Goal: Task Accomplishment & Management: Complete application form

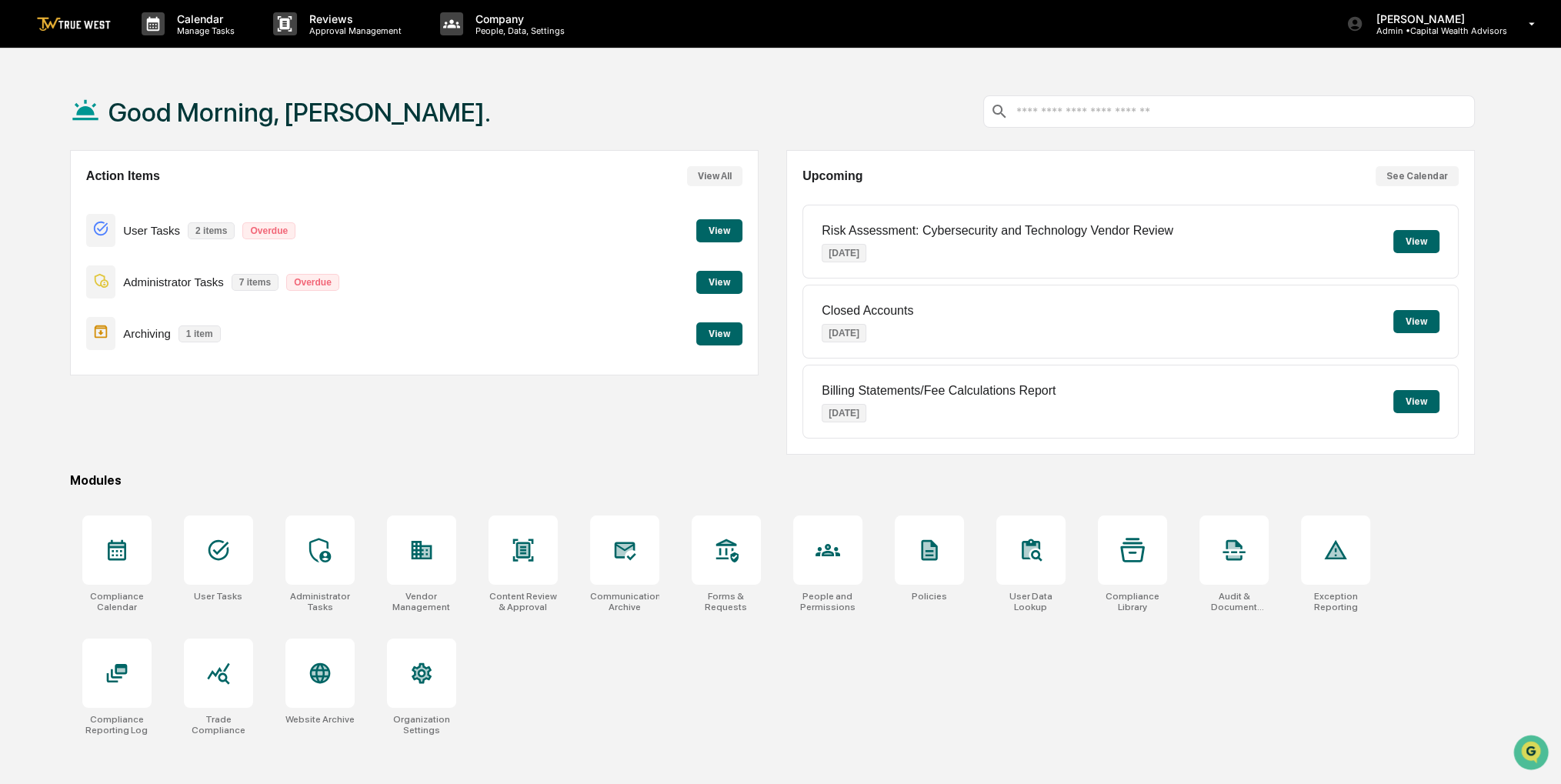
click at [724, 339] on button "View" at bounding box center [719, 333] width 46 height 23
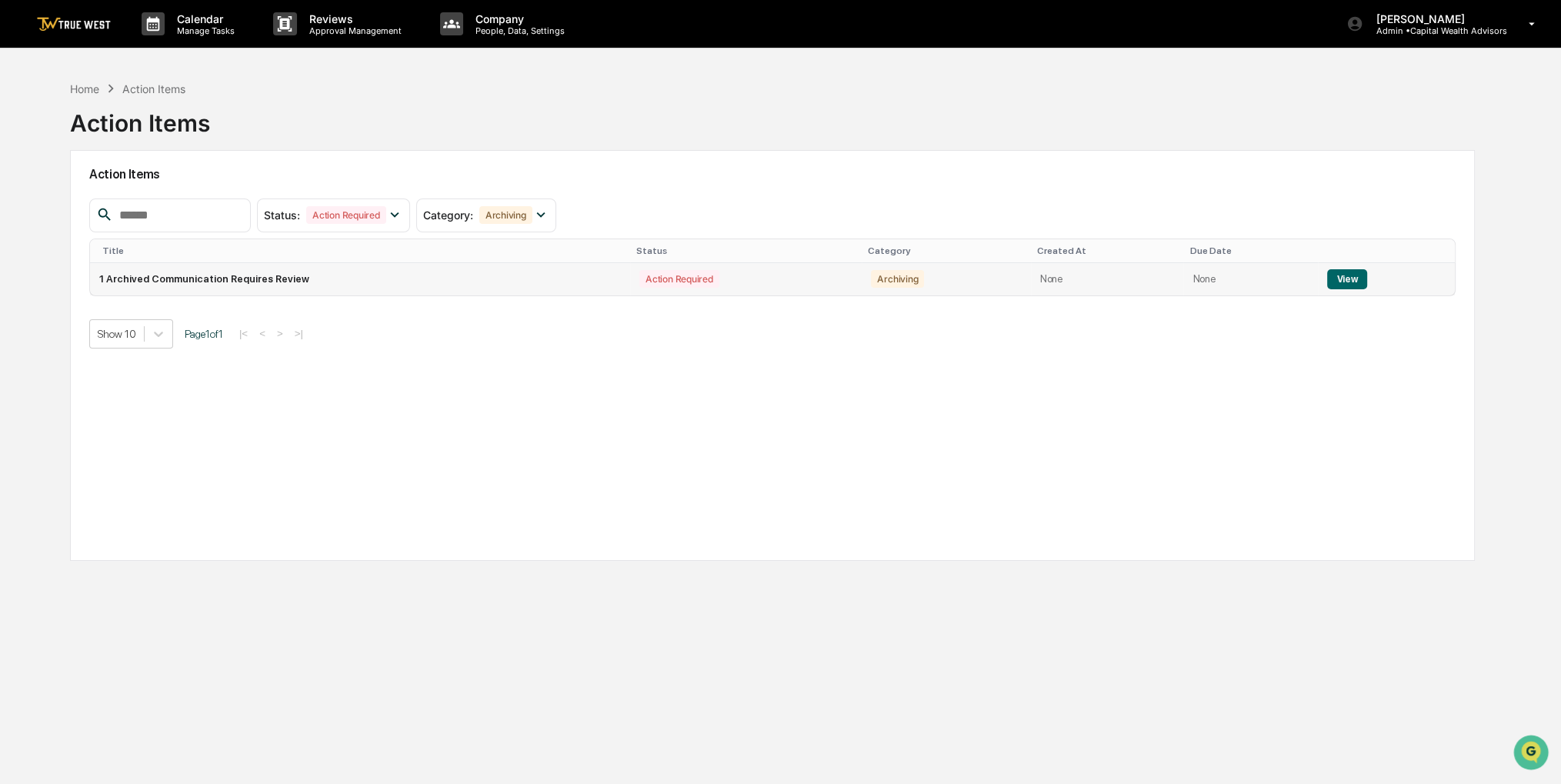
click at [1329, 281] on button "View" at bounding box center [1347, 279] width 39 height 20
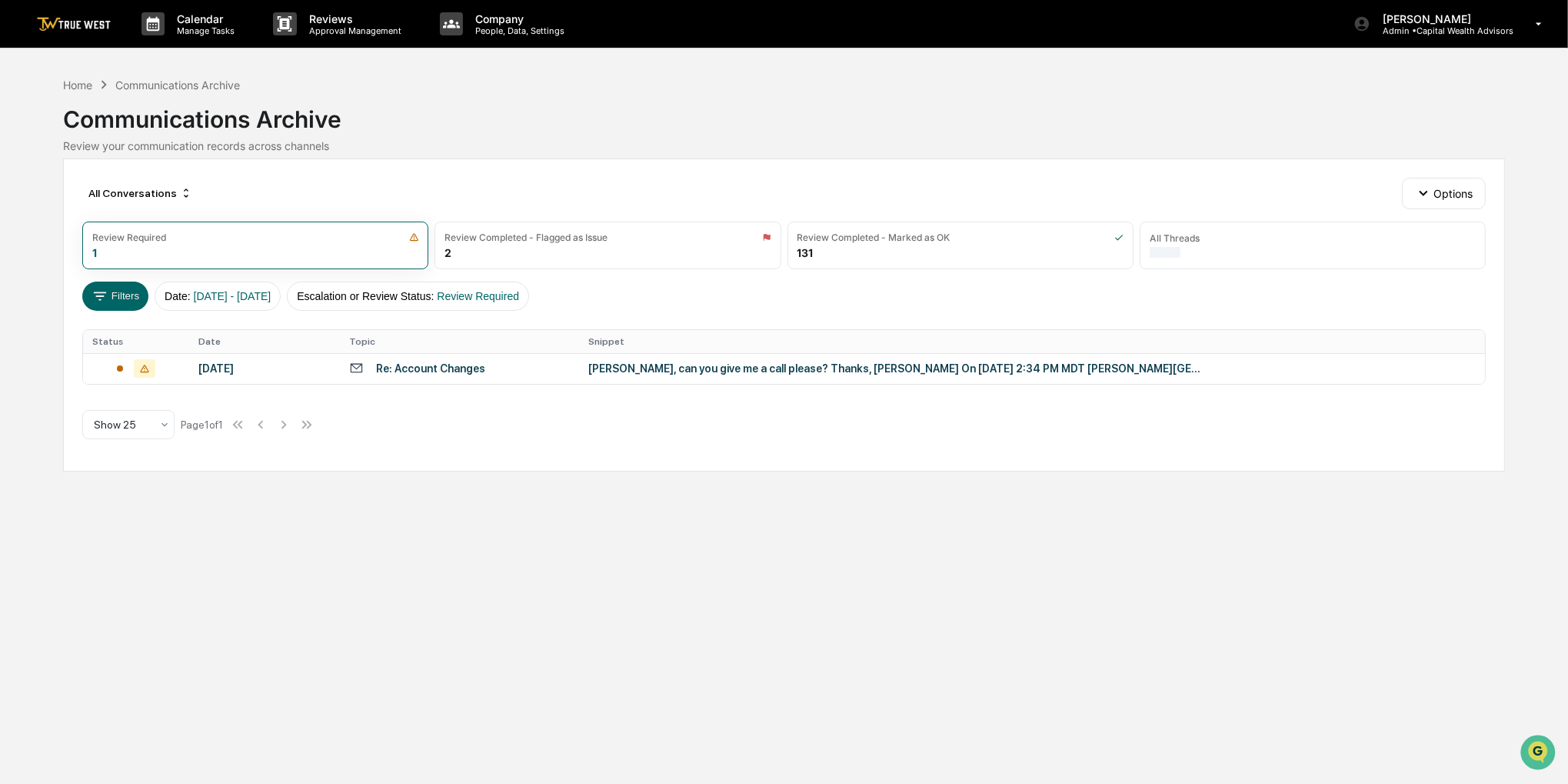
click at [501, 369] on div "Re: Account Changes" at bounding box center [460, 368] width 222 height 15
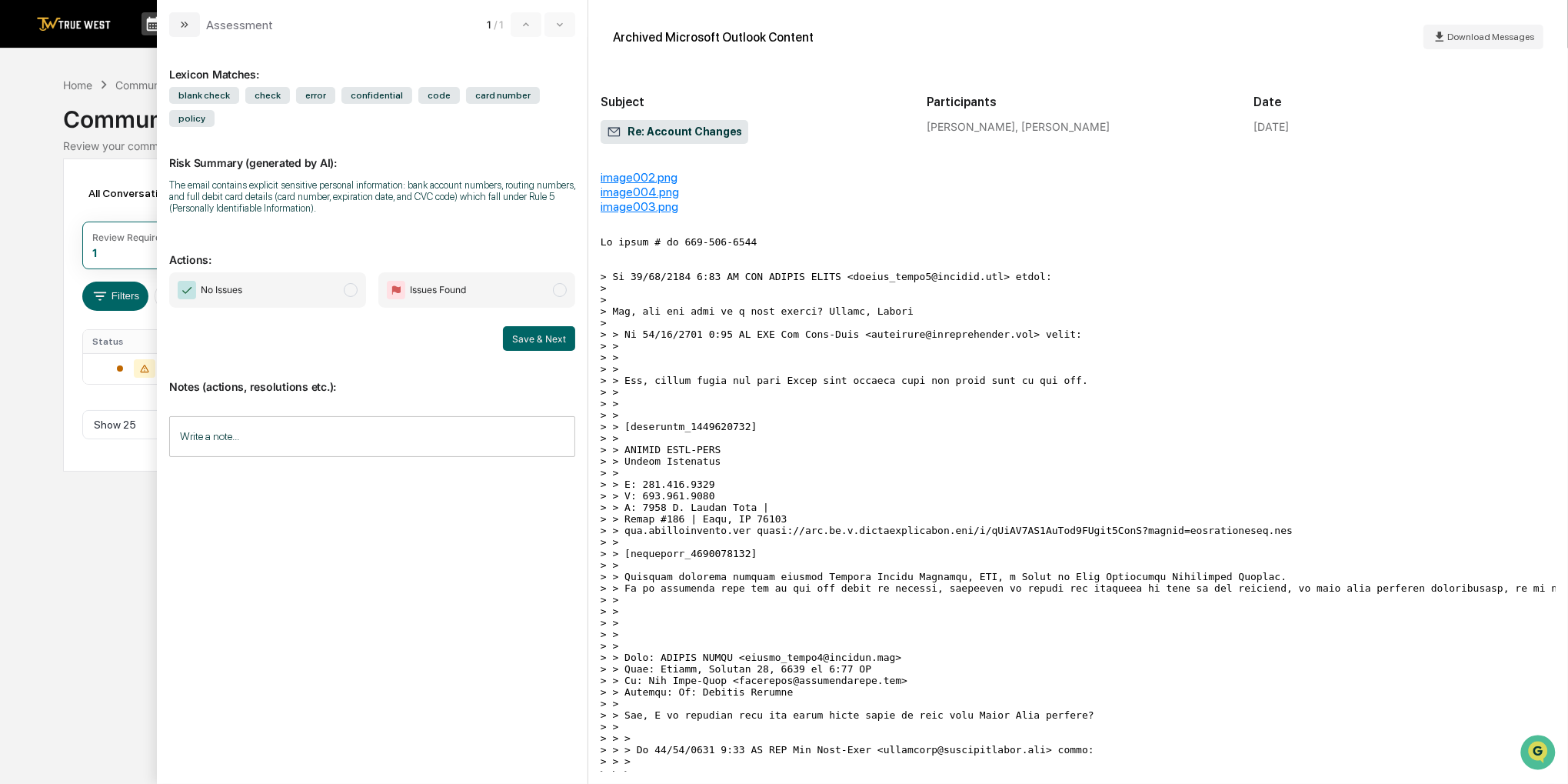
scroll to position [462, 0]
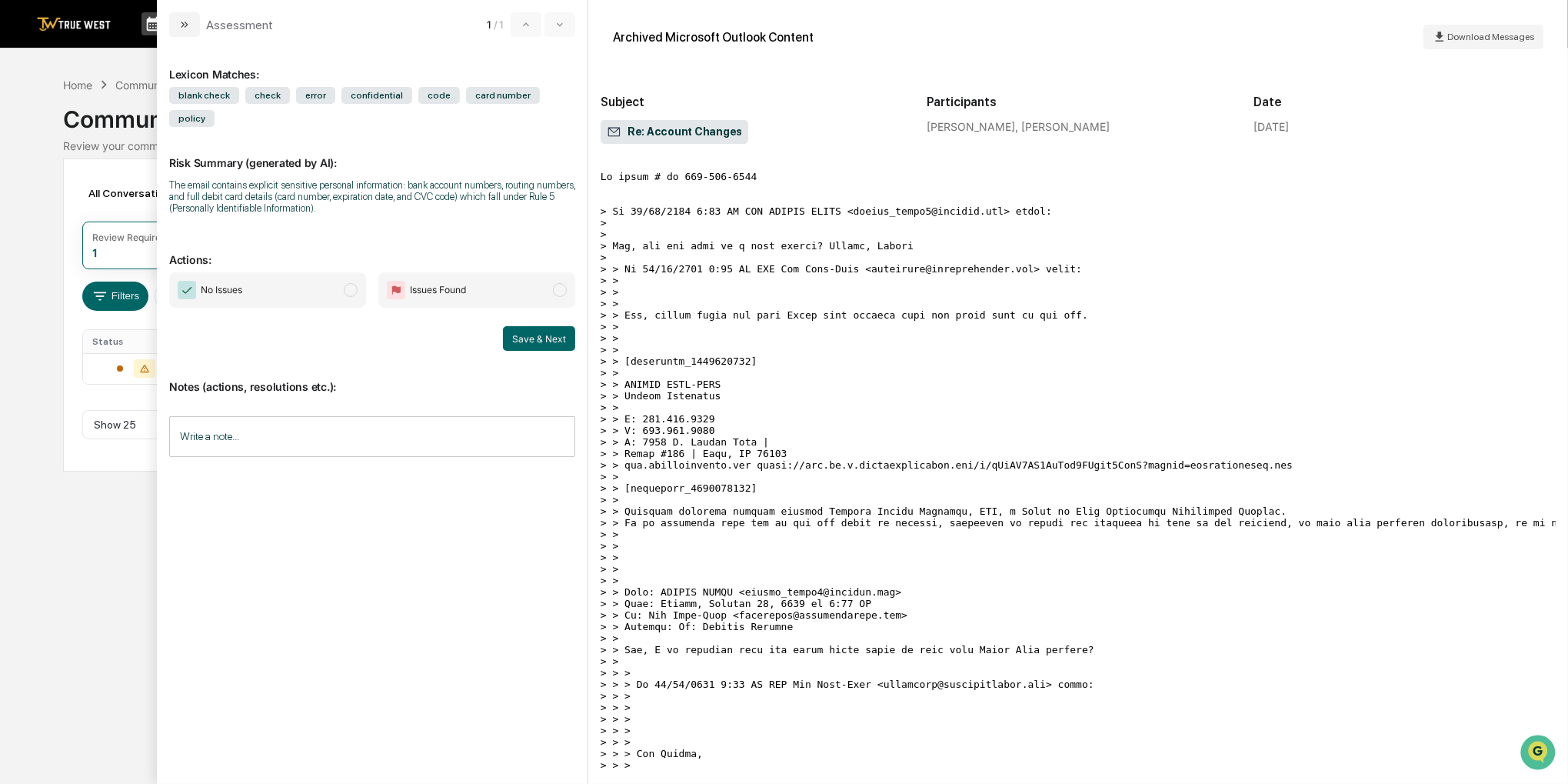
drag, startPoint x: 932, startPoint y: 449, endPoint x: 880, endPoint y: 430, distance: 55.4
click at [880, 430] on pre "modal" at bounding box center [1078, 764] width 955 height 1188
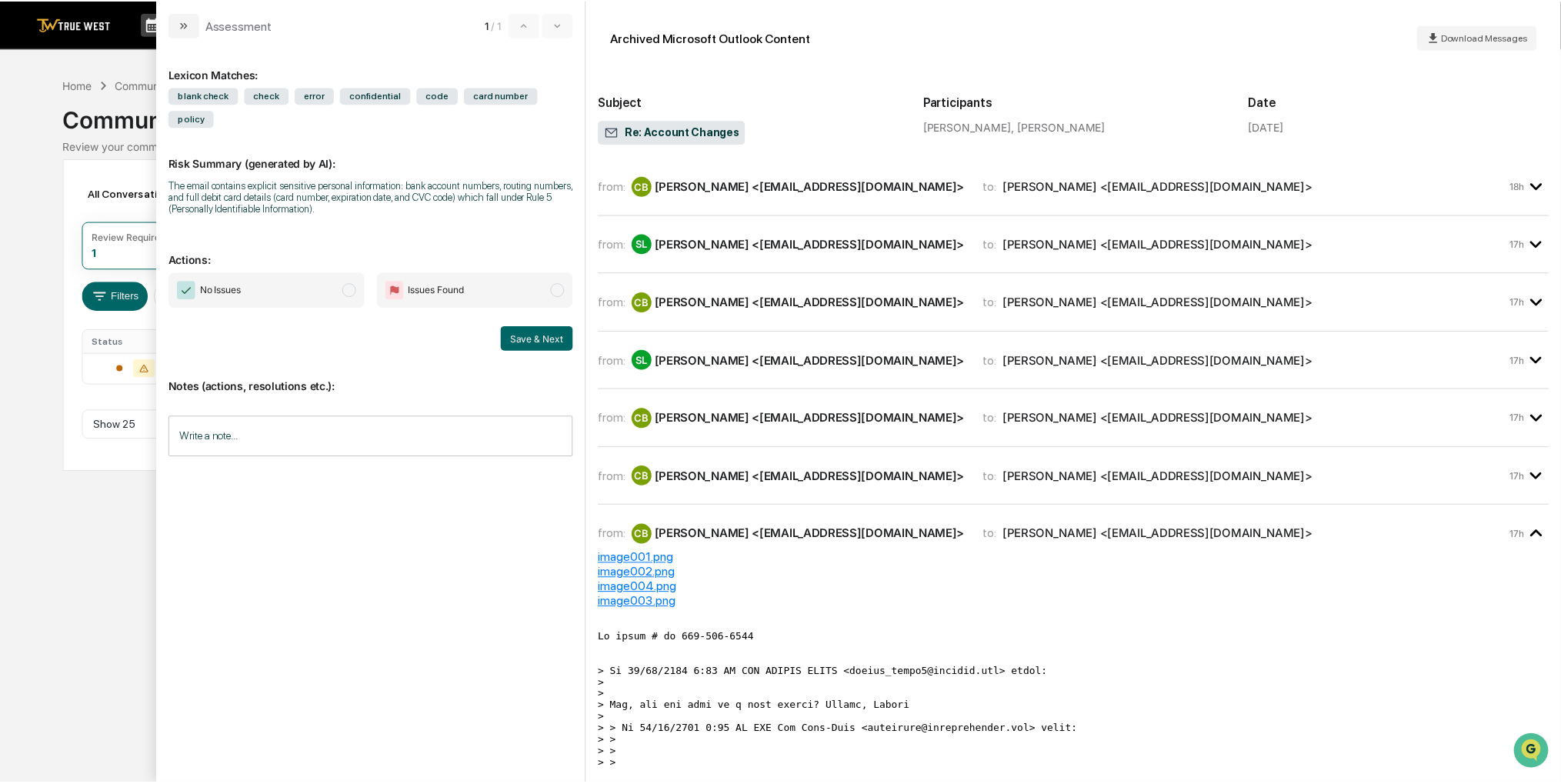
scroll to position [0, 0]
click at [766, 359] on div "[PERSON_NAME] <[EMAIL_ADDRESS][DOMAIN_NAME]>" at bounding box center [814, 361] width 312 height 15
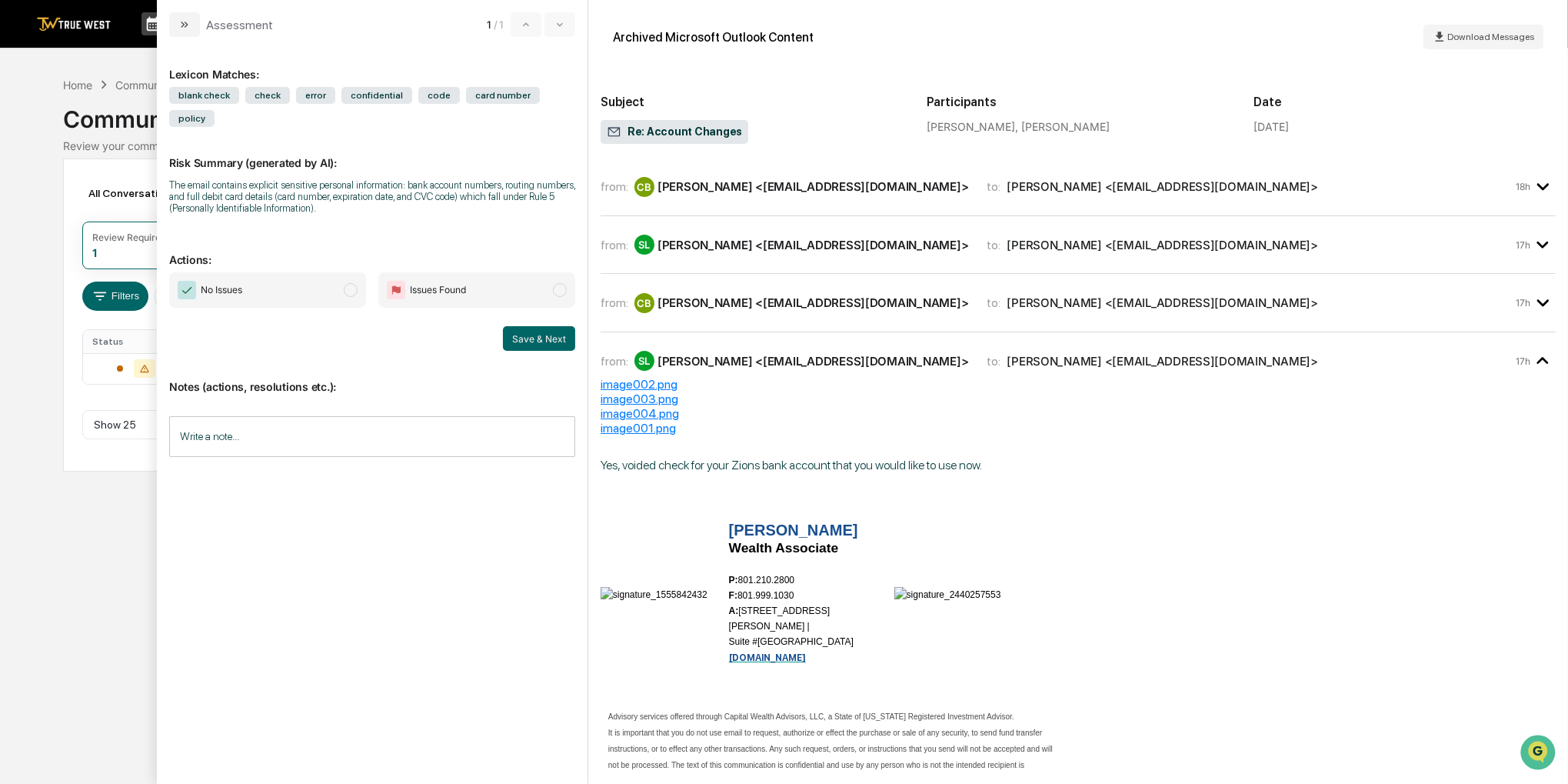
click at [852, 185] on div "[PERSON_NAME] <[EMAIL_ADDRESS][DOMAIN_NAME]>" at bounding box center [814, 186] width 312 height 15
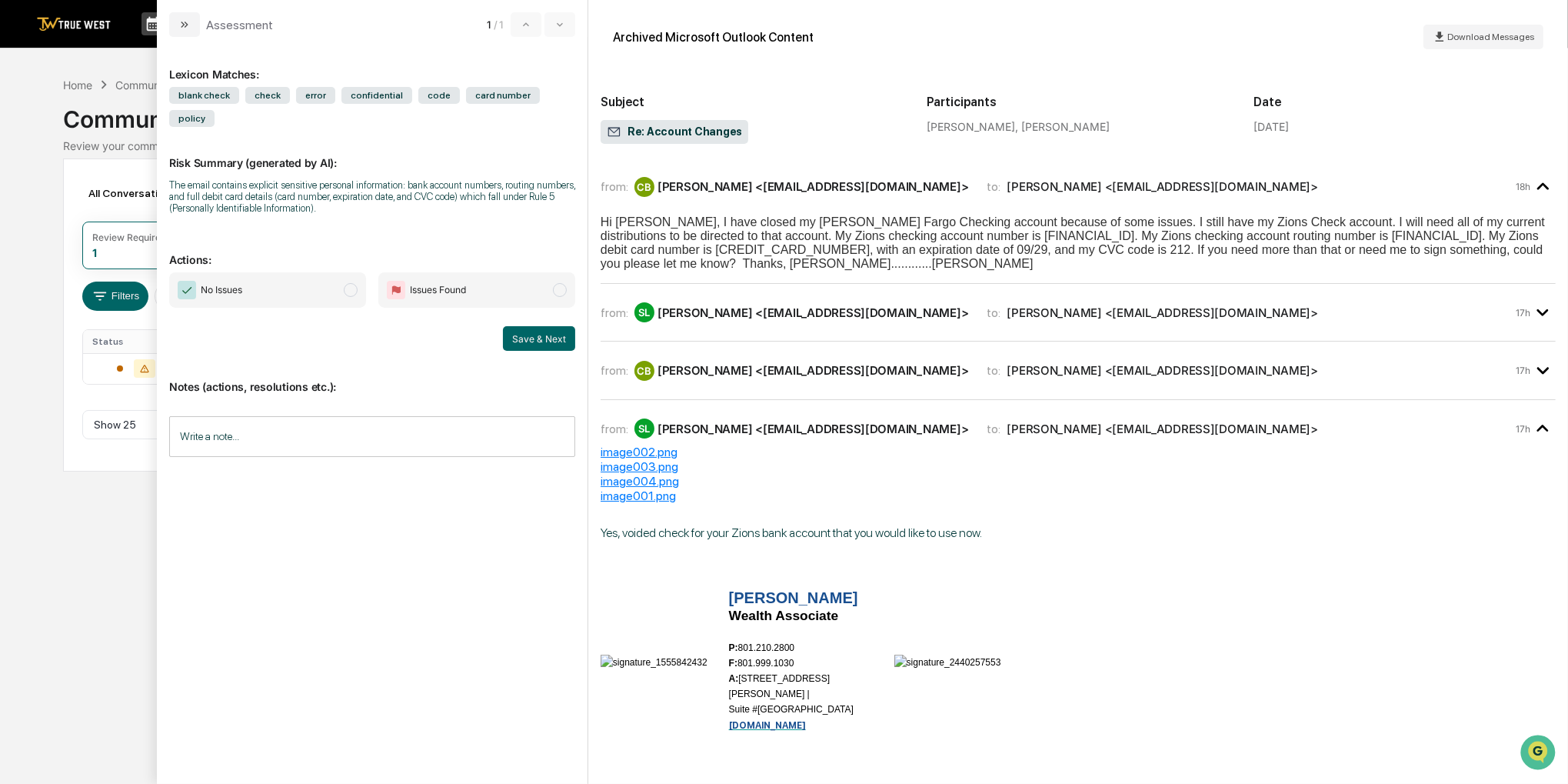
drag, startPoint x: 880, startPoint y: 239, endPoint x: 829, endPoint y: 247, distance: 51.6
click at [829, 247] on span "Hi [PERSON_NAME], I have closed my [PERSON_NAME] Fargo Checking account because…" at bounding box center [1073, 242] width 945 height 54
click at [748, 230] on span "Hi [PERSON_NAME], I have closed my [PERSON_NAME] Fargo Checking account because…" at bounding box center [1073, 242] width 945 height 54
click at [270, 272] on span "No Issues" at bounding box center [268, 290] width 197 height 36
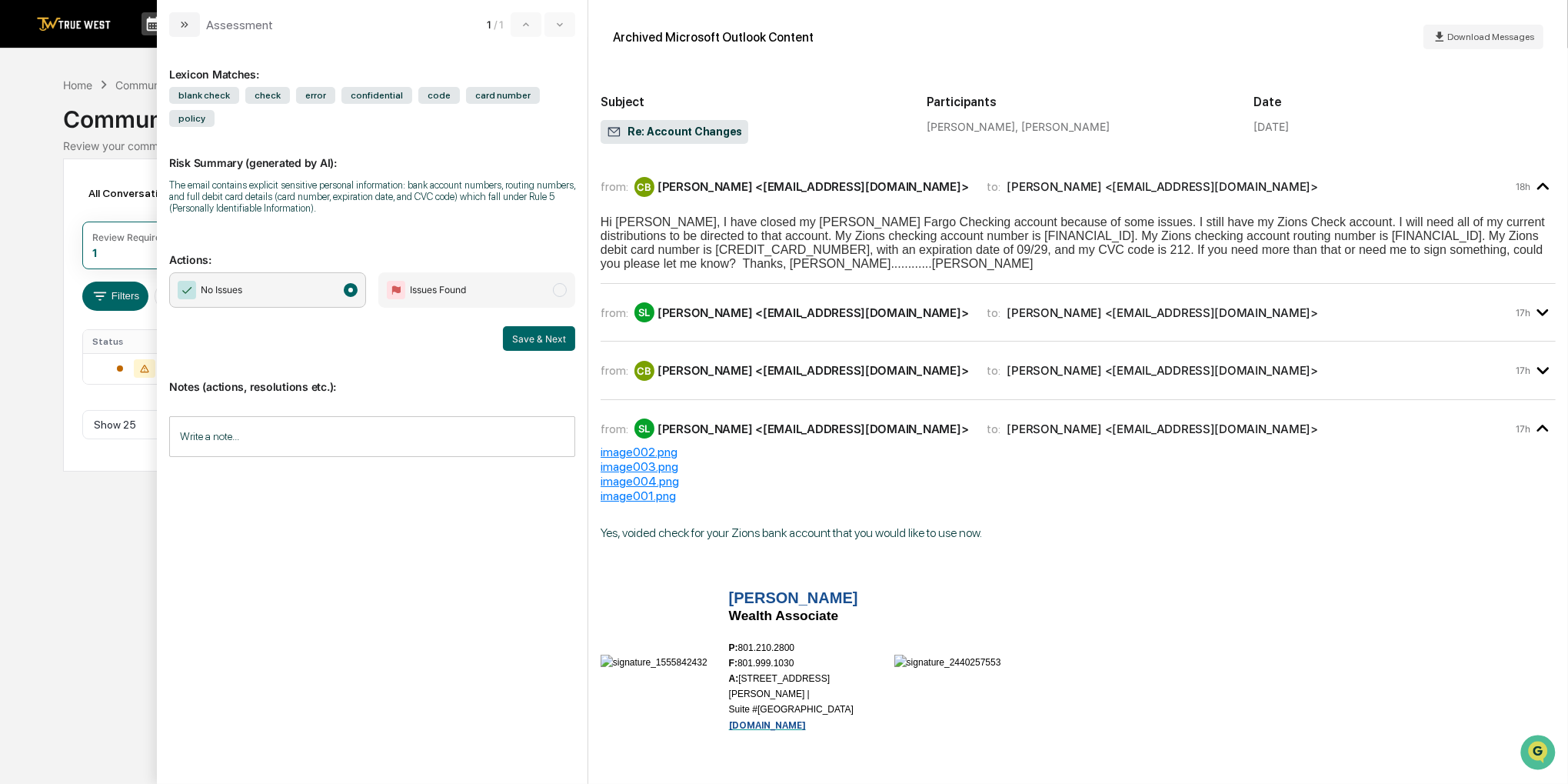
click at [717, 305] on div "SL [PERSON_NAME] <[EMAIL_ADDRESS][DOMAIN_NAME]>" at bounding box center [801, 312] width 334 height 20
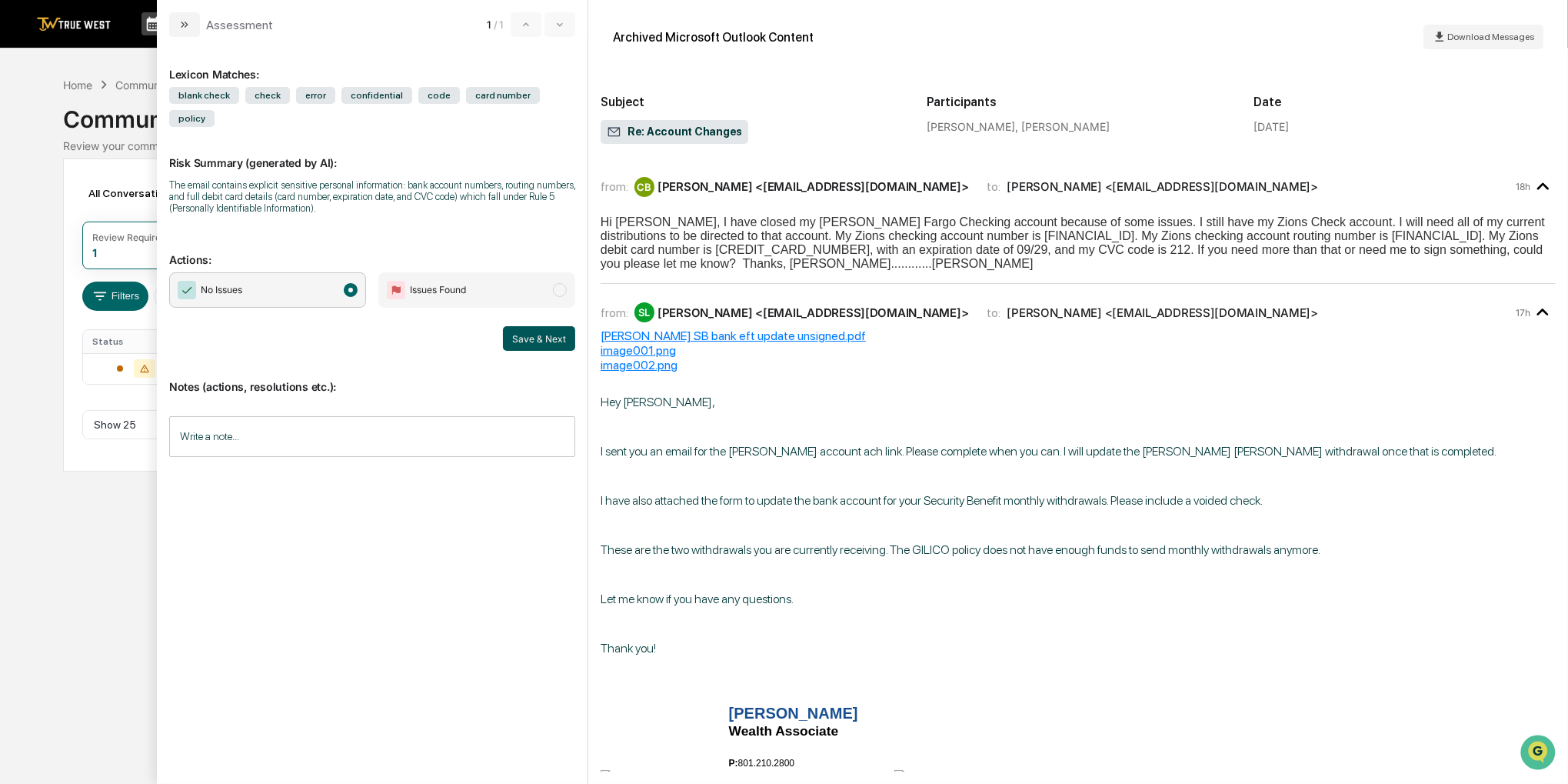
click at [563, 326] on button "Save & Next" at bounding box center [538, 338] width 72 height 25
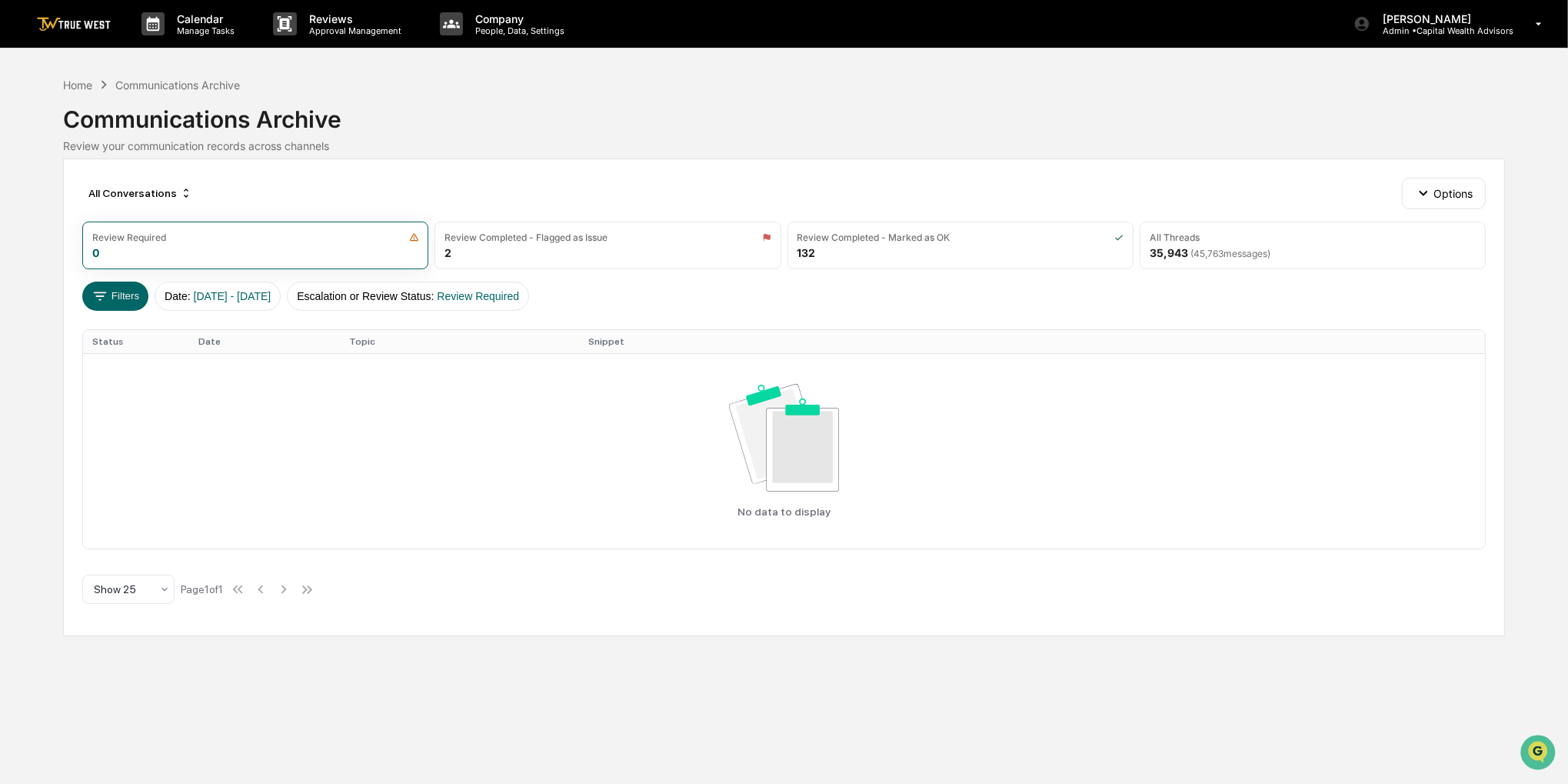
click at [80, 92] on div "Home Communications Archive" at bounding box center [151, 84] width 177 height 17
click at [83, 89] on div "Home" at bounding box center [78, 85] width 30 height 13
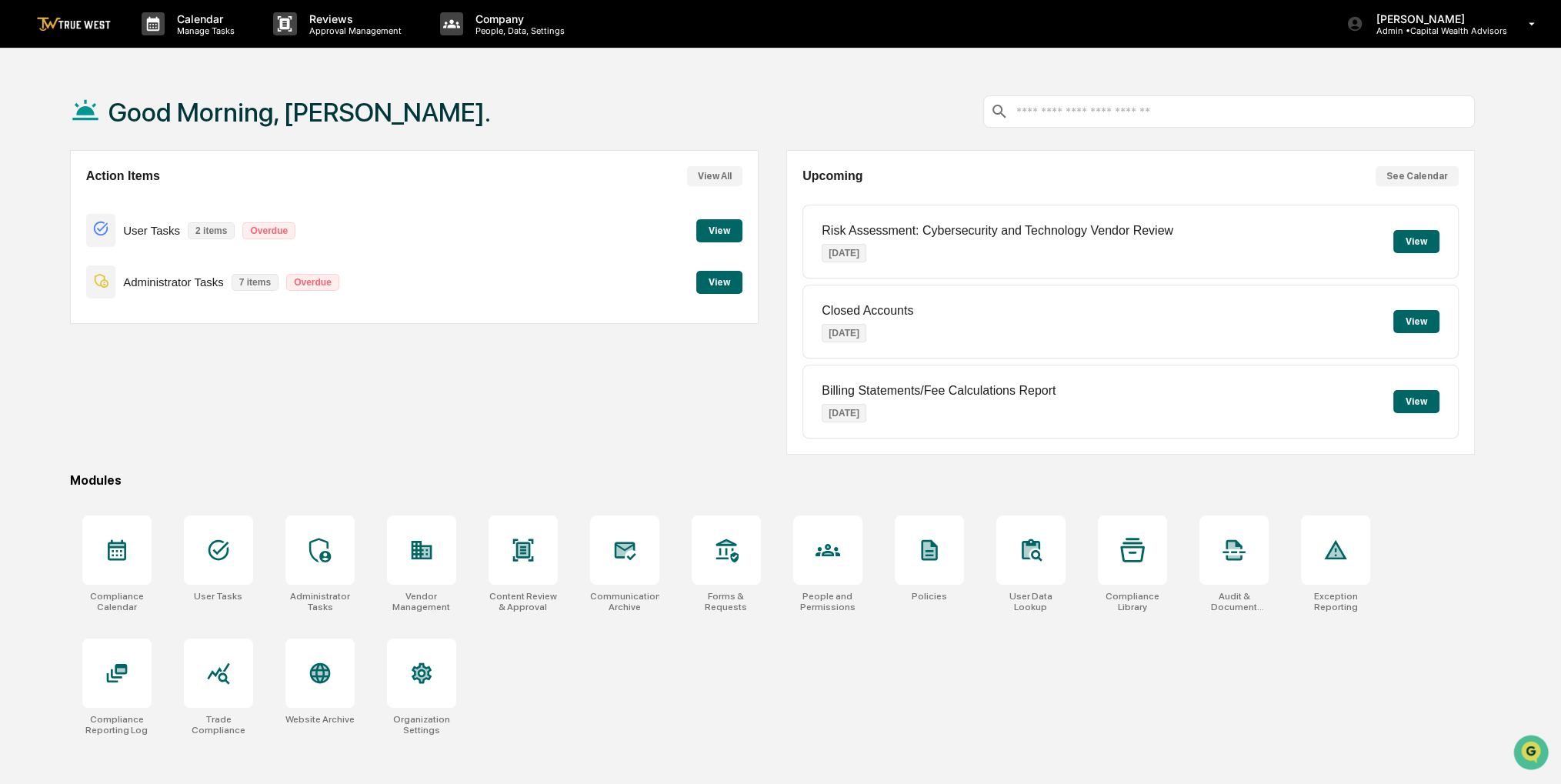
click at [731, 285] on button "View" at bounding box center [719, 281] width 46 height 23
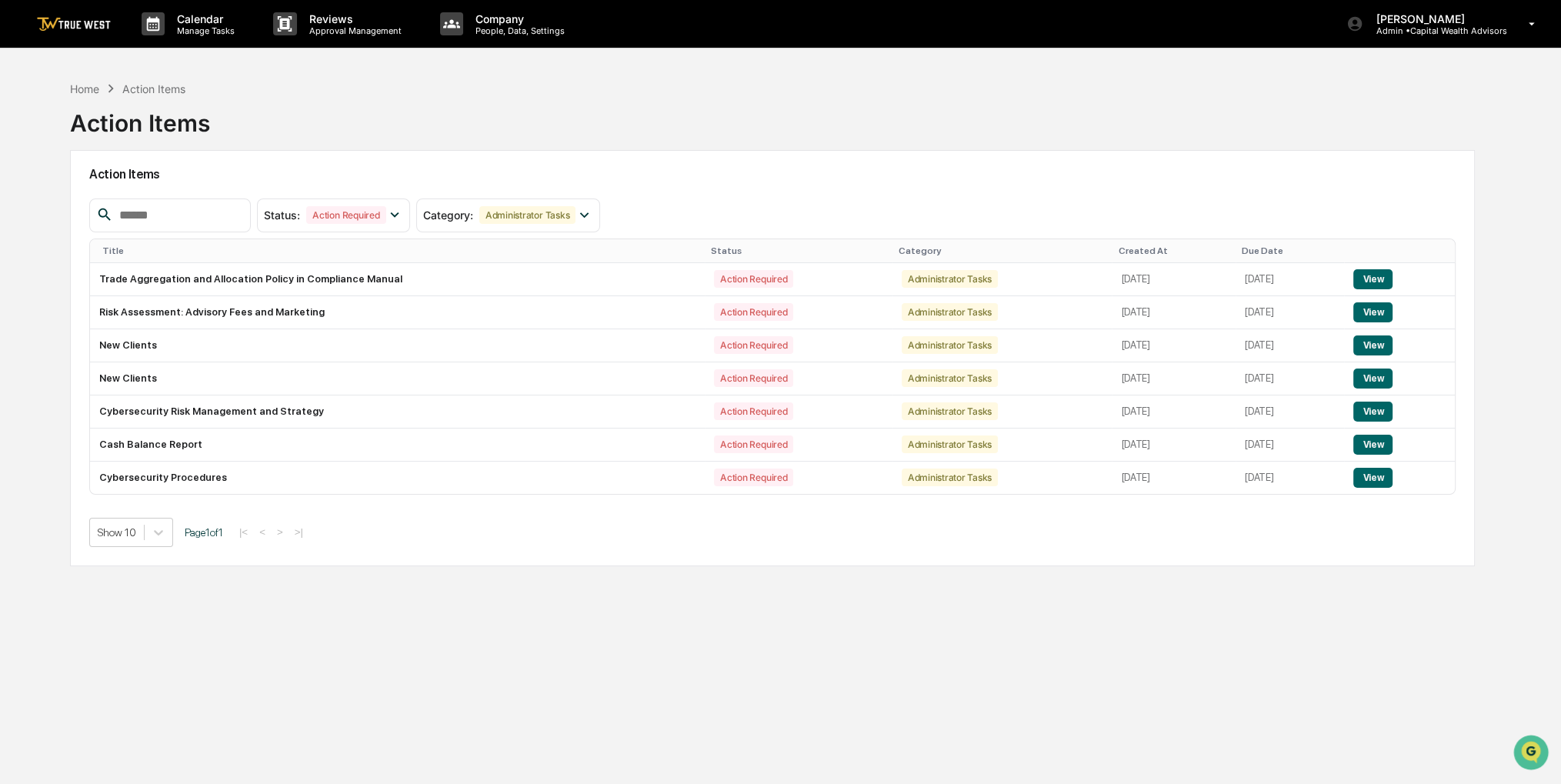
drag, startPoint x: 545, startPoint y: 144, endPoint x: 536, endPoint y: 143, distance: 9.1
click at [536, 143] on div "Home Action Items Action Items" at bounding box center [773, 111] width 1405 height 77
click at [88, 86] on div "Home" at bounding box center [85, 88] width 30 height 13
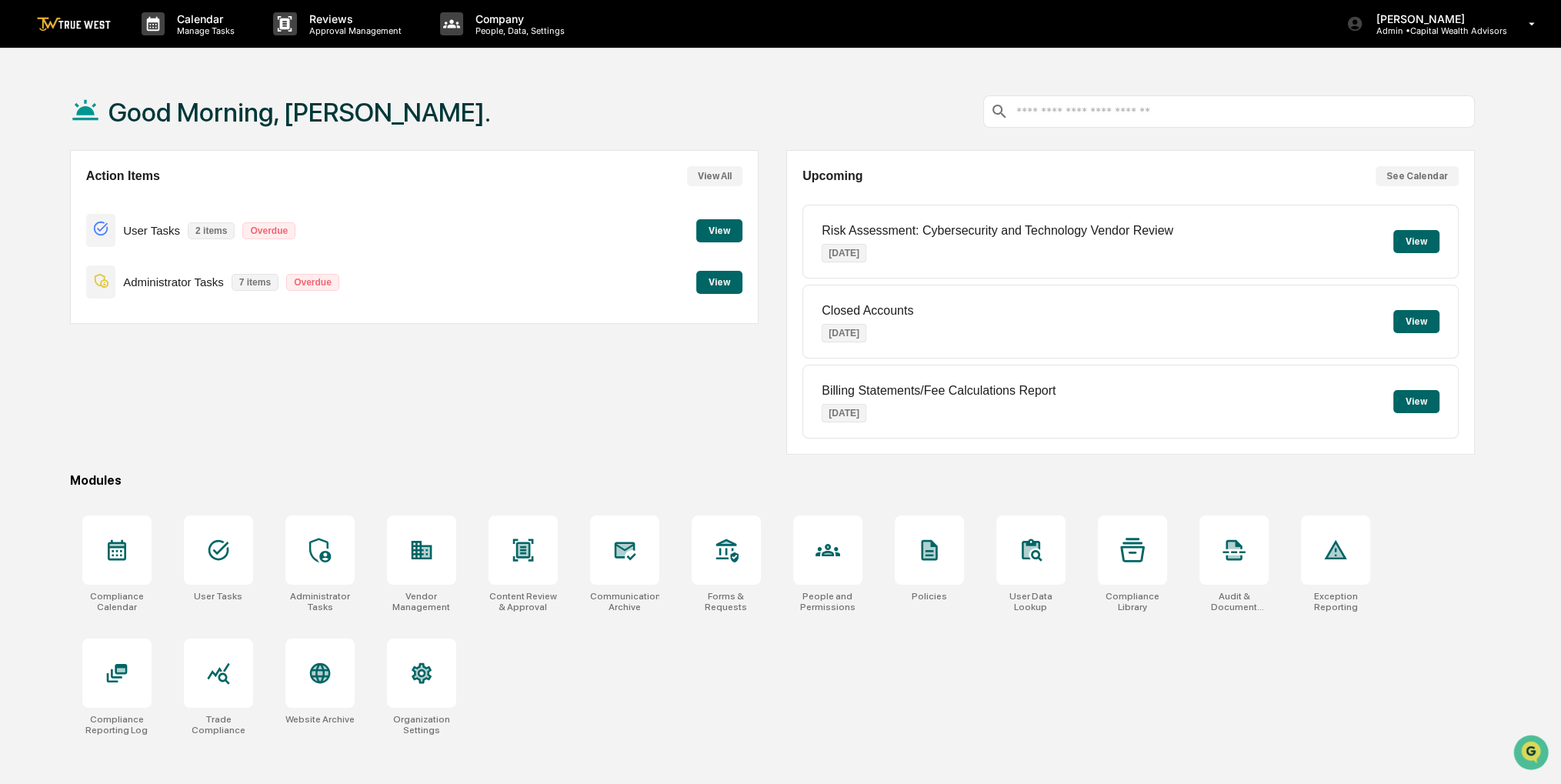
click at [714, 231] on button "View" at bounding box center [719, 230] width 46 height 23
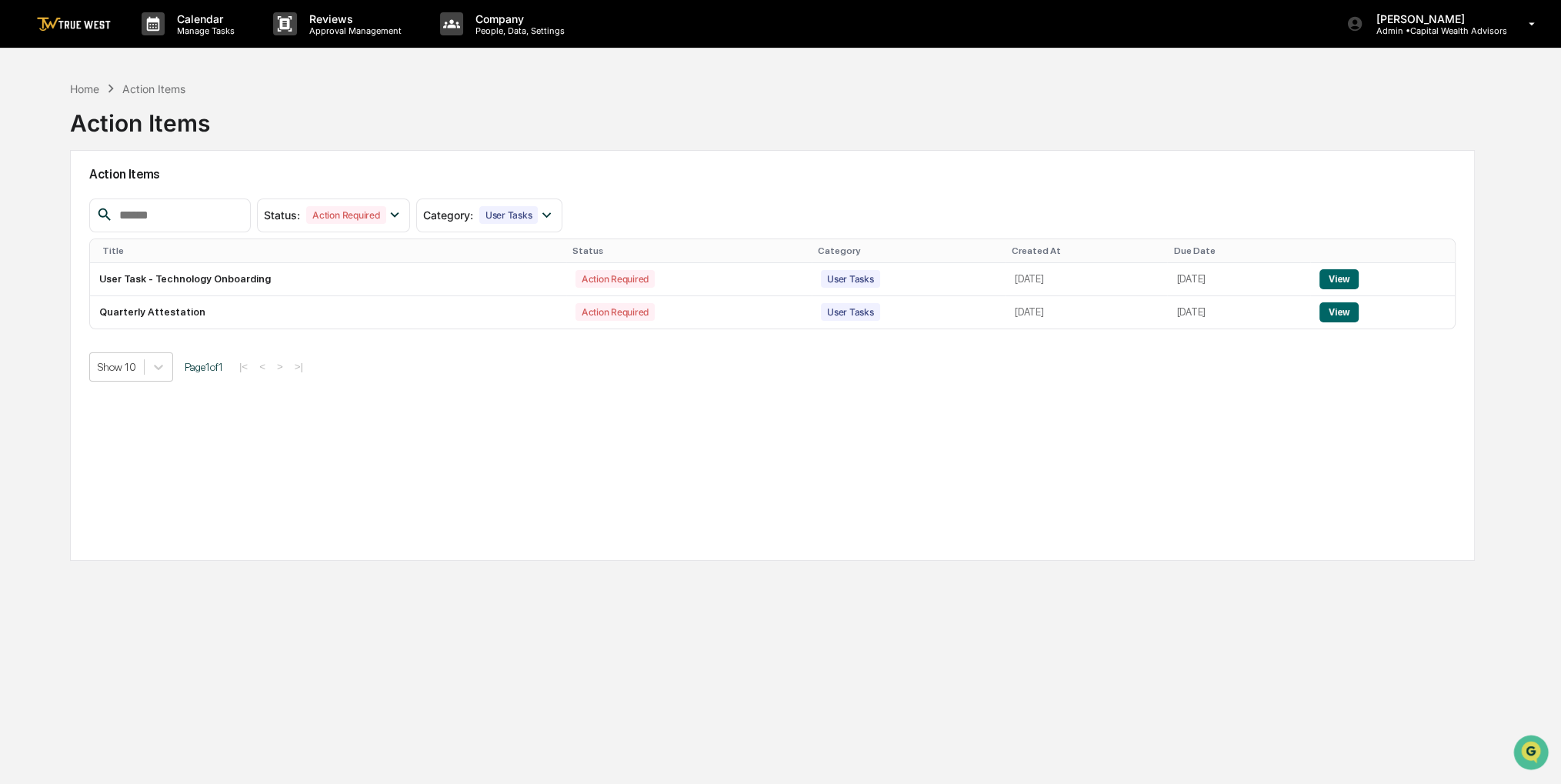
click at [704, 139] on div "Home Action Items Action Items" at bounding box center [773, 111] width 1405 height 77
click at [201, 17] on p "Calendar" at bounding box center [203, 18] width 78 height 13
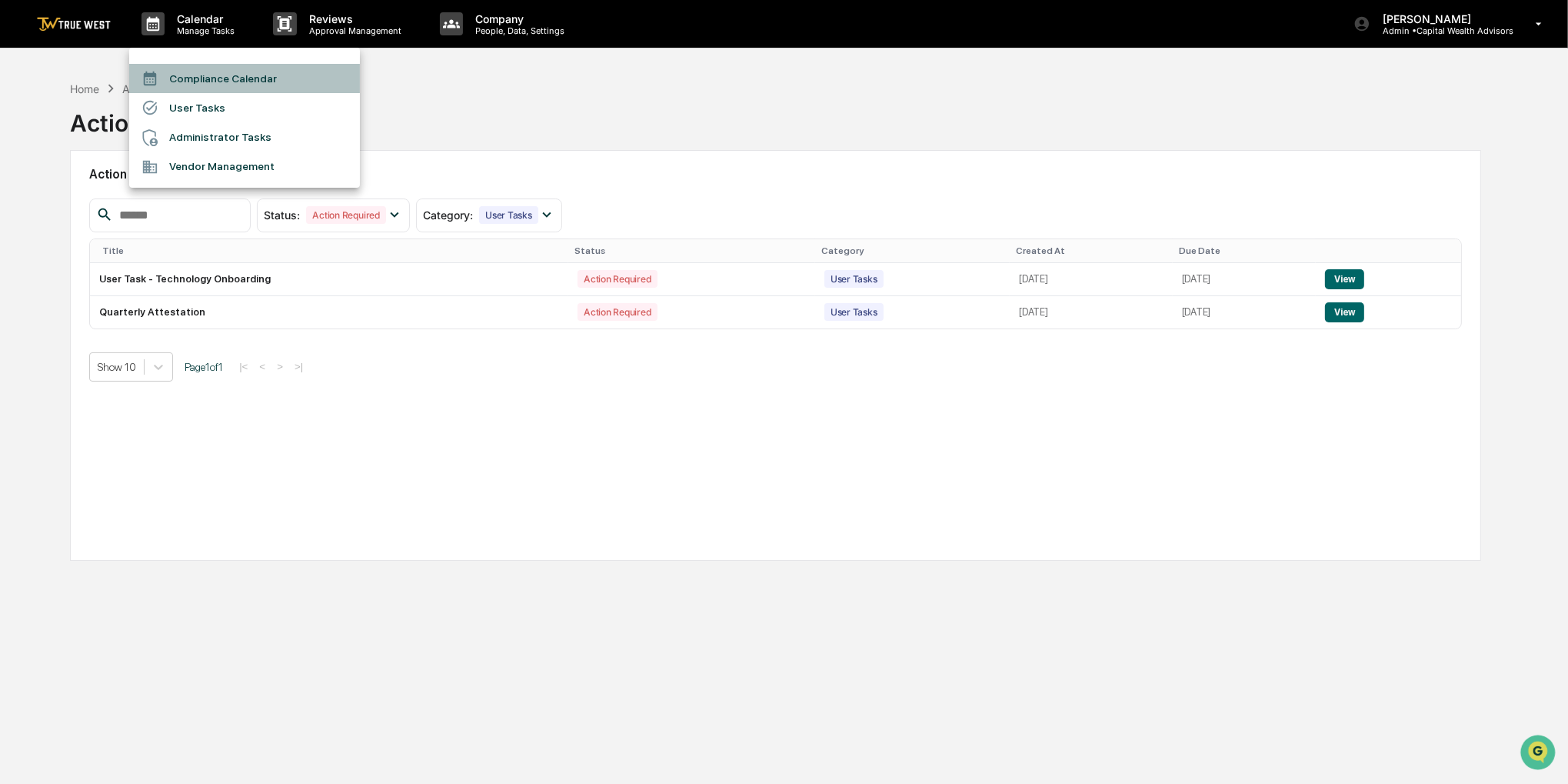
click at [204, 64] on li "Compliance Calendar" at bounding box center [245, 79] width 231 height 30
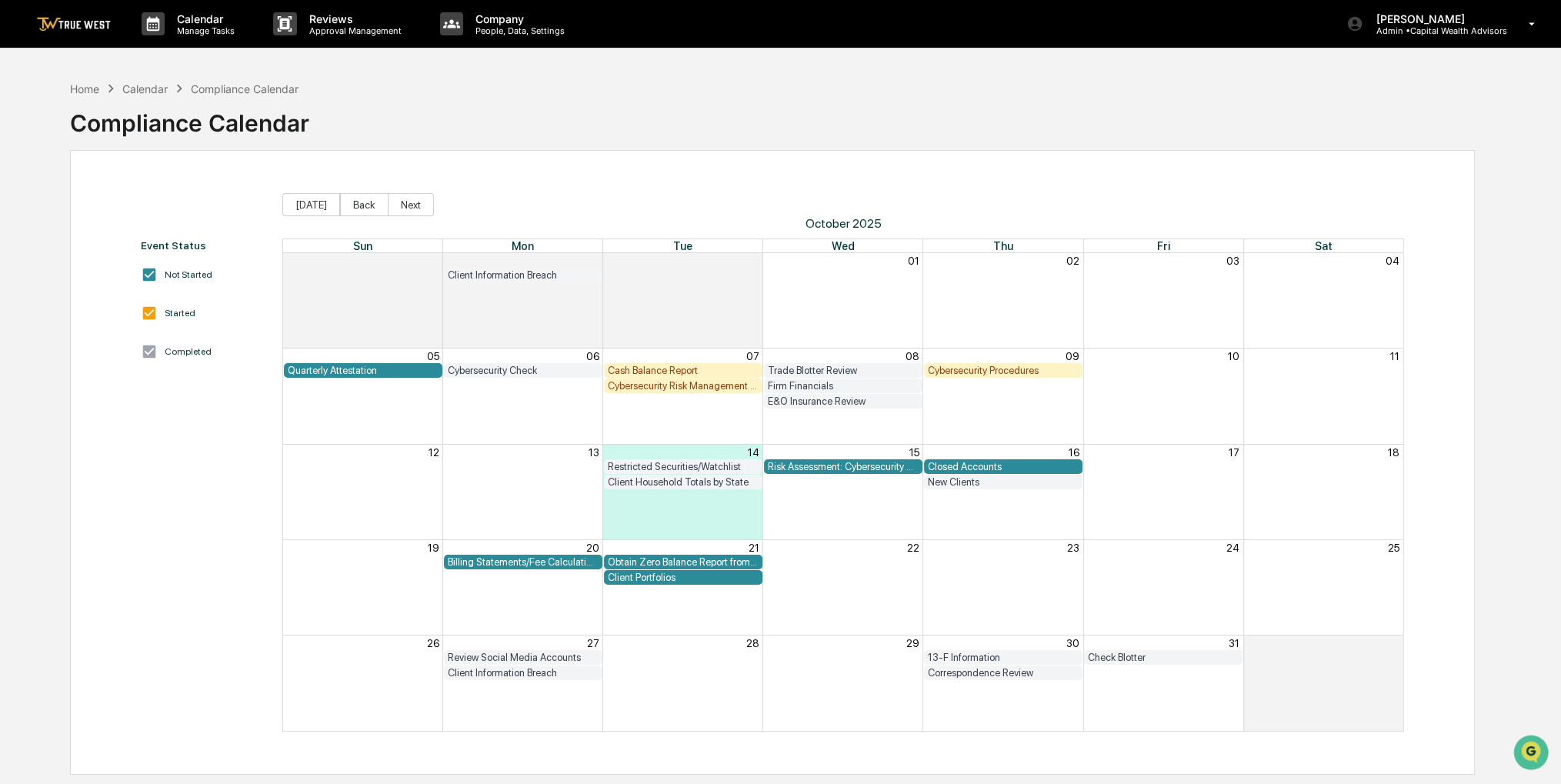
click at [411, 363] on div "Quarterly Attestation" at bounding box center [363, 370] width 159 height 15
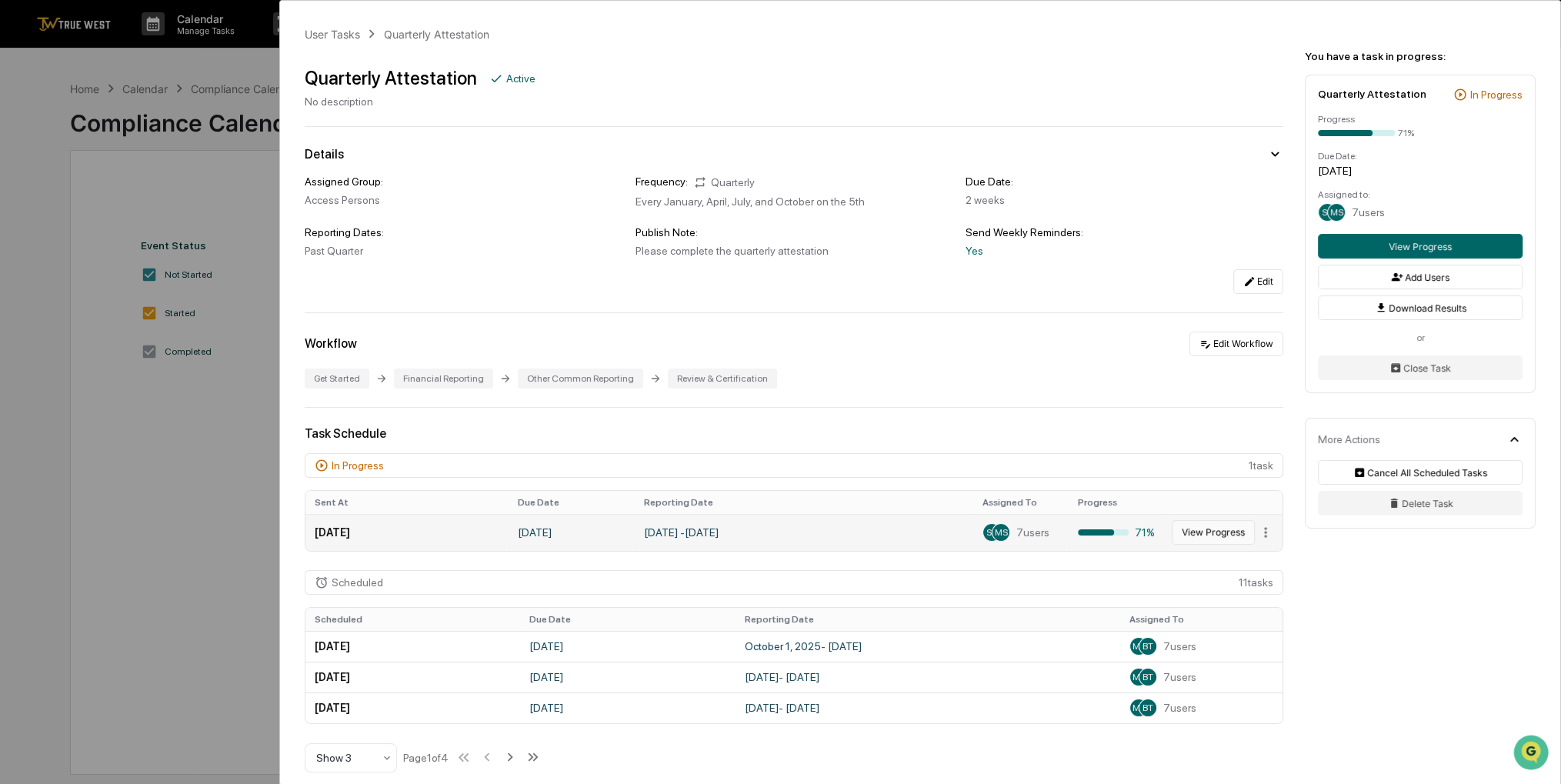
click at [1198, 541] on button "View Progress" at bounding box center [1214, 532] width 83 height 25
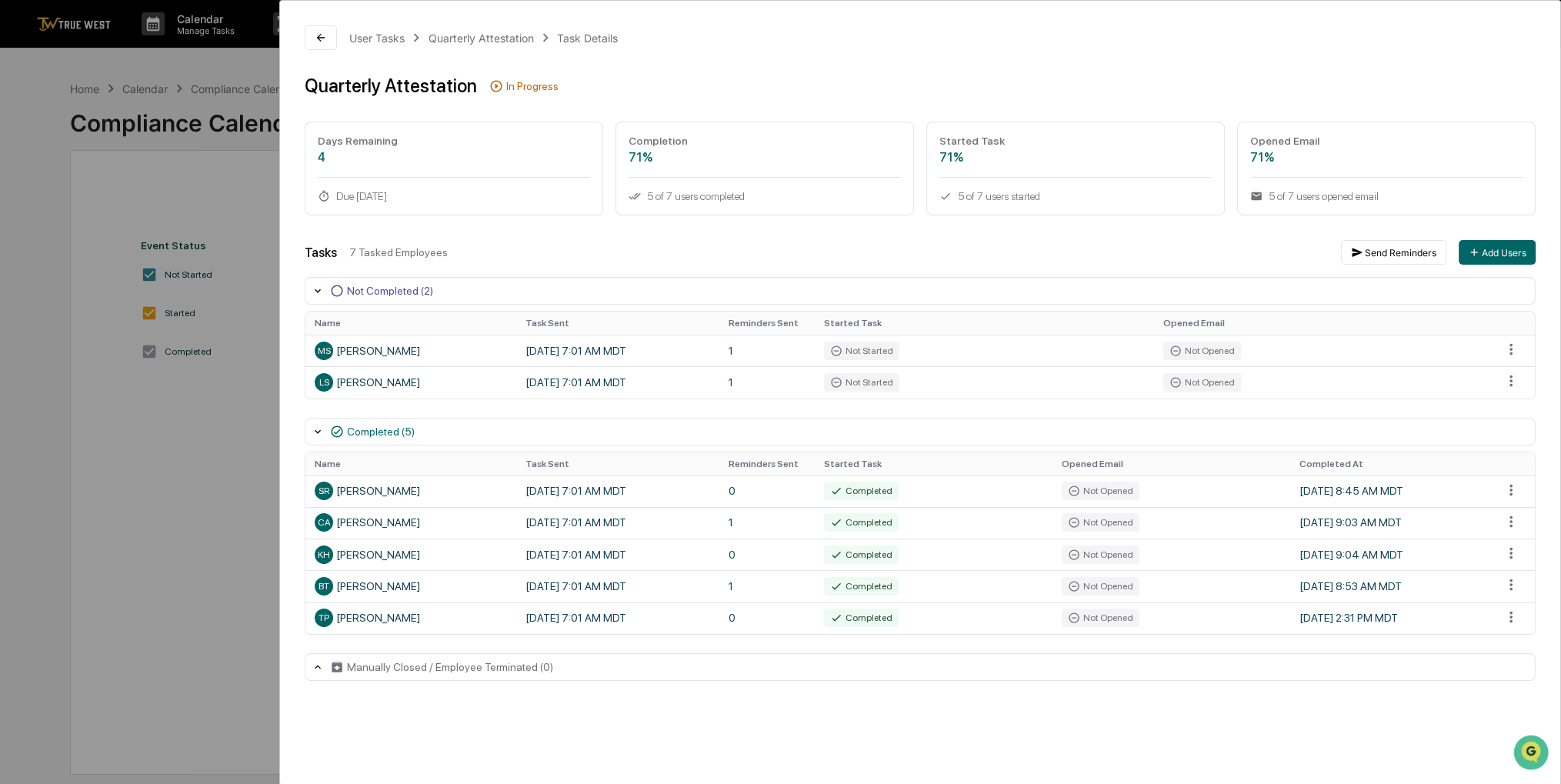
drag, startPoint x: 943, startPoint y: 260, endPoint x: 907, endPoint y: 267, distance: 36.7
click at [907, 267] on div "Tasks 7 Tasked Employees Send Reminders Add Users Not Completed (2) Name Task S…" at bounding box center [921, 460] width 1231 height 441
click at [369, 672] on div "Manually Closed / Employee Terminated (0)" at bounding box center [450, 667] width 206 height 12
click at [251, 436] on div "User Tasks Quarterly Attestation Task Details Quarterly Attestation In Progress…" at bounding box center [780, 392] width 1561 height 784
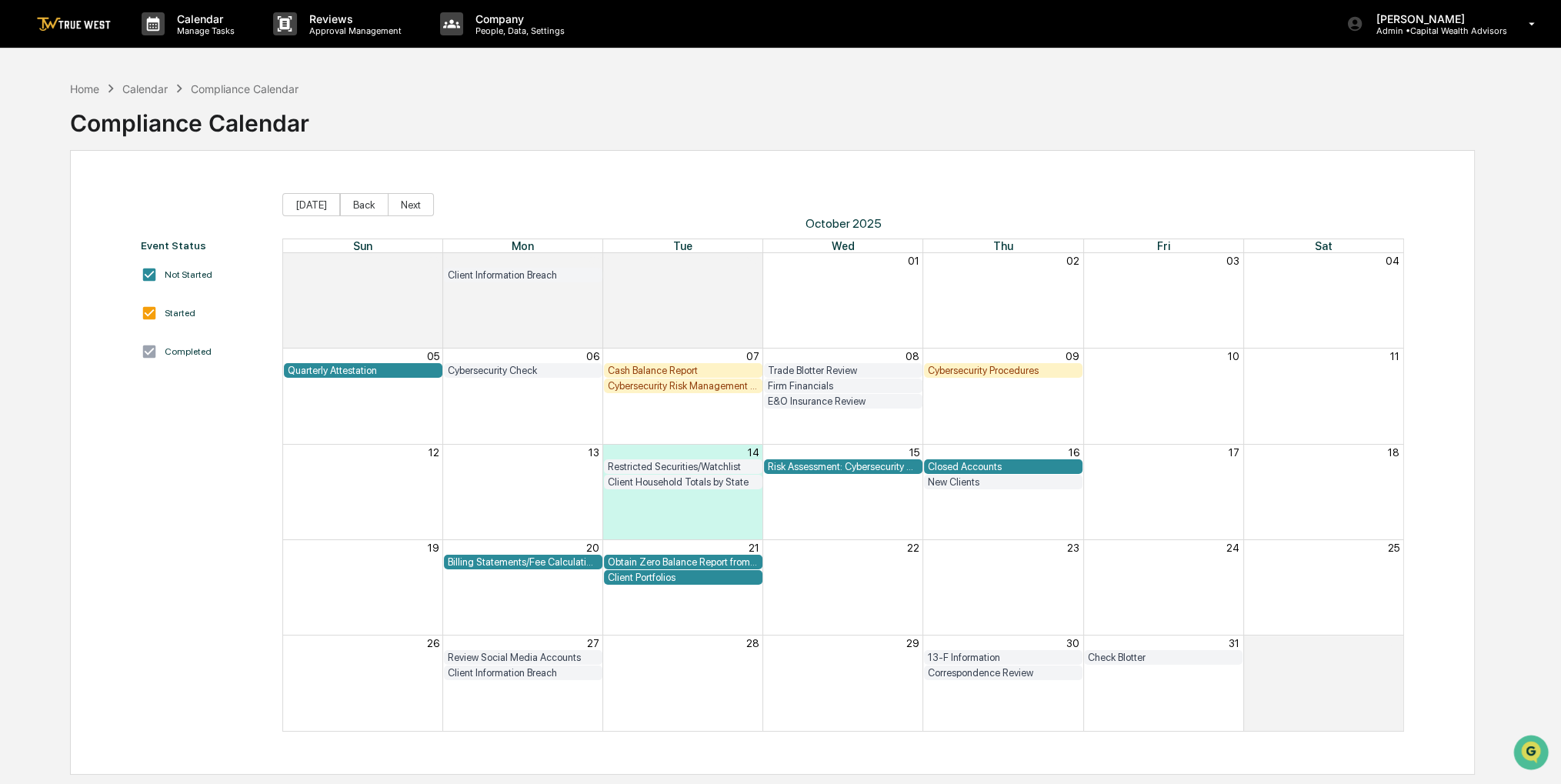
drag, startPoint x: 1172, startPoint y: 77, endPoint x: 1131, endPoint y: 94, distance: 44.4
click at [1131, 94] on div "Home Calendar Compliance Calendar Compliance Calendar" at bounding box center [773, 111] width 1405 height 77
click at [78, 93] on div "Home" at bounding box center [85, 88] width 30 height 13
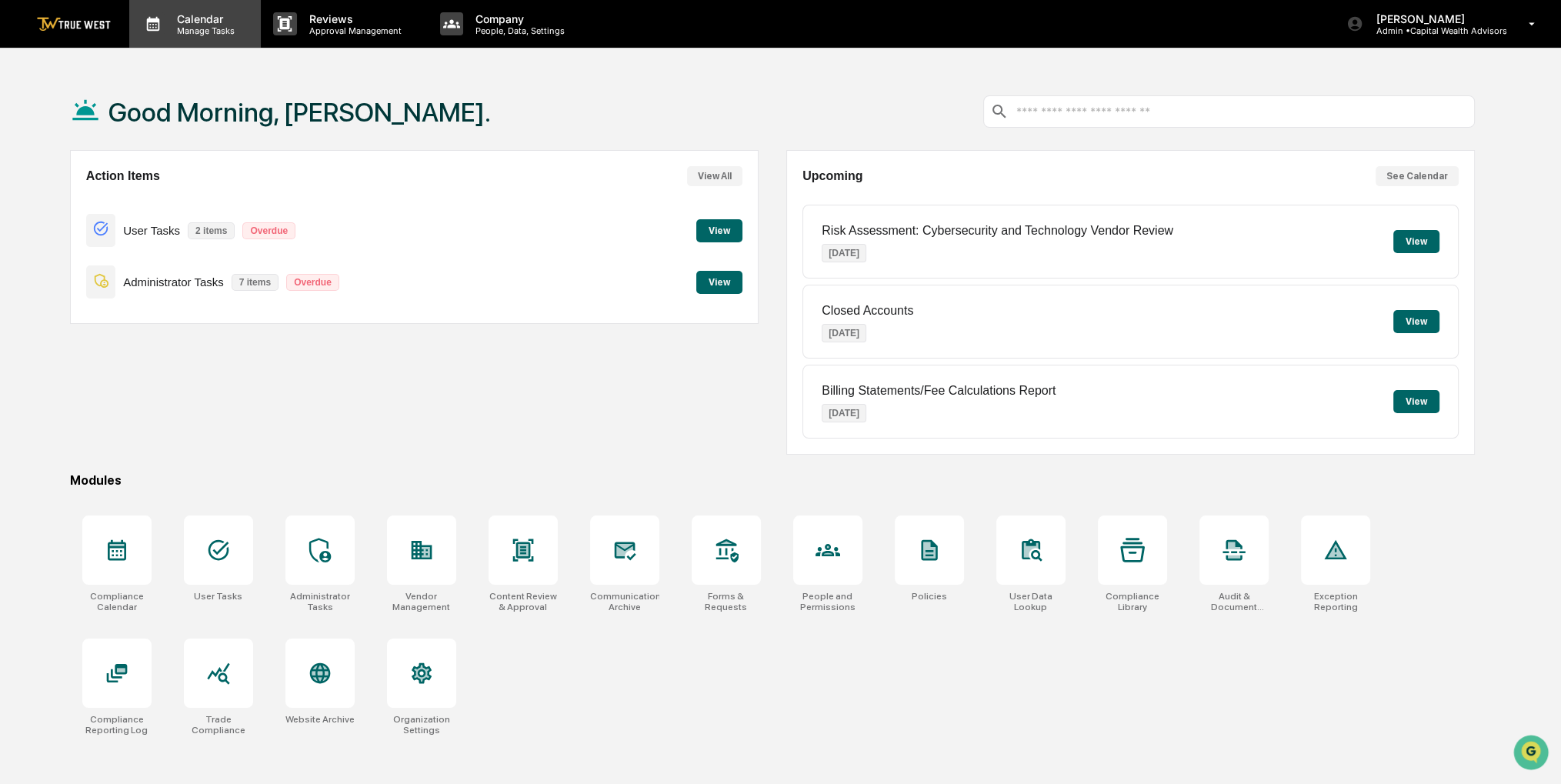
click at [207, 19] on p "Calendar" at bounding box center [203, 18] width 78 height 13
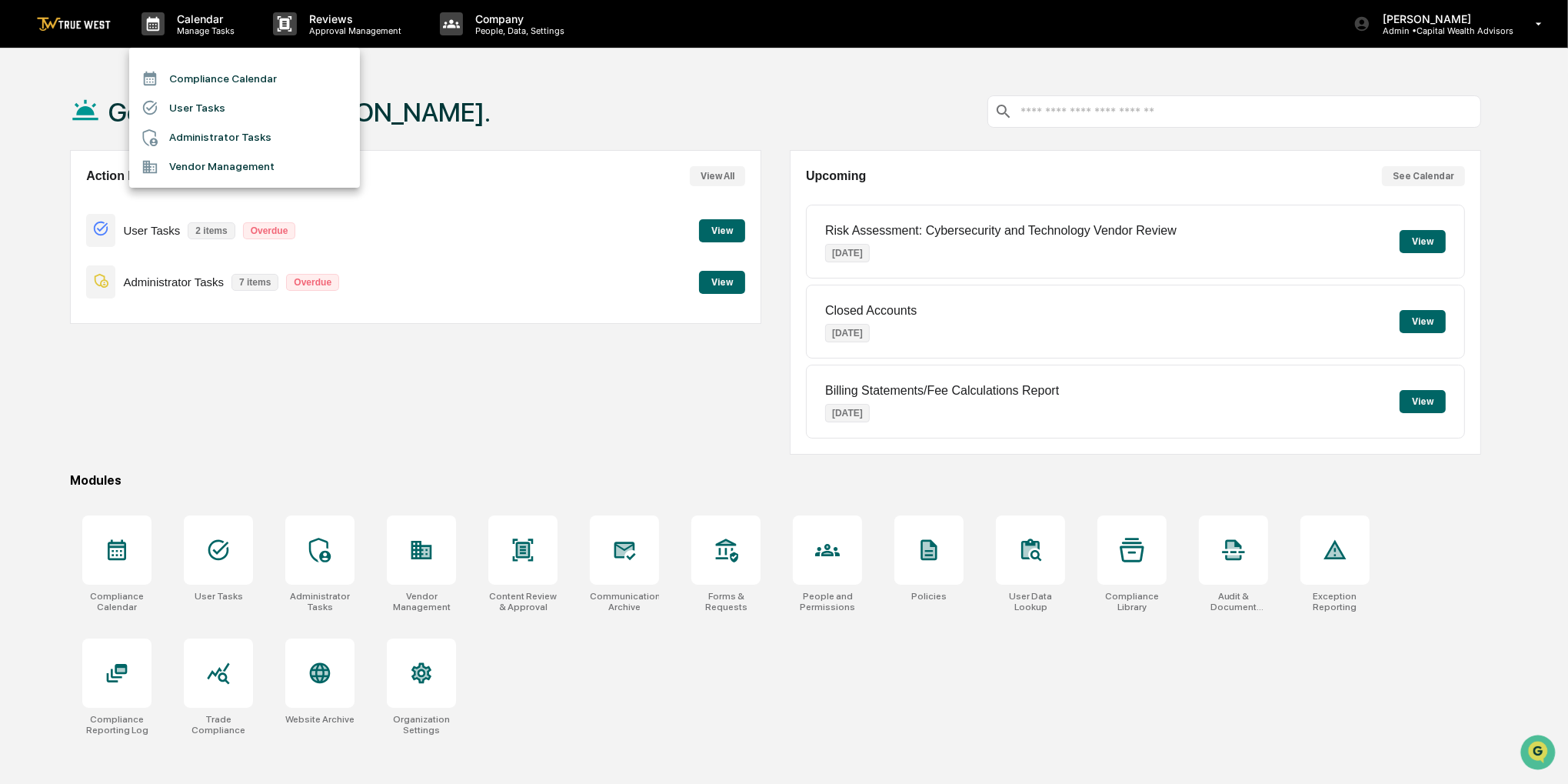
click at [207, 72] on li "Compliance Calendar" at bounding box center [245, 79] width 231 height 30
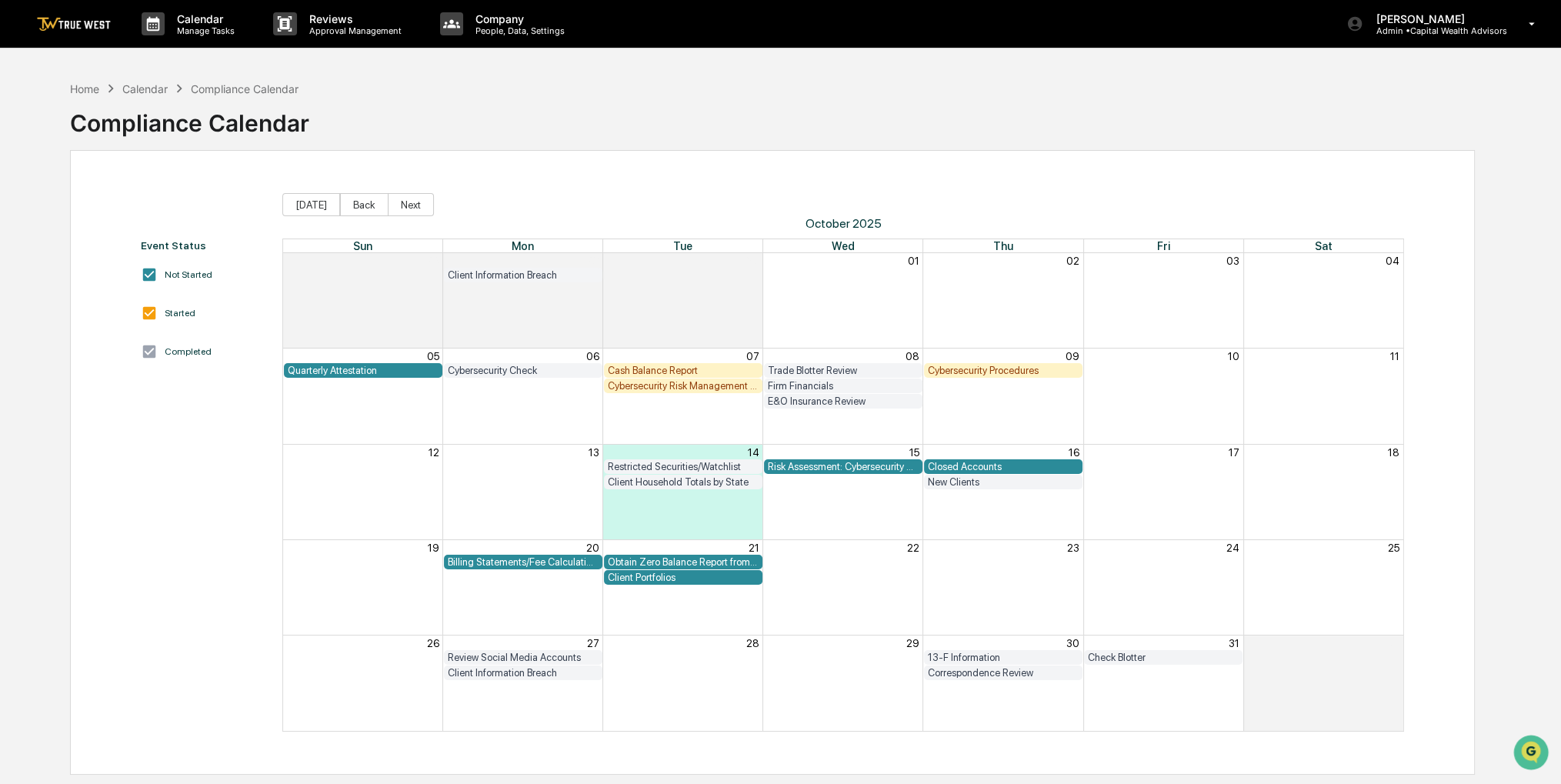
click at [705, 365] on div "Cash Balance Report" at bounding box center [683, 371] width 151 height 12
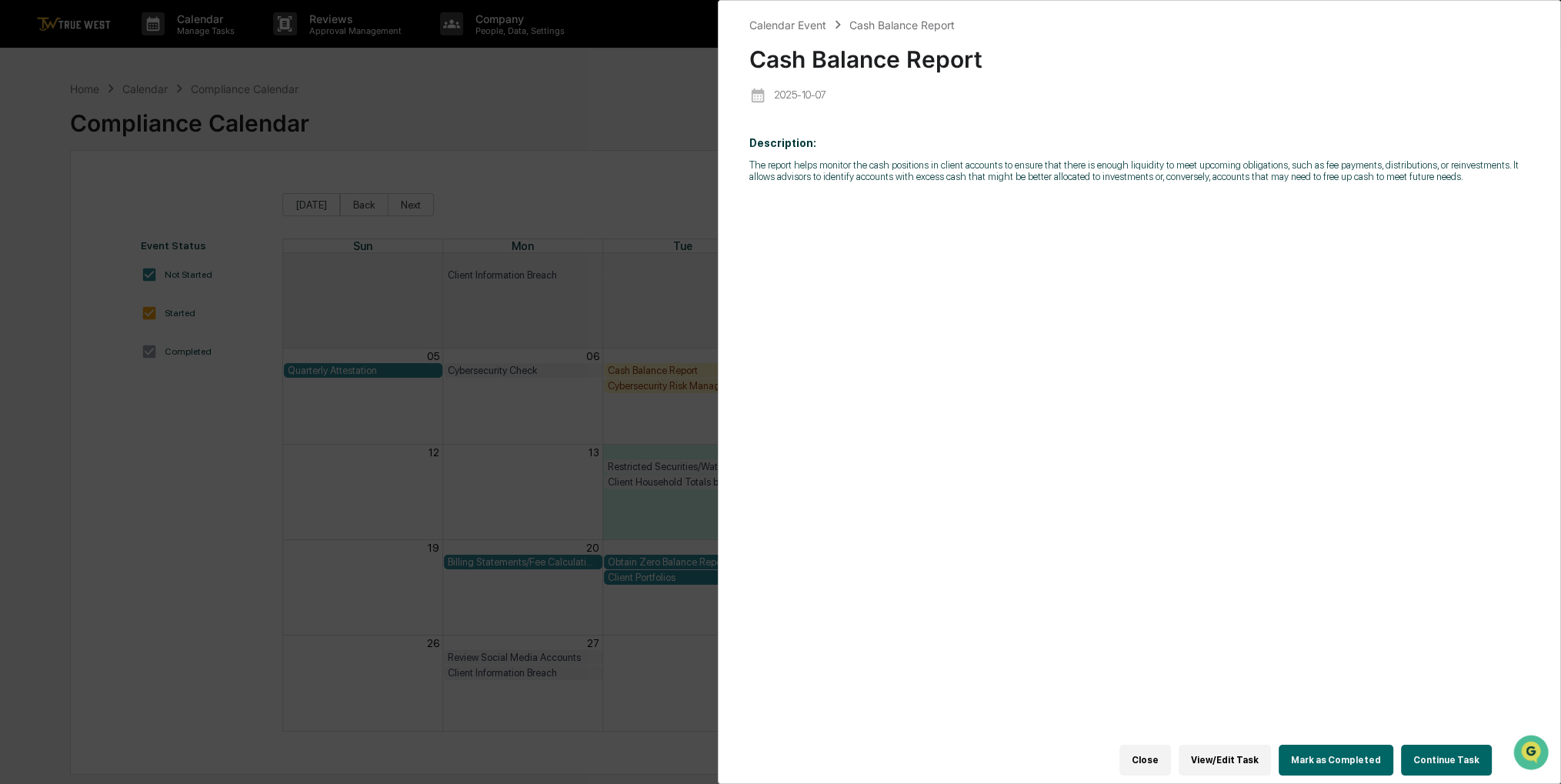
click at [1434, 754] on button "Continue Task" at bounding box center [1447, 759] width 91 height 31
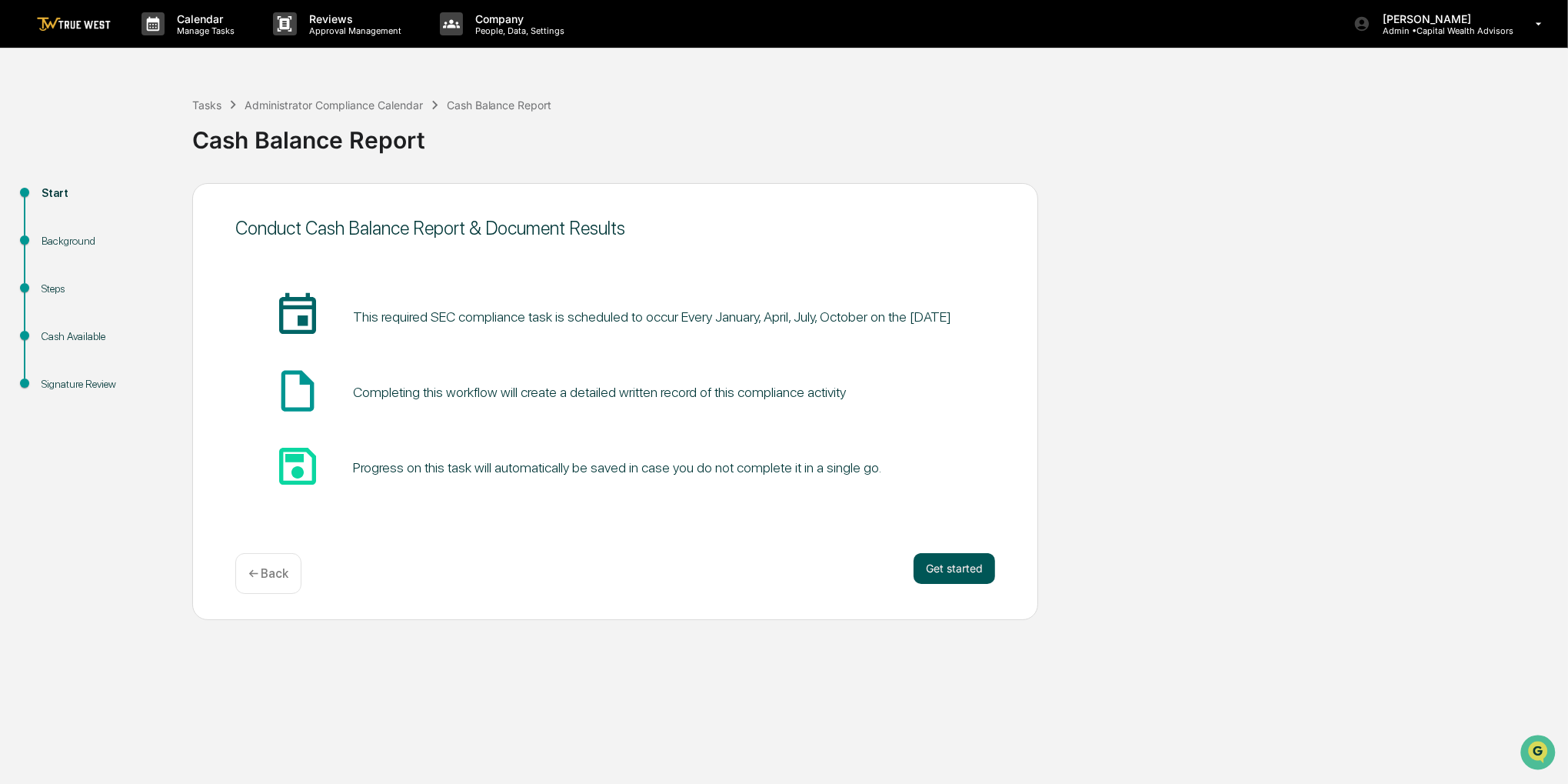
click at [975, 557] on button "Get started" at bounding box center [954, 568] width 82 height 31
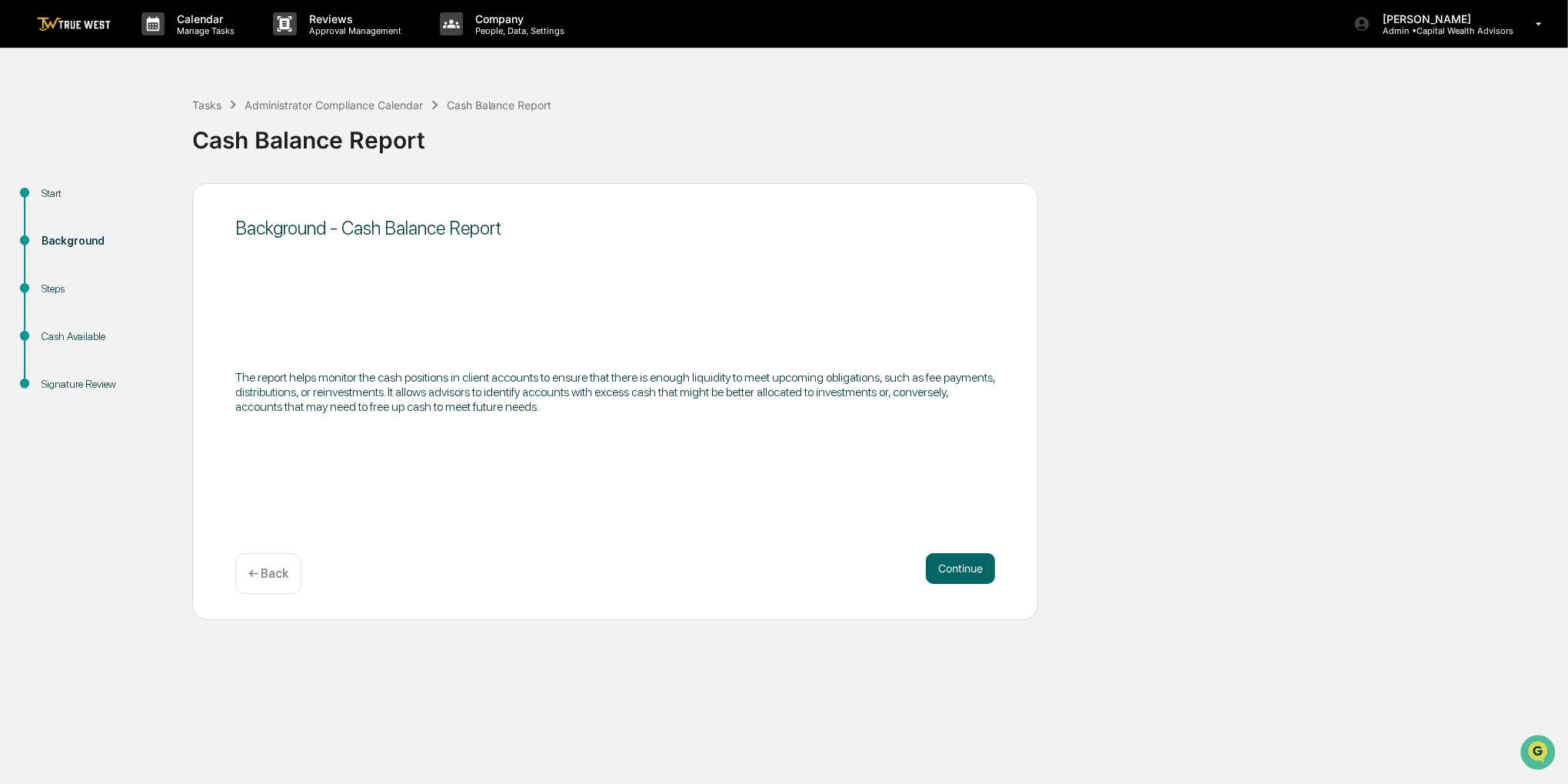
click at [975, 557] on button "Continue" at bounding box center [961, 568] width 69 height 31
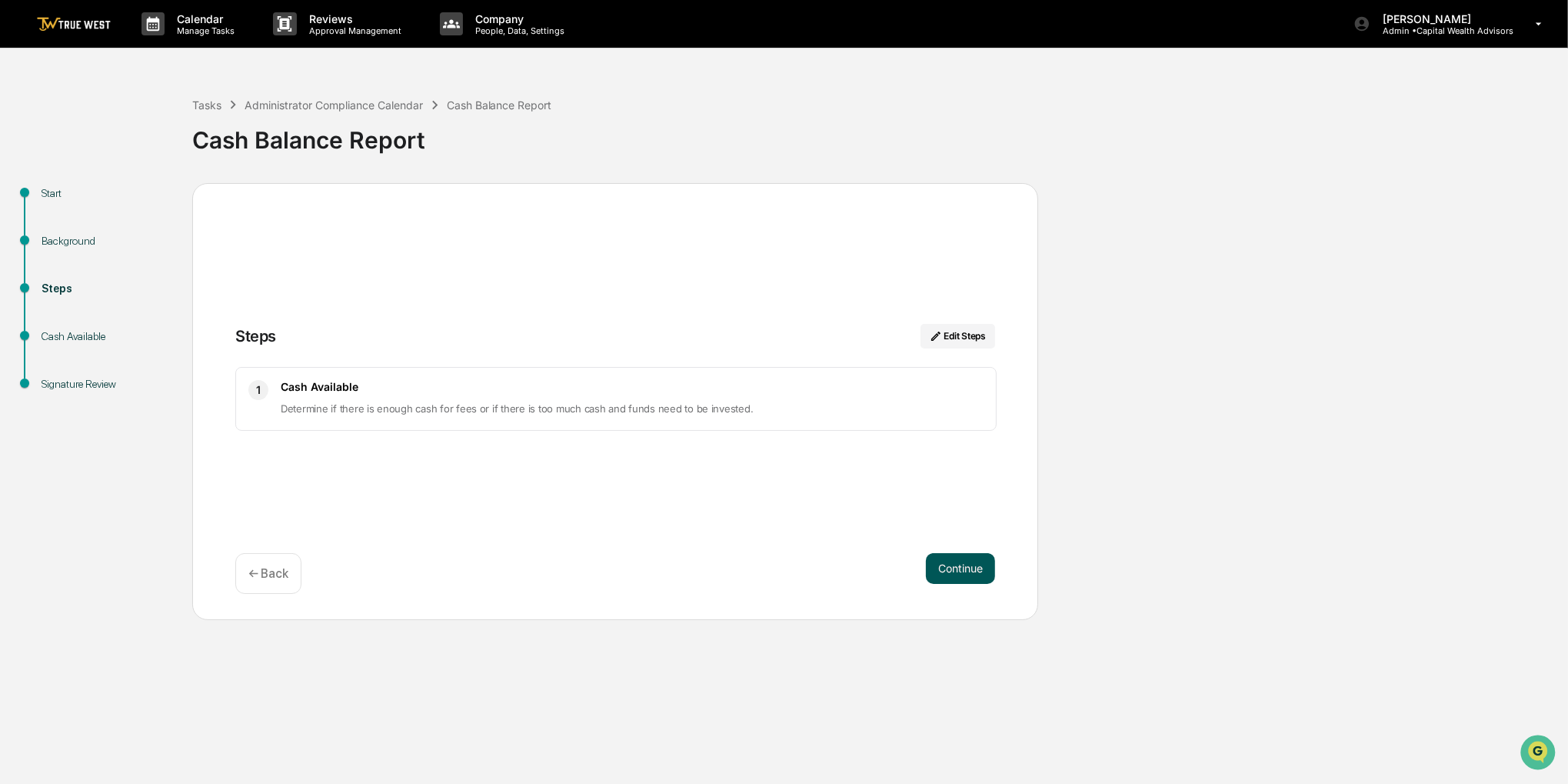
click at [969, 560] on button "Continue" at bounding box center [961, 568] width 69 height 31
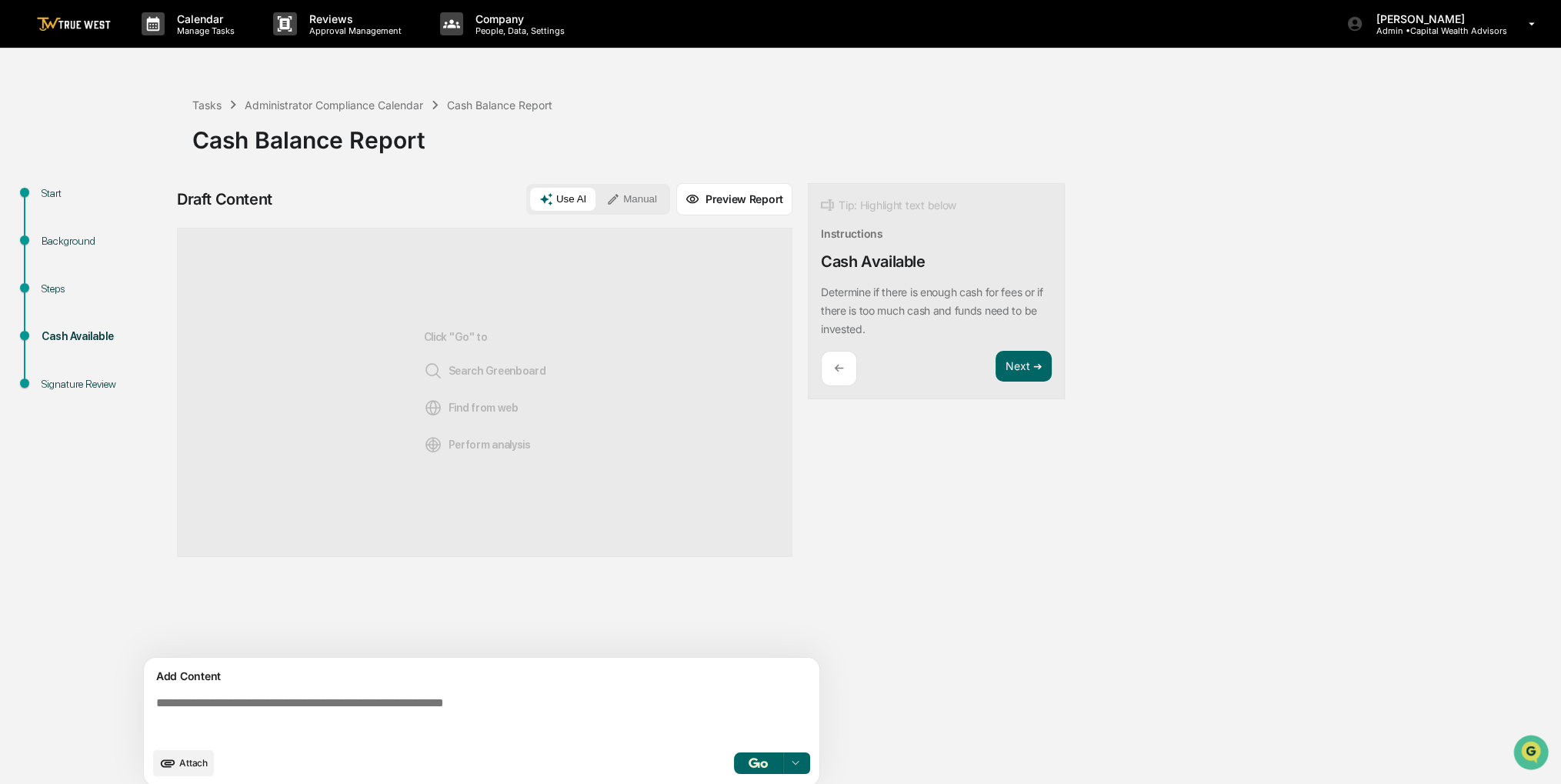
click at [658, 197] on button "Manual" at bounding box center [632, 198] width 69 height 23
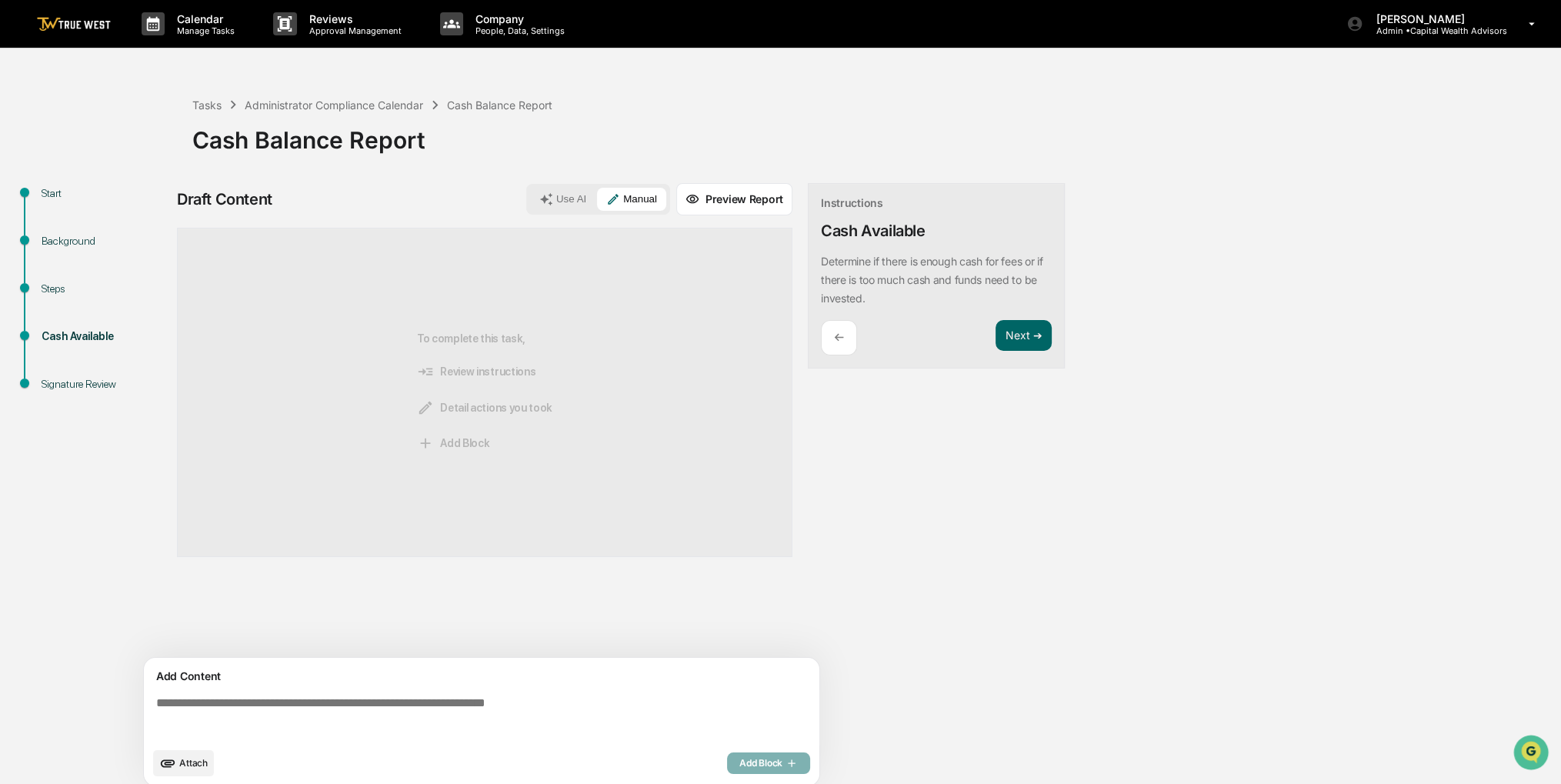
click at [186, 759] on span "Attach" at bounding box center [193, 762] width 29 height 12
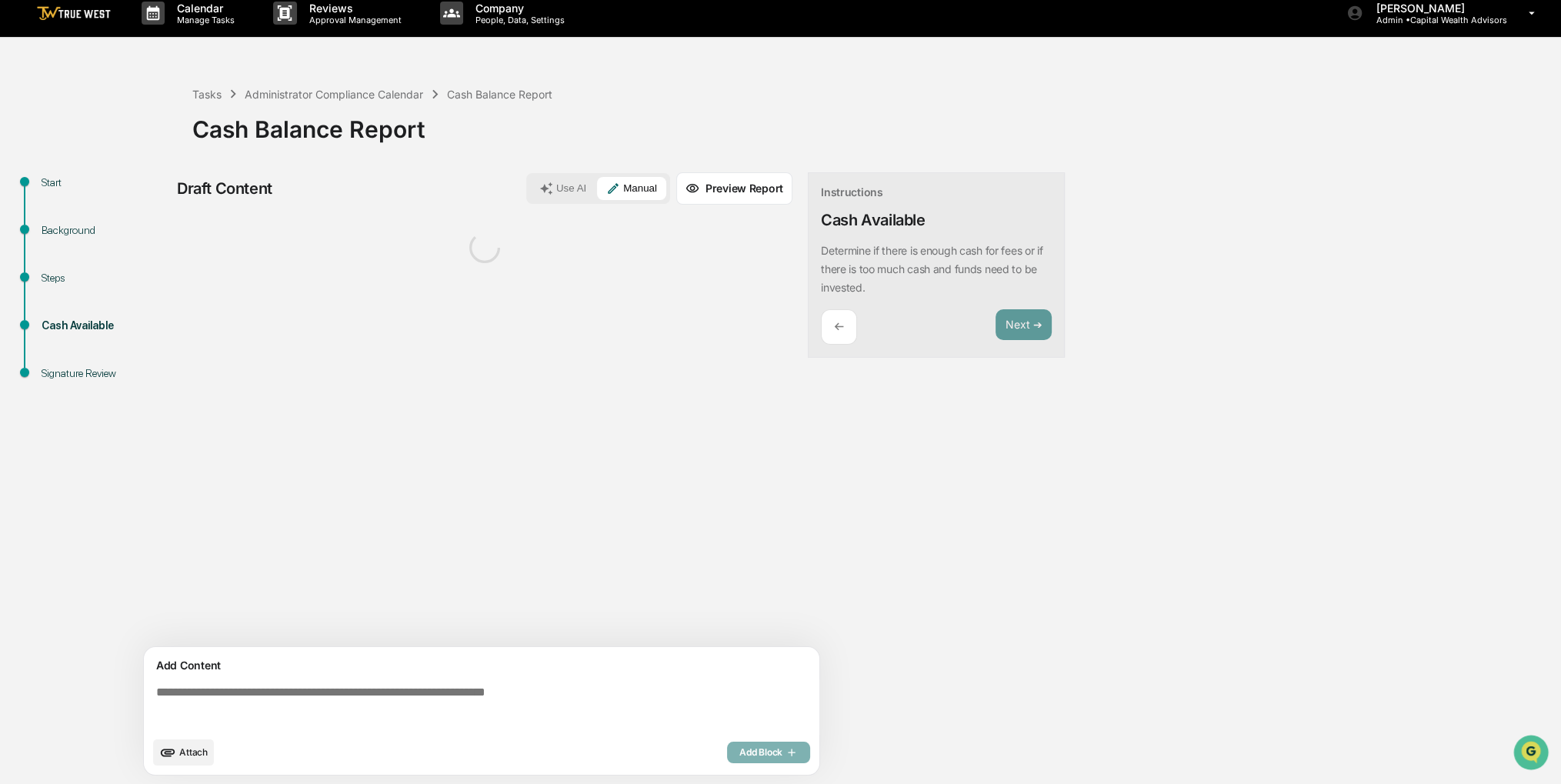
click at [252, 703] on textarea at bounding box center [484, 707] width 669 height 55
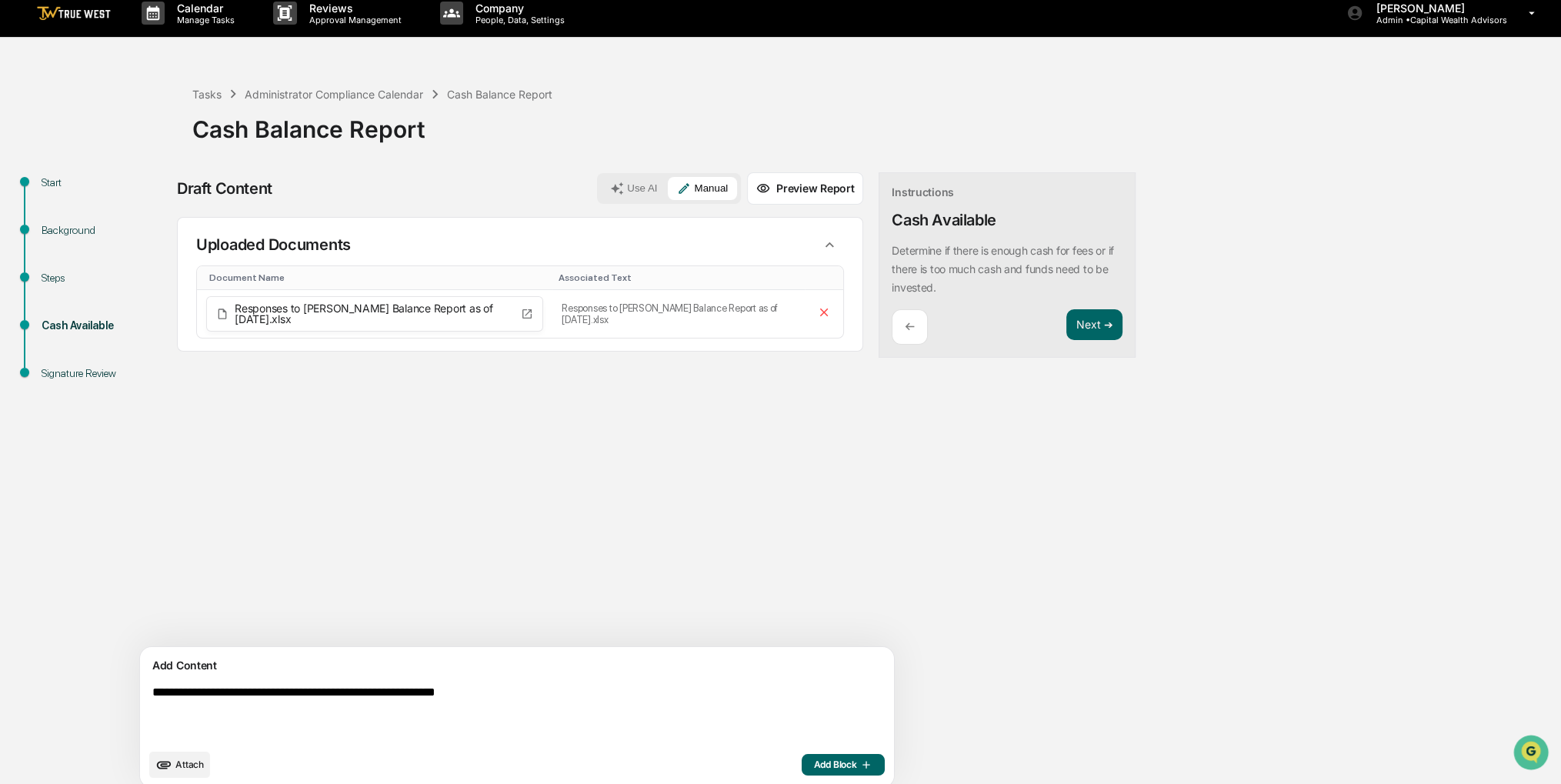
type textarea "**********"
click at [801, 771] on button "Add Block" at bounding box center [843, 764] width 83 height 22
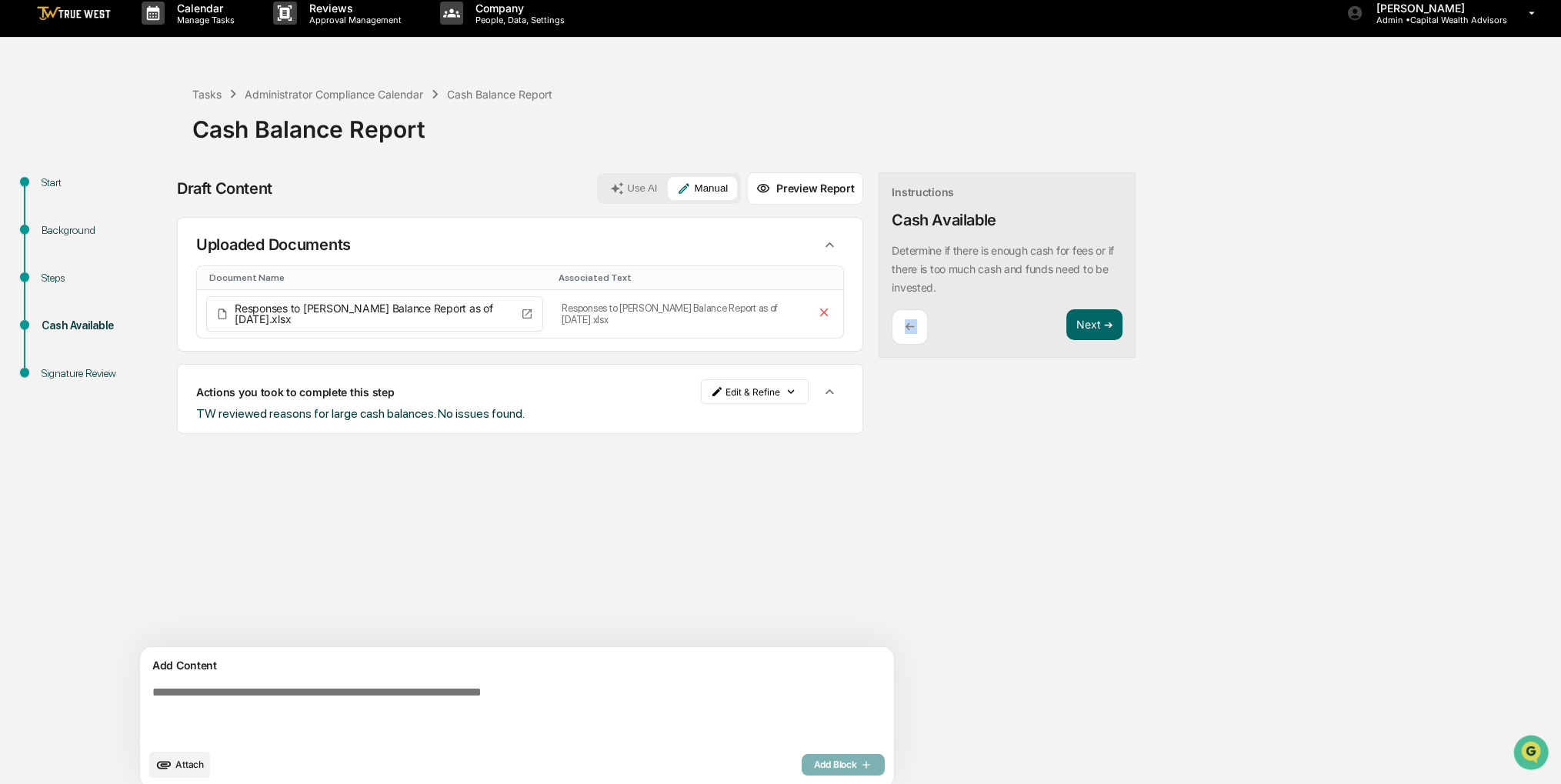
click at [994, 305] on div "Instructions Cash Available Determine if there is enough cash for fees or if th…" at bounding box center [1006, 265] width 257 height 186
drag, startPoint x: 994, startPoint y: 305, endPoint x: 1010, endPoint y: 313, distance: 17.9
click at [1067, 313] on button "Next ➔" at bounding box center [1094, 324] width 56 height 32
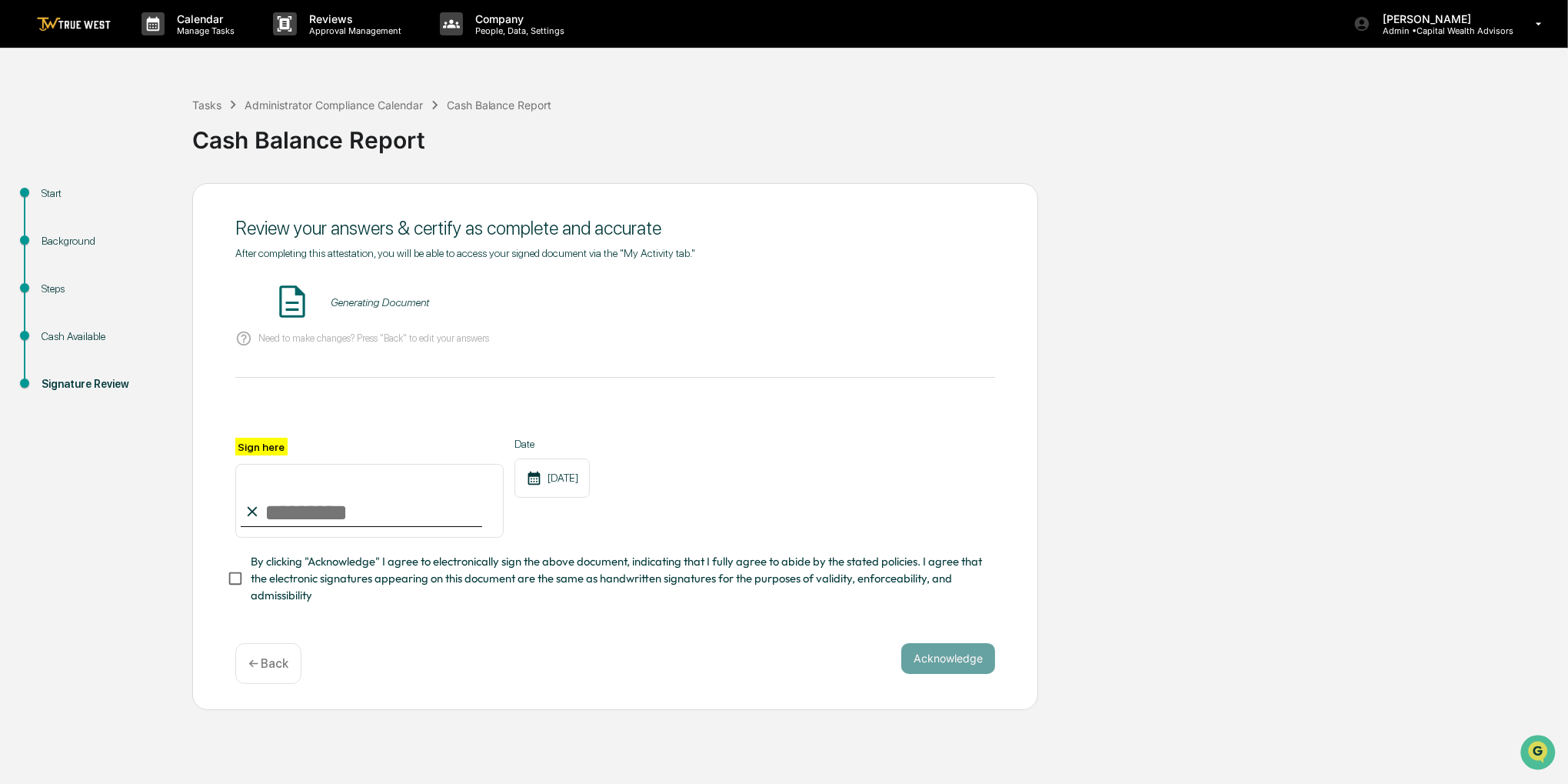
click at [434, 494] on input "Sign here" at bounding box center [370, 500] width 268 height 74
type input "**********"
click at [405, 579] on span "By clicking "Acknowledge" I agree to electronically sign the above document, in…" at bounding box center [616, 579] width 732 height 51
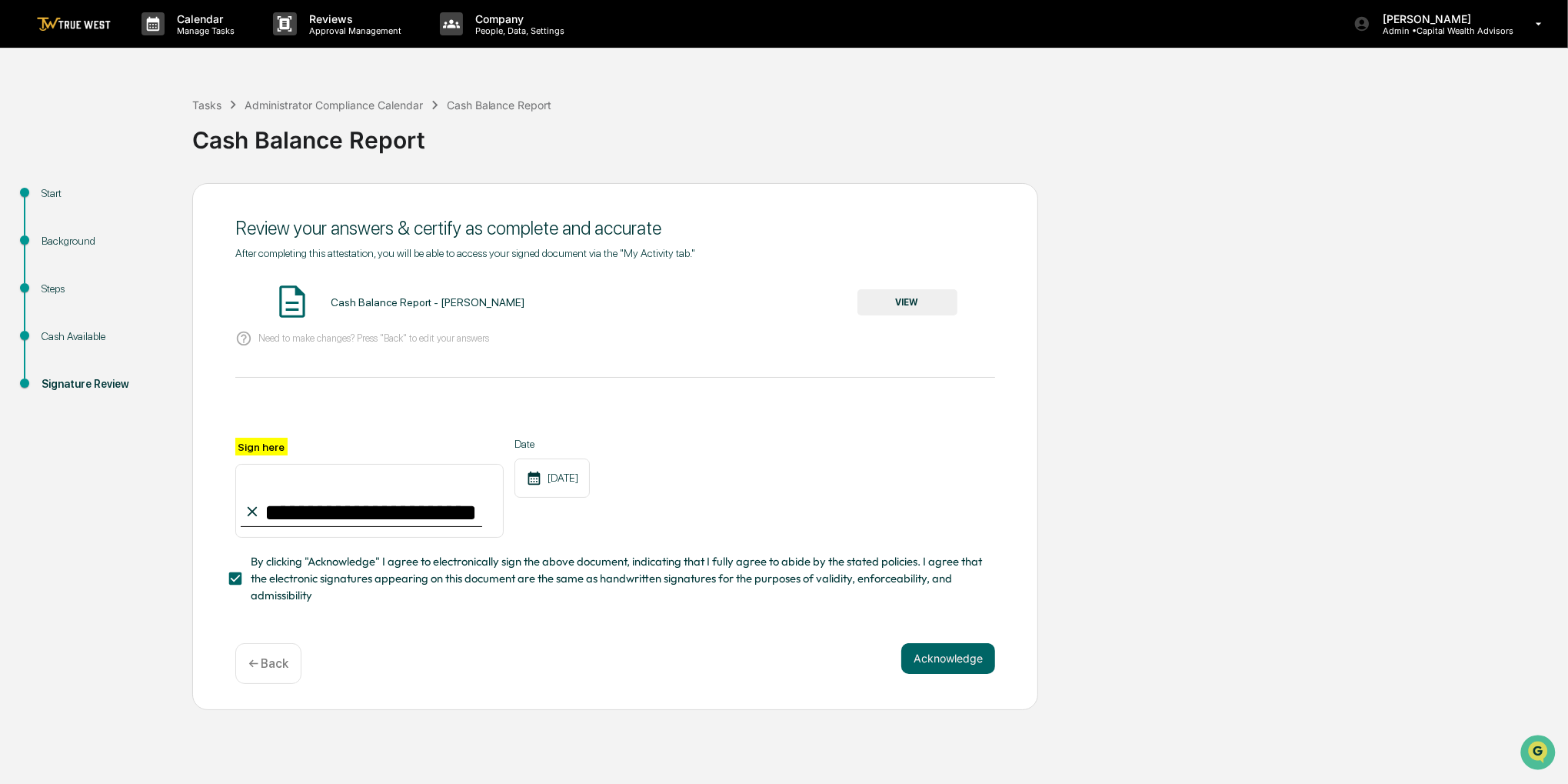
click at [889, 307] on button "VIEW" at bounding box center [906, 302] width 100 height 27
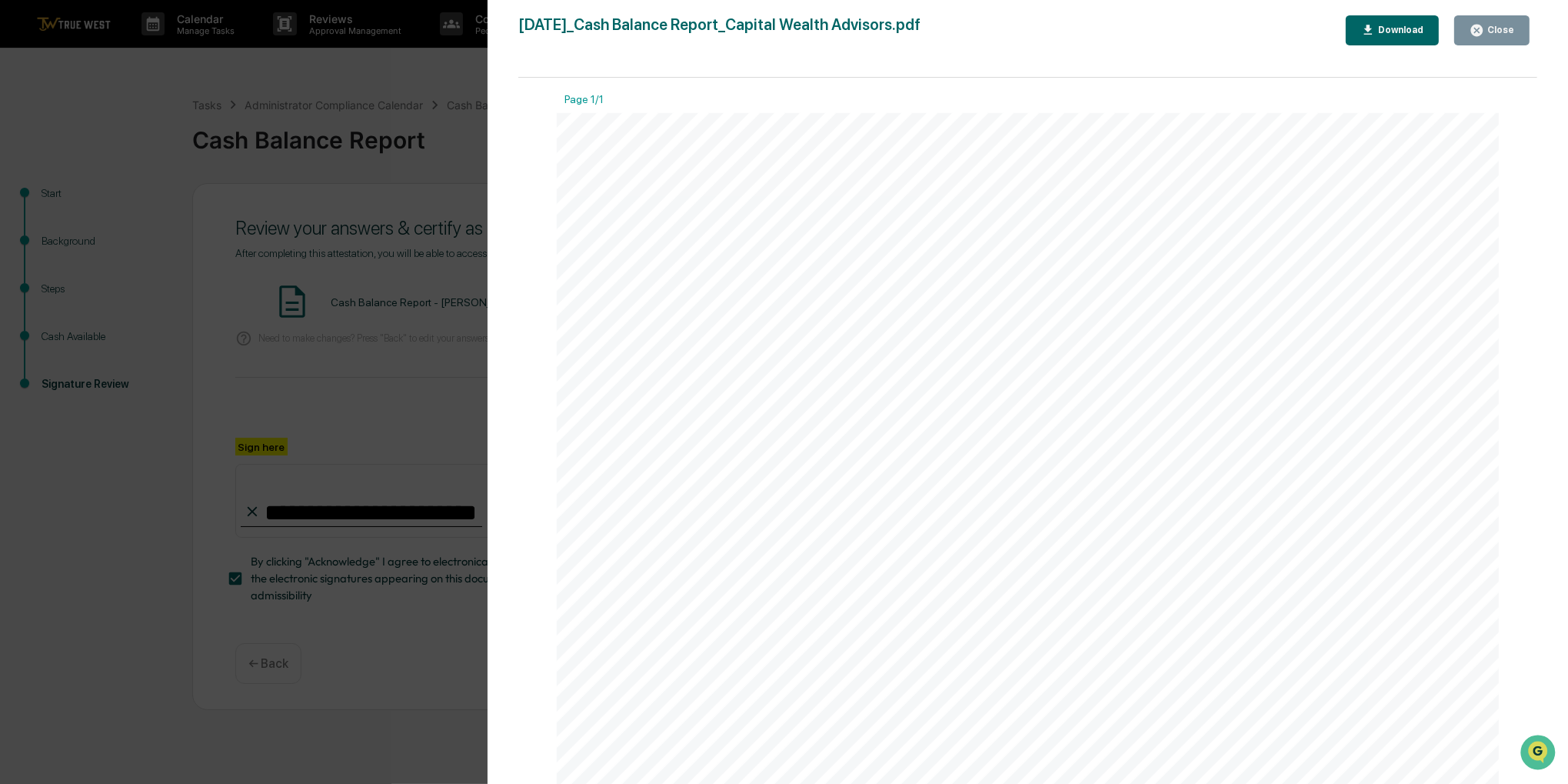
click at [1507, 25] on div "Close" at bounding box center [1499, 30] width 30 height 11
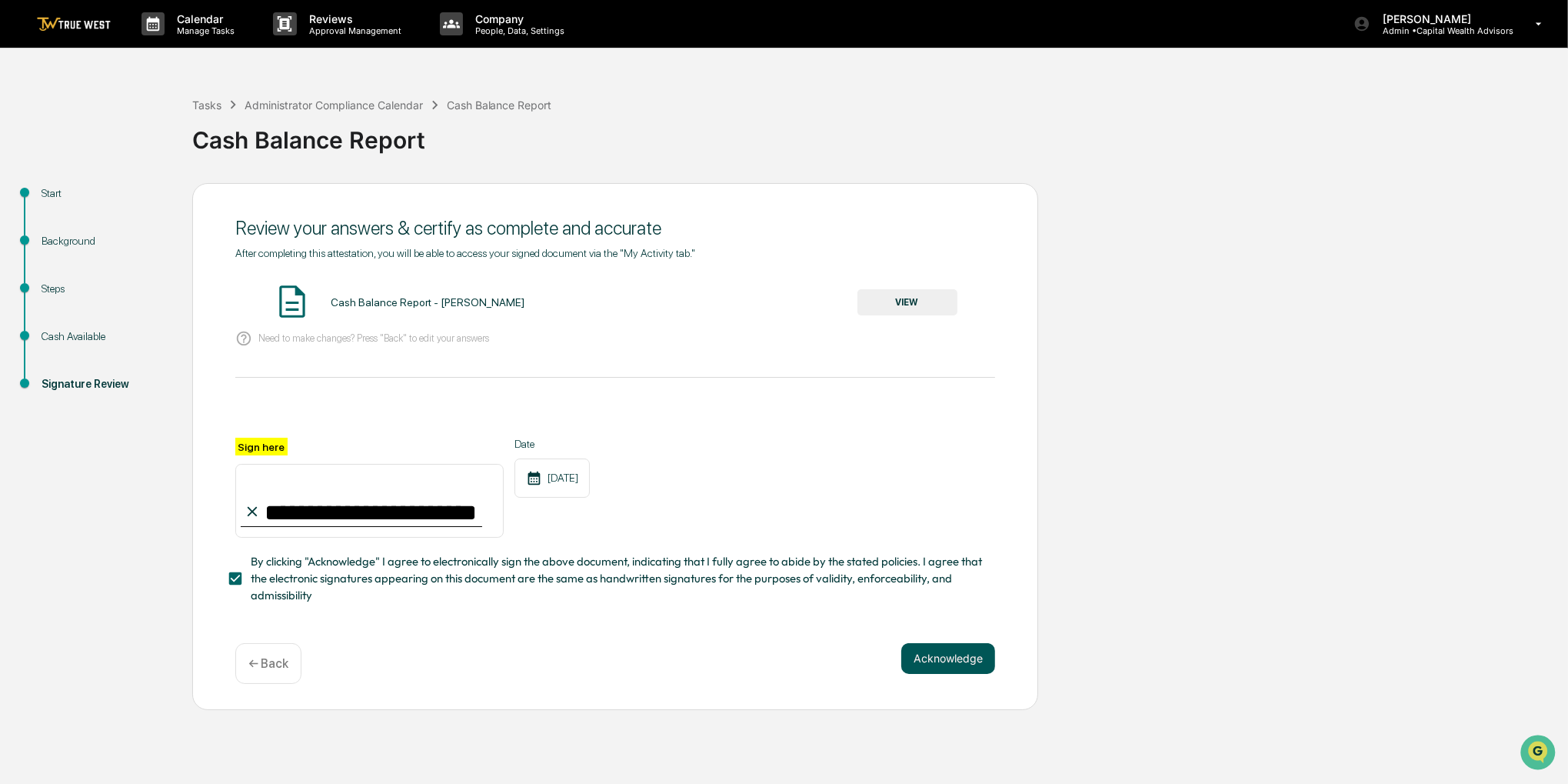
click at [917, 674] on button "Acknowledge" at bounding box center [948, 658] width 94 height 31
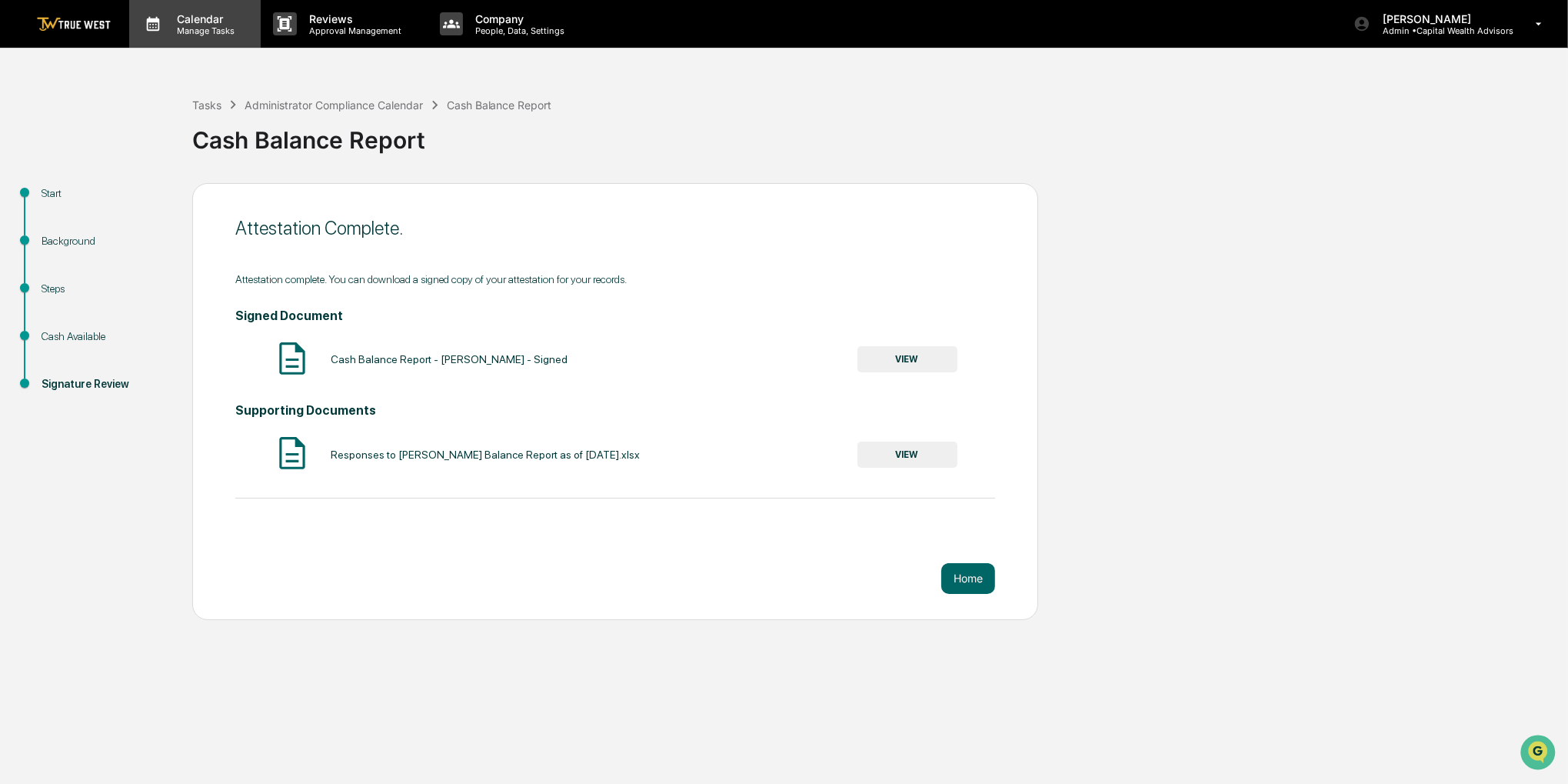
click at [209, 36] on div "Calendar Manage Tasks" at bounding box center [194, 24] width 131 height 47
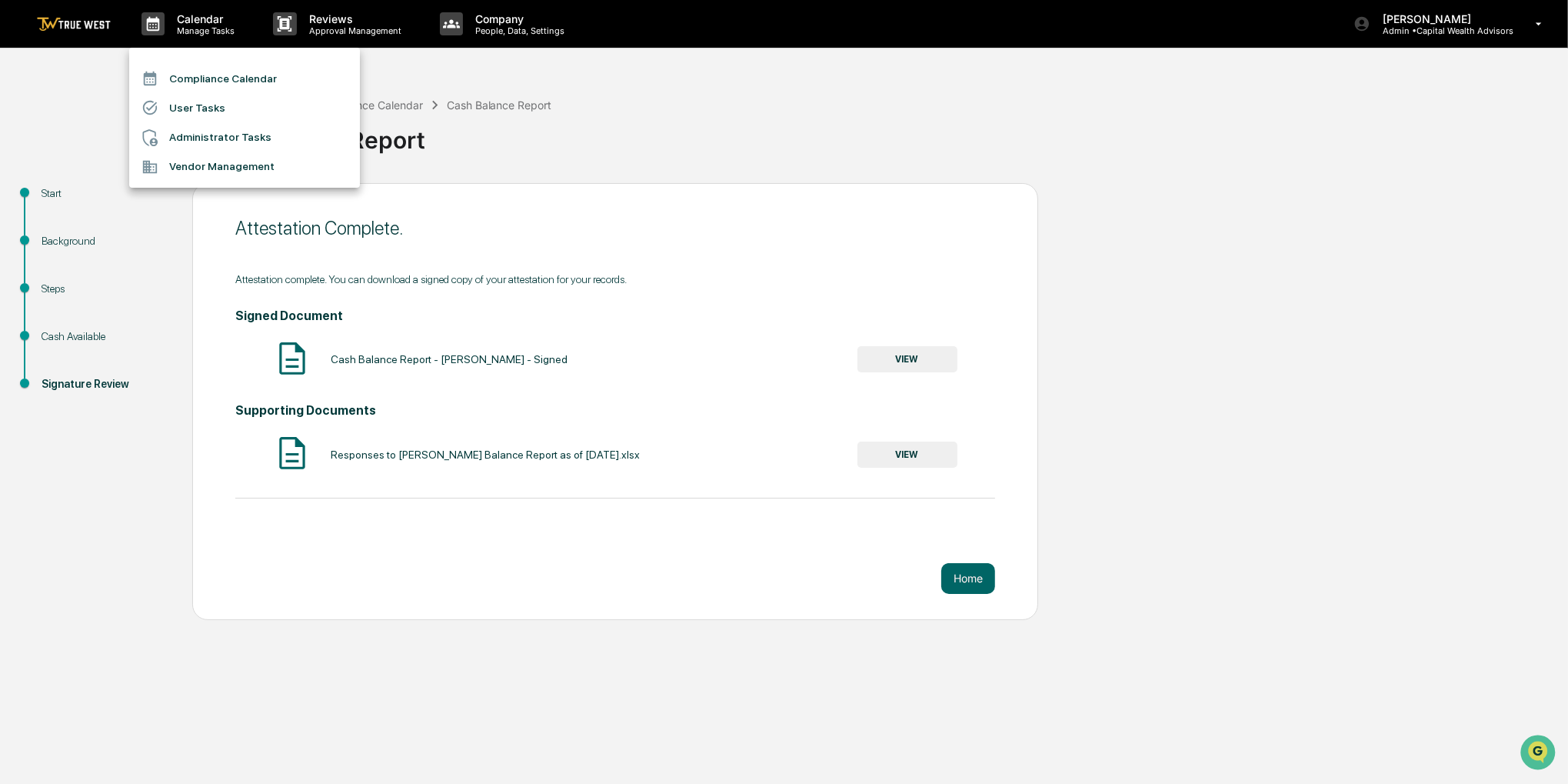
click at [209, 79] on li "Compliance Calendar" at bounding box center [245, 79] width 231 height 30
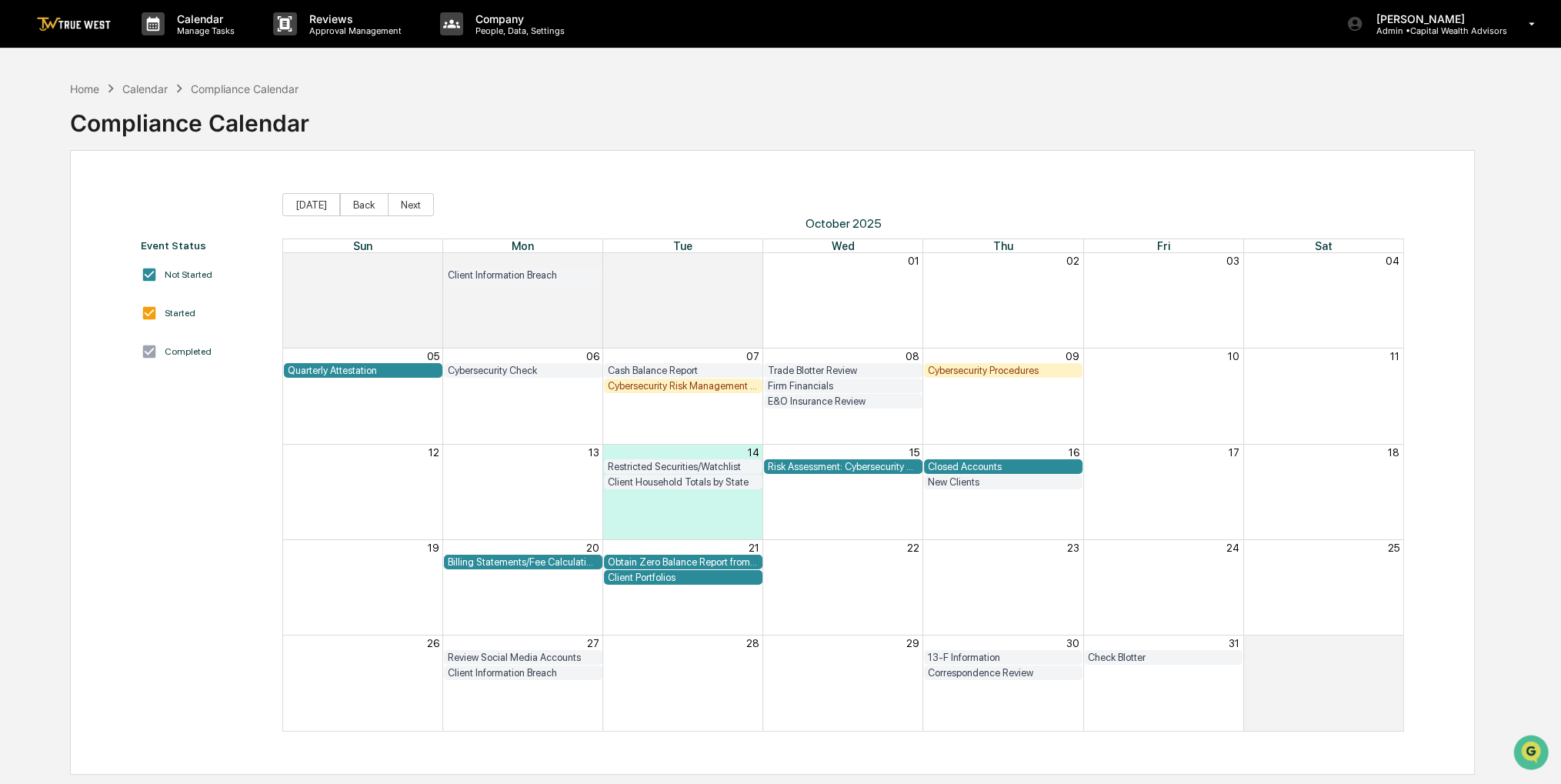
click at [955, 464] on div "Closed Accounts" at bounding box center [1003, 466] width 151 height 12
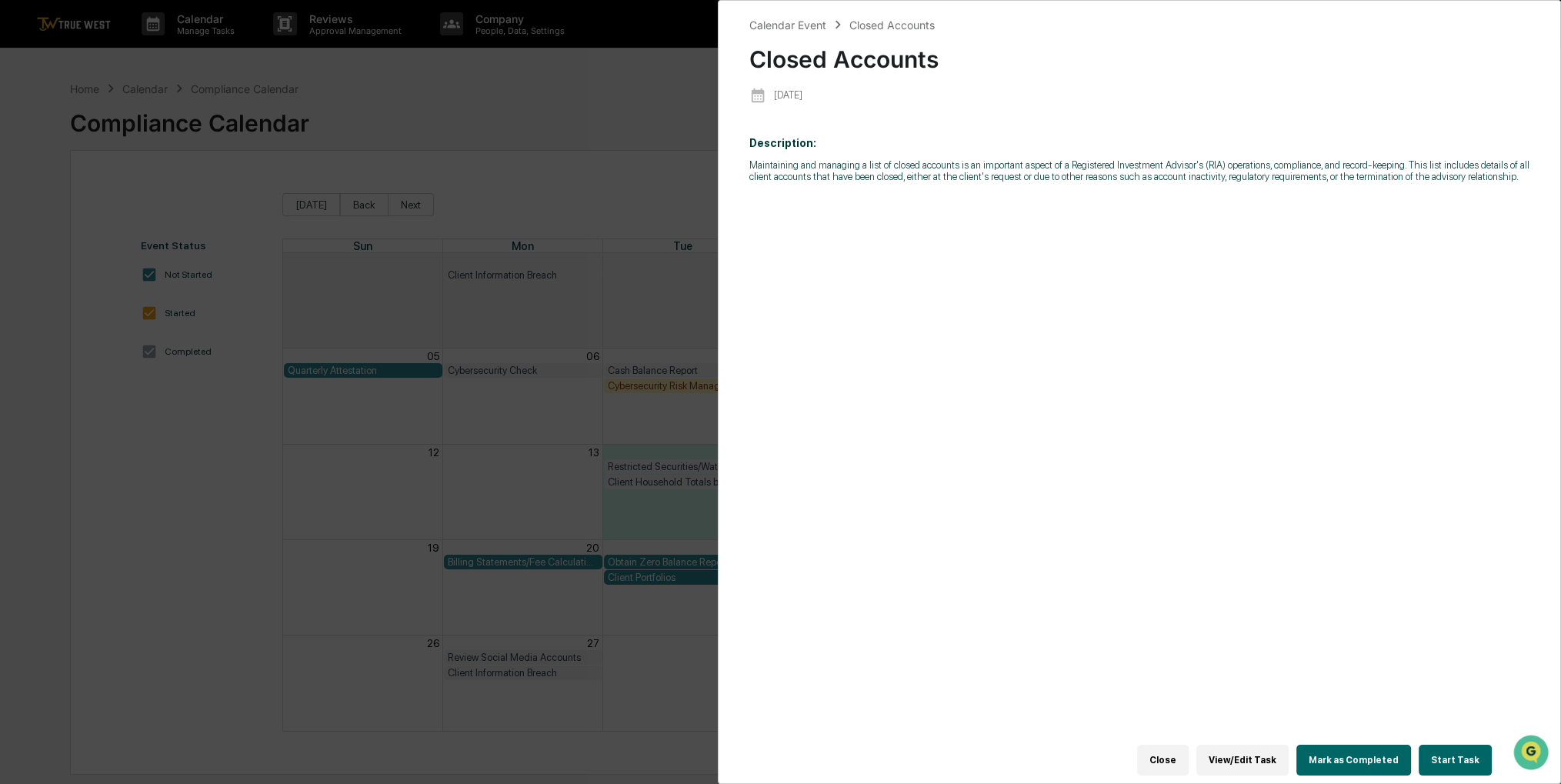
click at [1441, 755] on button "Start Task" at bounding box center [1455, 759] width 73 height 31
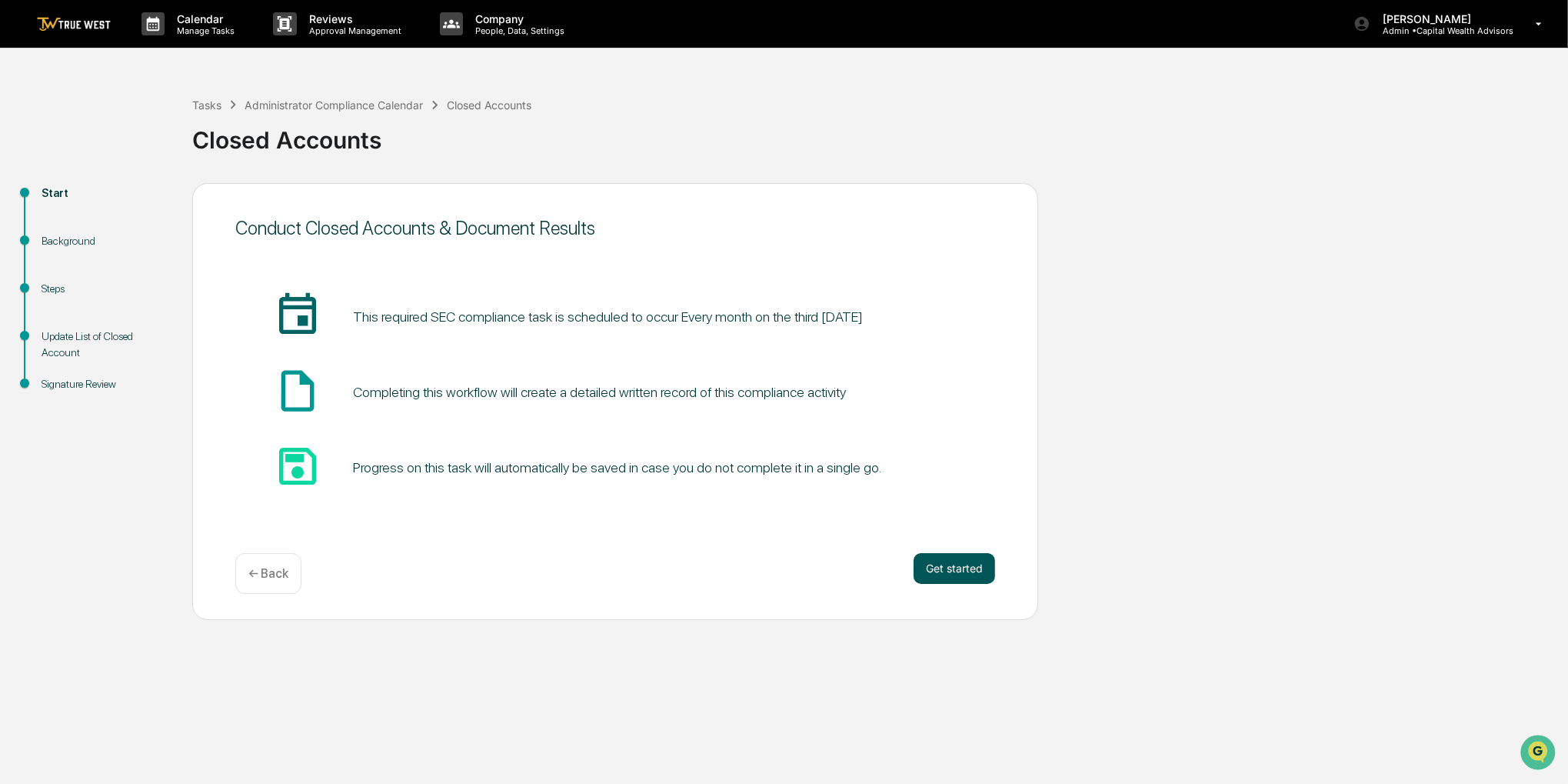
click at [965, 568] on button "Get started" at bounding box center [954, 568] width 82 height 31
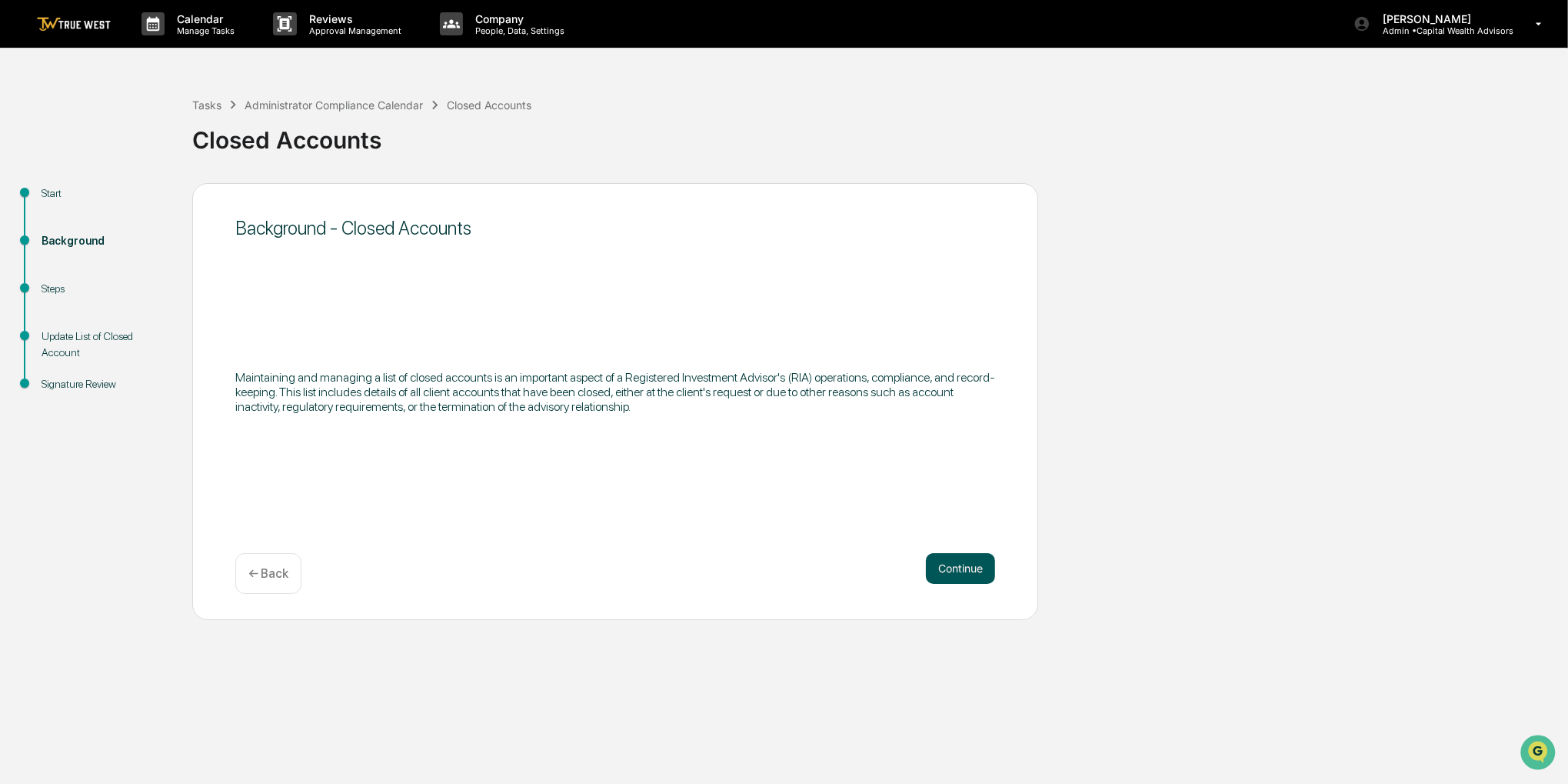
click at [926, 565] on button "Continue" at bounding box center [961, 568] width 69 height 31
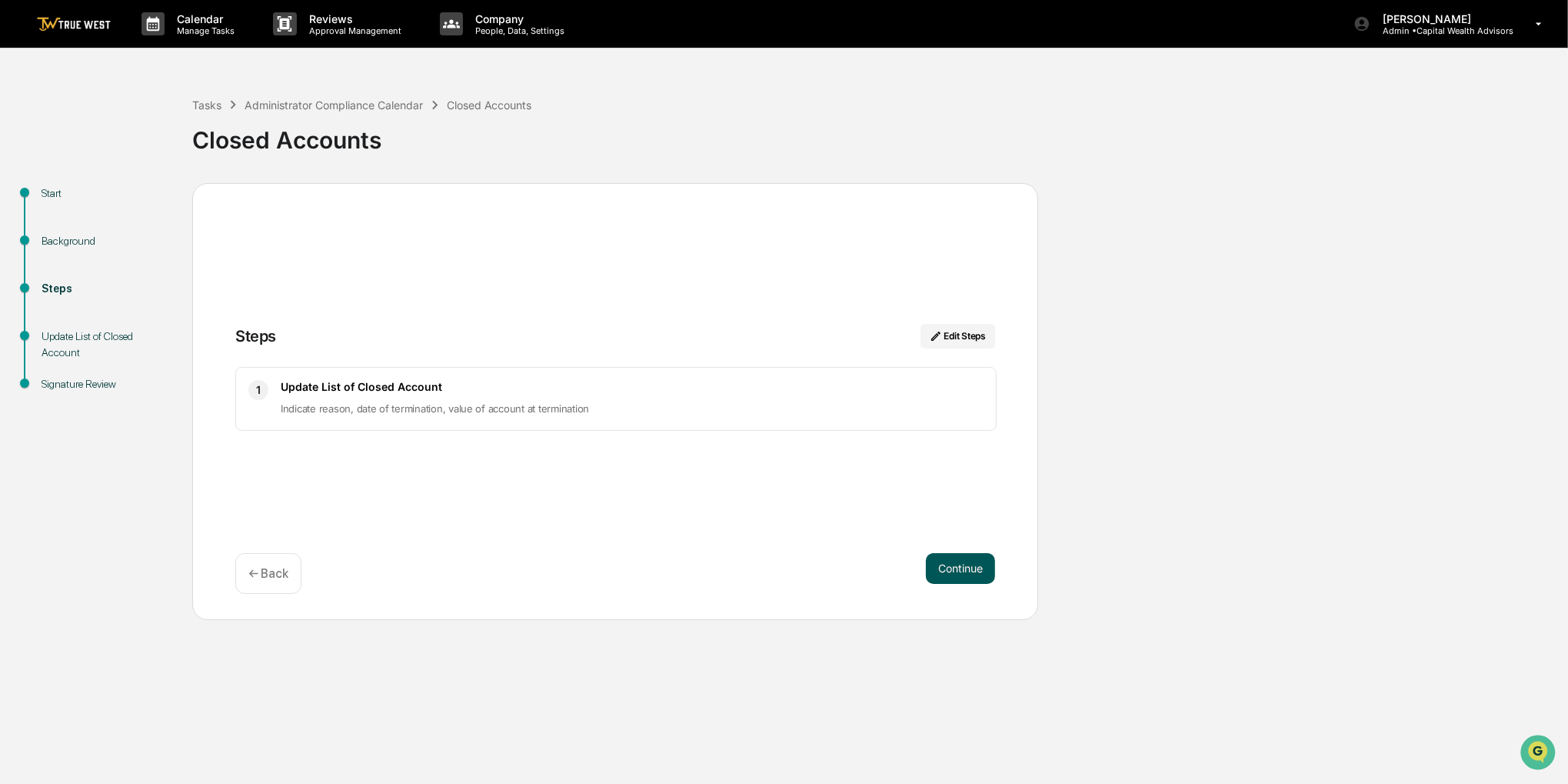
click at [932, 568] on button "Continue" at bounding box center [961, 568] width 69 height 31
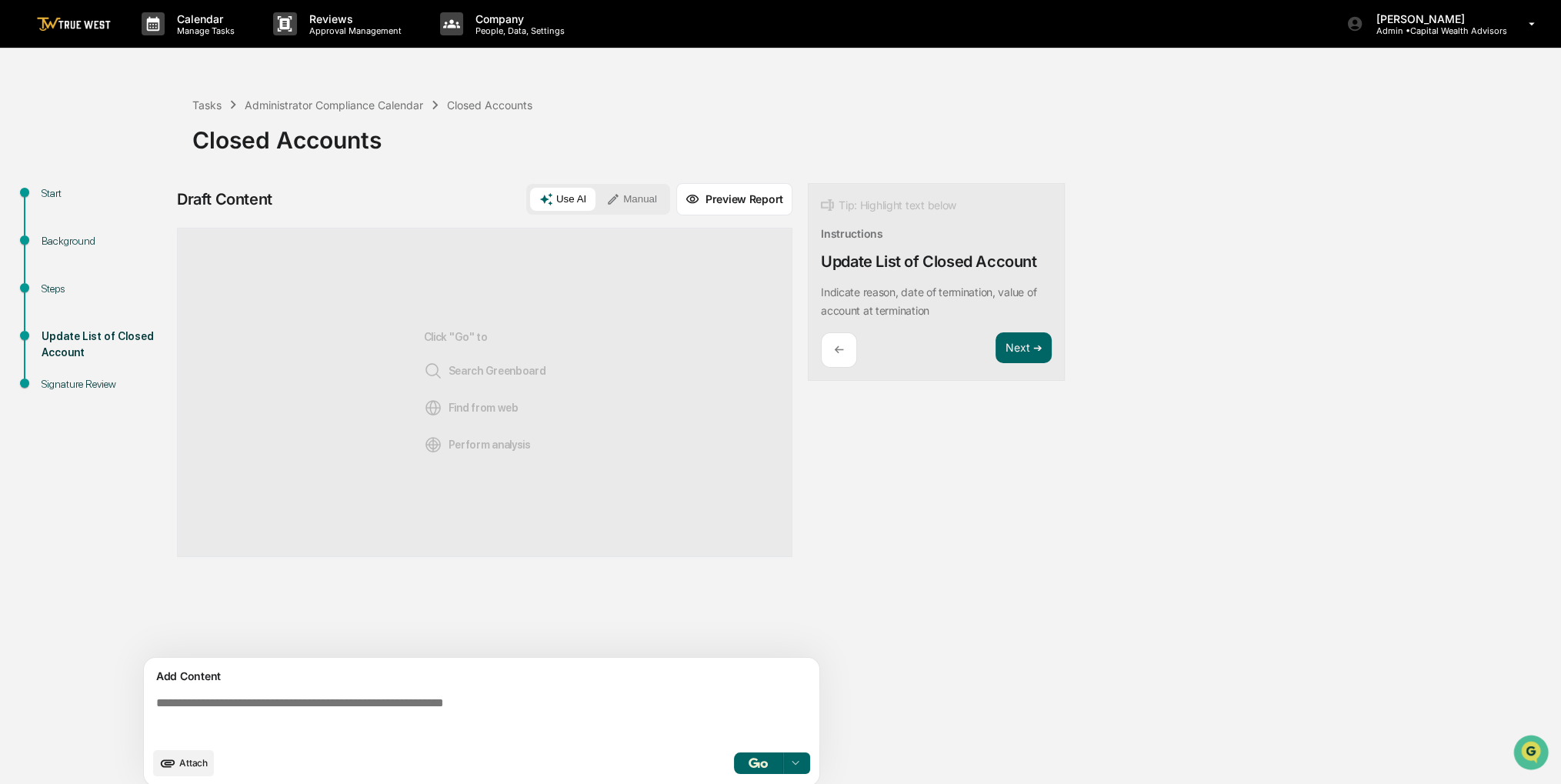
click at [630, 197] on button "Manual" at bounding box center [632, 198] width 69 height 23
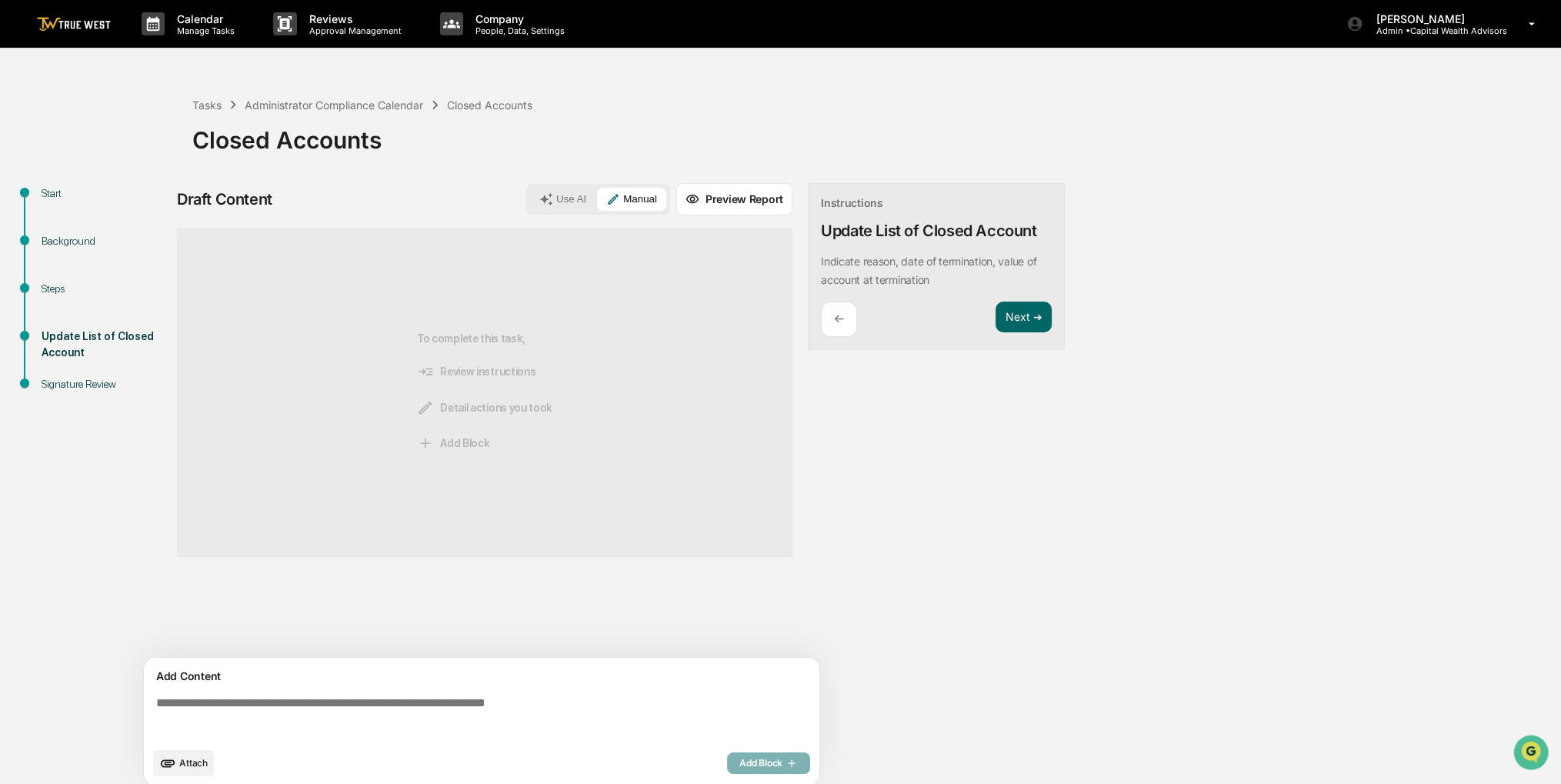
click at [163, 769] on icon "upload document" at bounding box center [167, 762] width 17 height 17
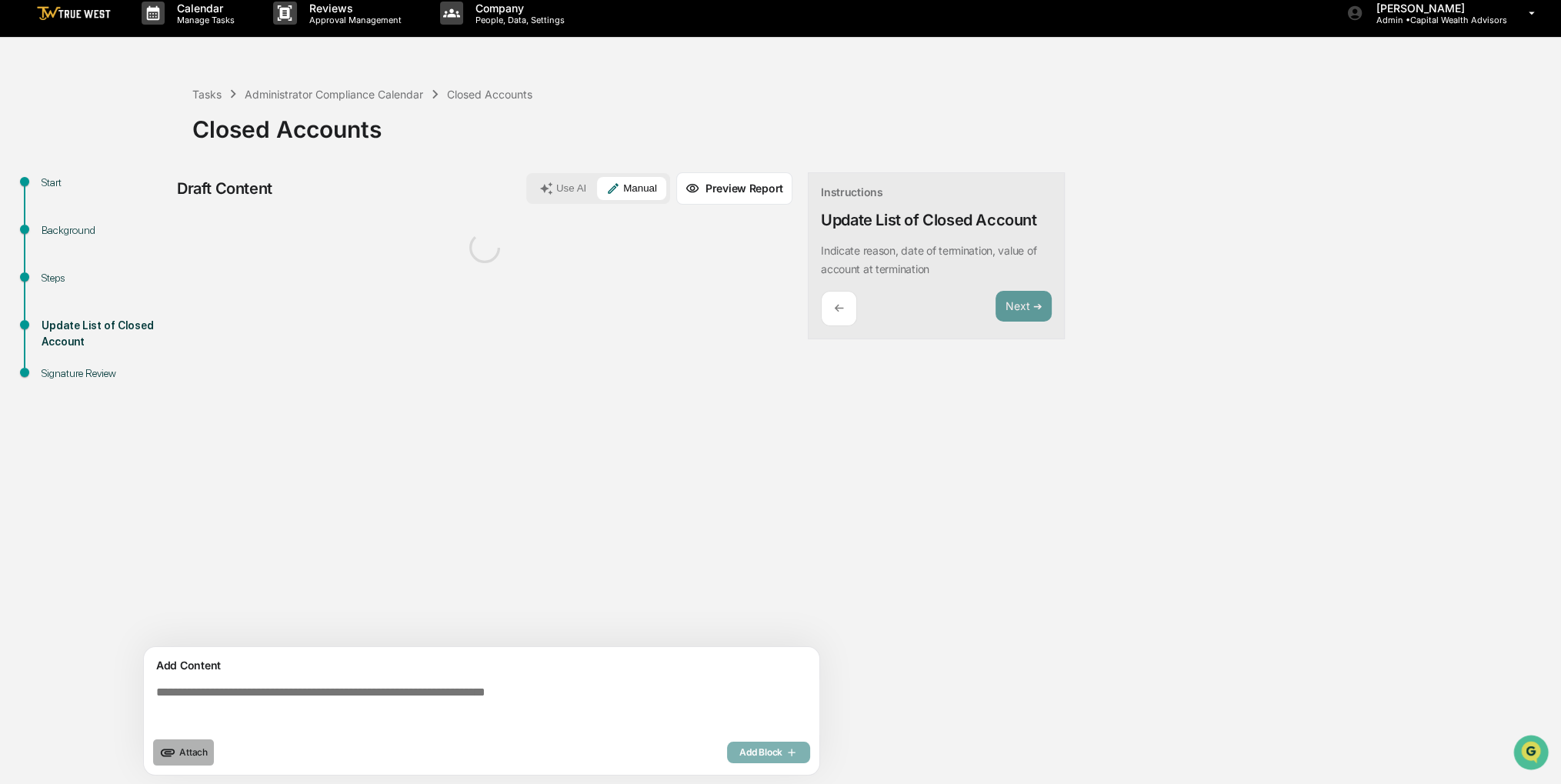
click at [172, 752] on icon "upload document" at bounding box center [167, 751] width 17 height 17
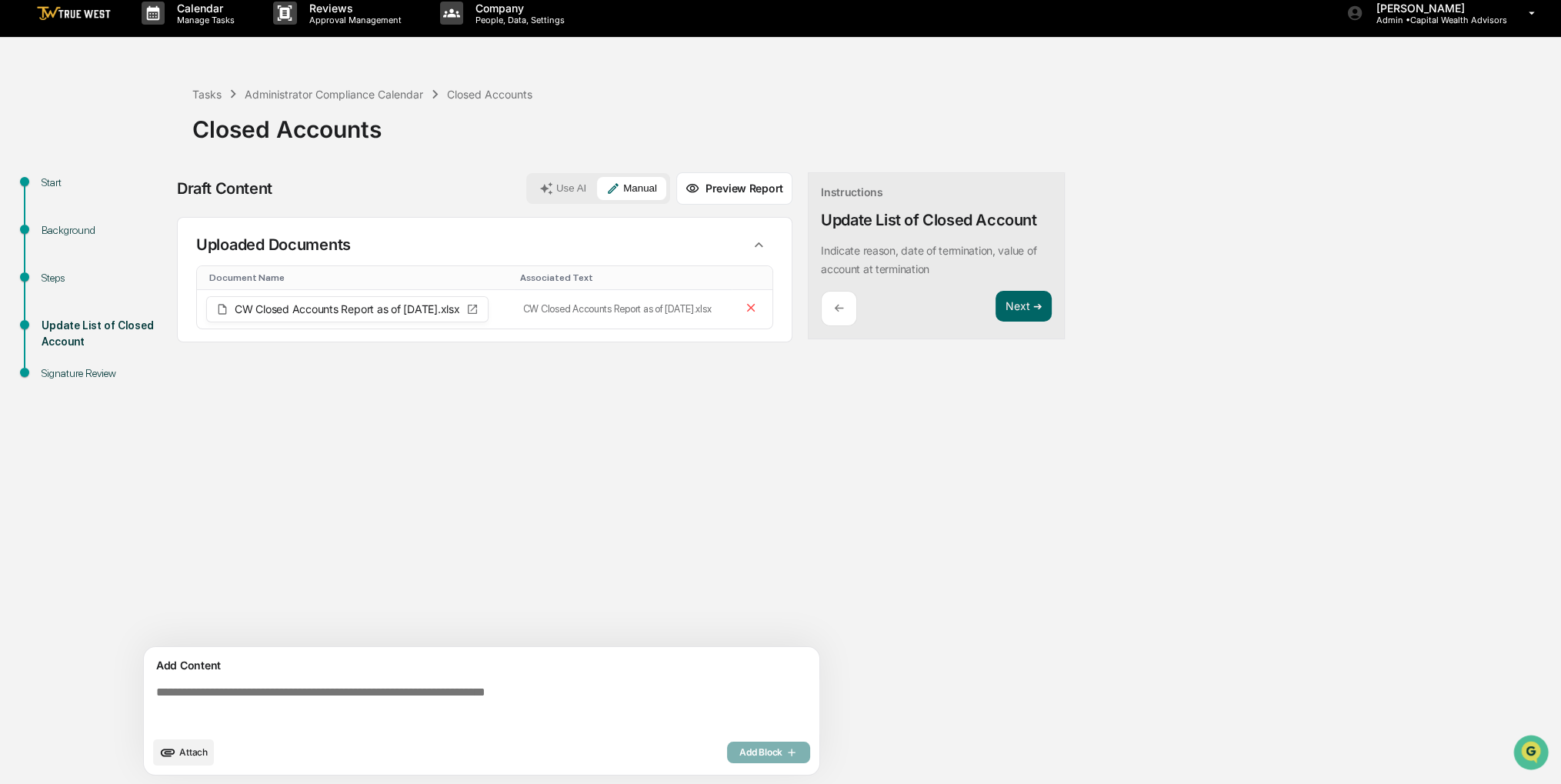
click at [205, 755] on span "Attach" at bounding box center [193, 751] width 29 height 12
click at [585, 182] on button "Use AI" at bounding box center [562, 187] width 65 height 23
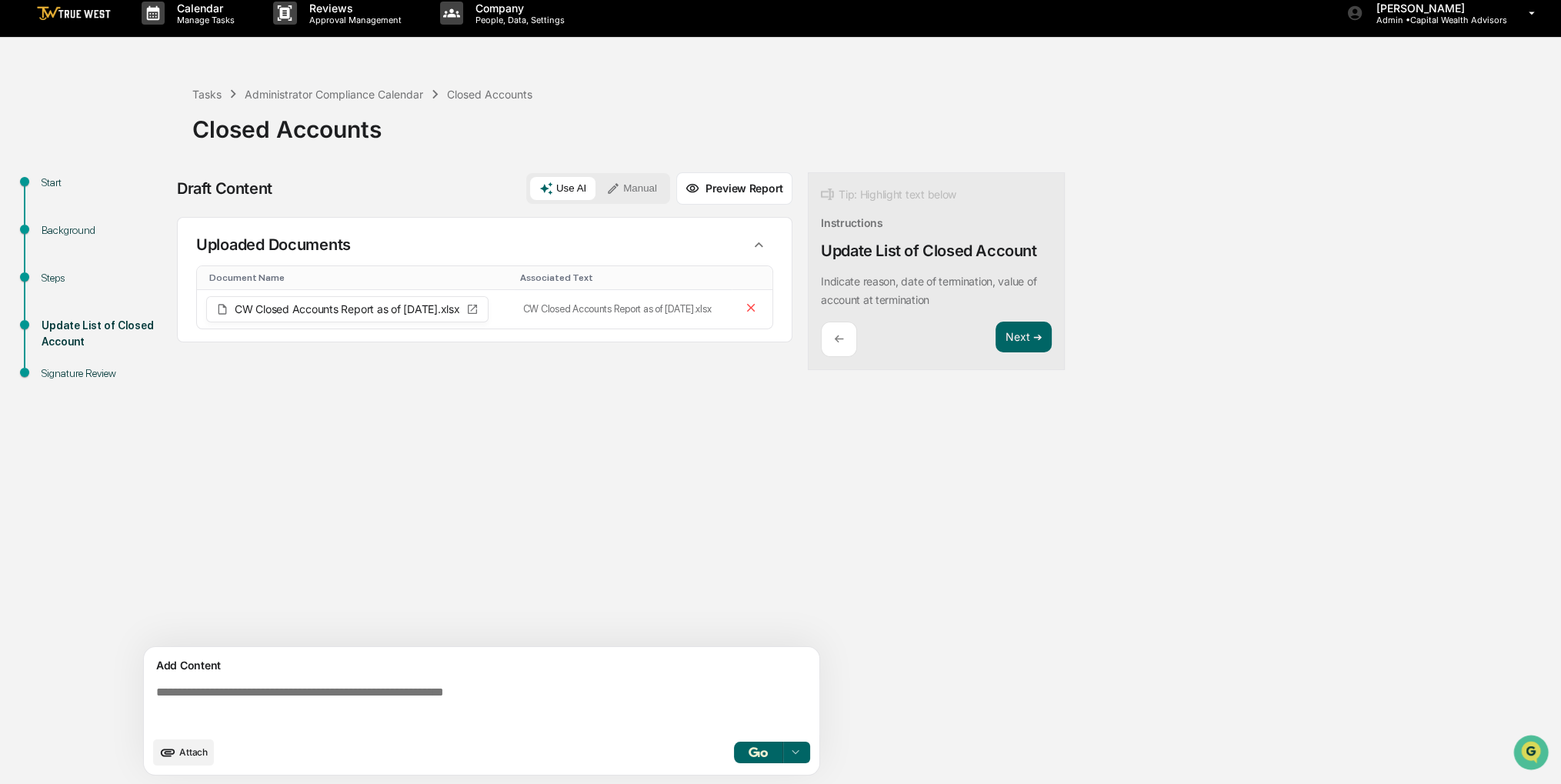
click at [641, 188] on button "Manual" at bounding box center [632, 187] width 69 height 23
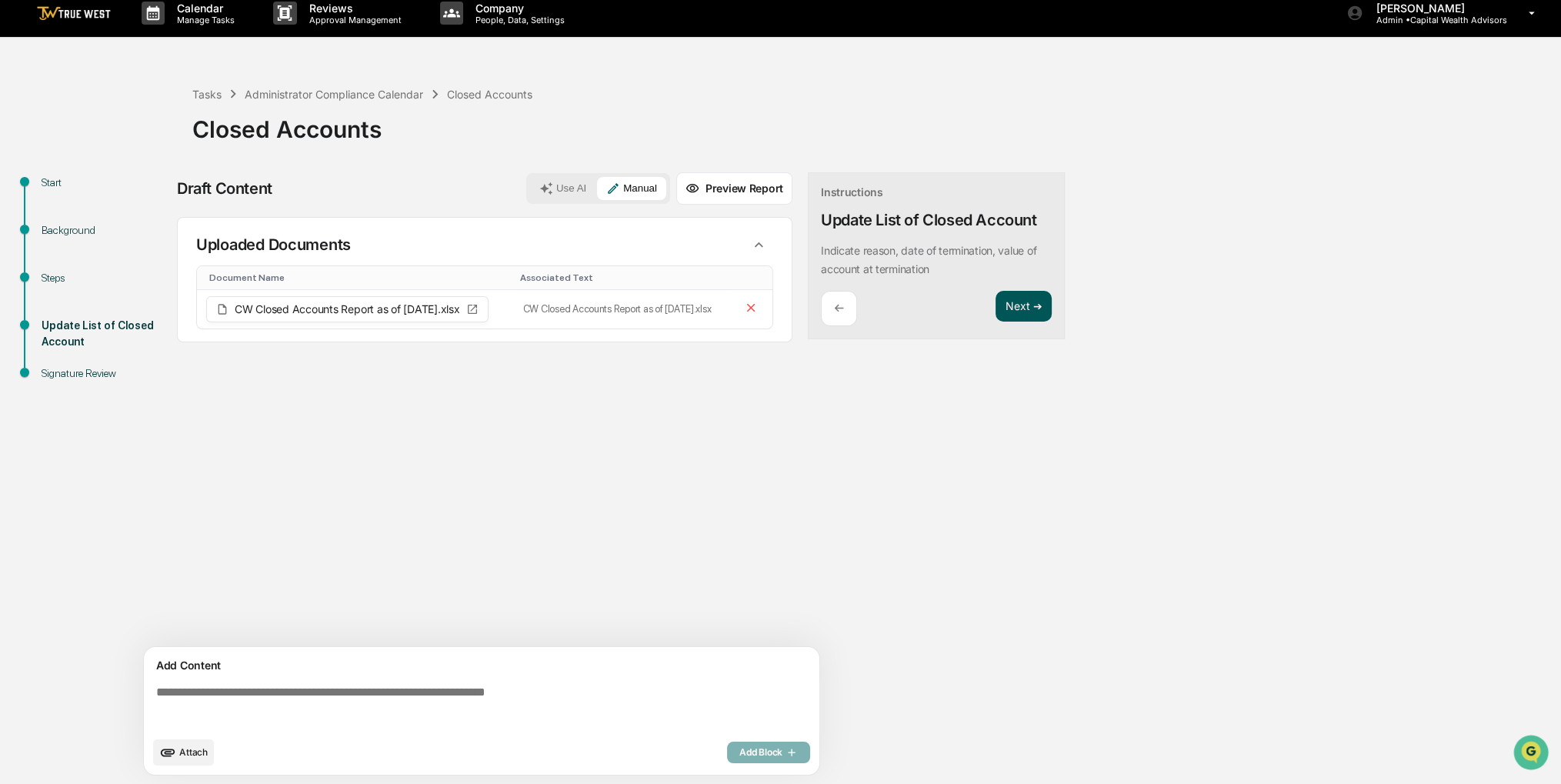
click at [1015, 306] on button "Next ➔" at bounding box center [1023, 307] width 56 height 32
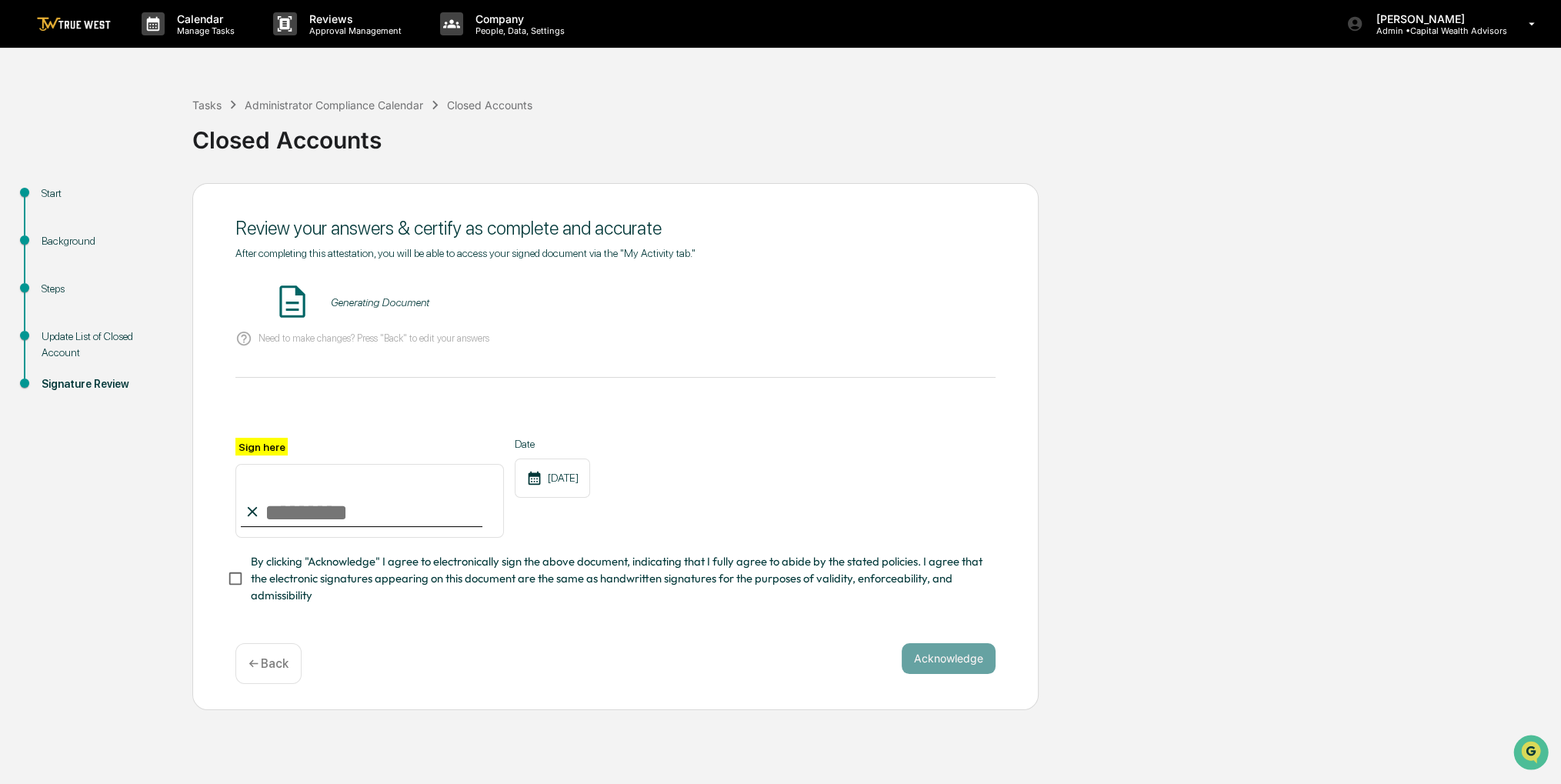
scroll to position [0, 0]
click at [277, 658] on div "← Back" at bounding box center [268, 663] width 66 height 40
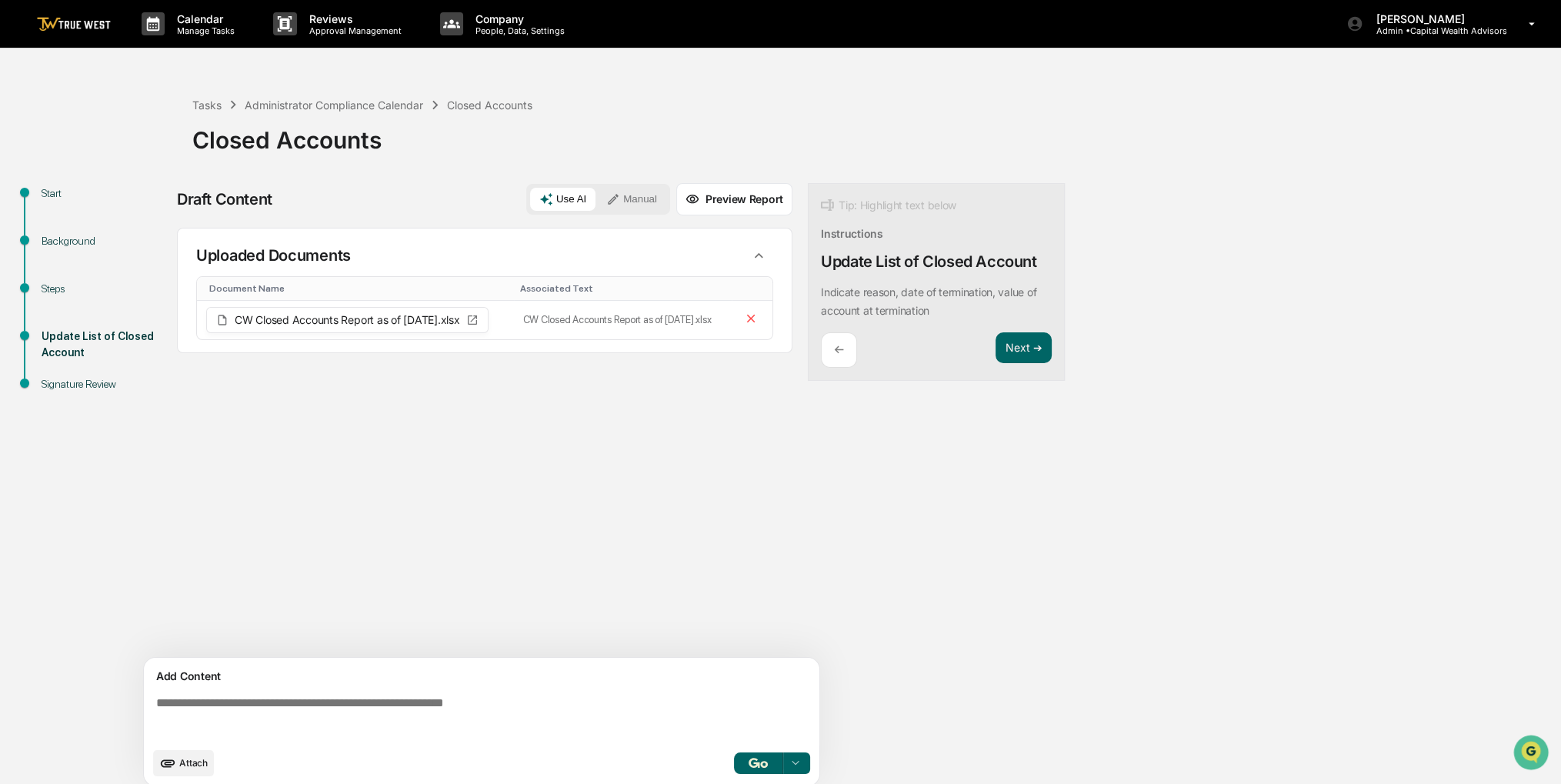
click at [193, 767] on span "Attach" at bounding box center [193, 762] width 29 height 12
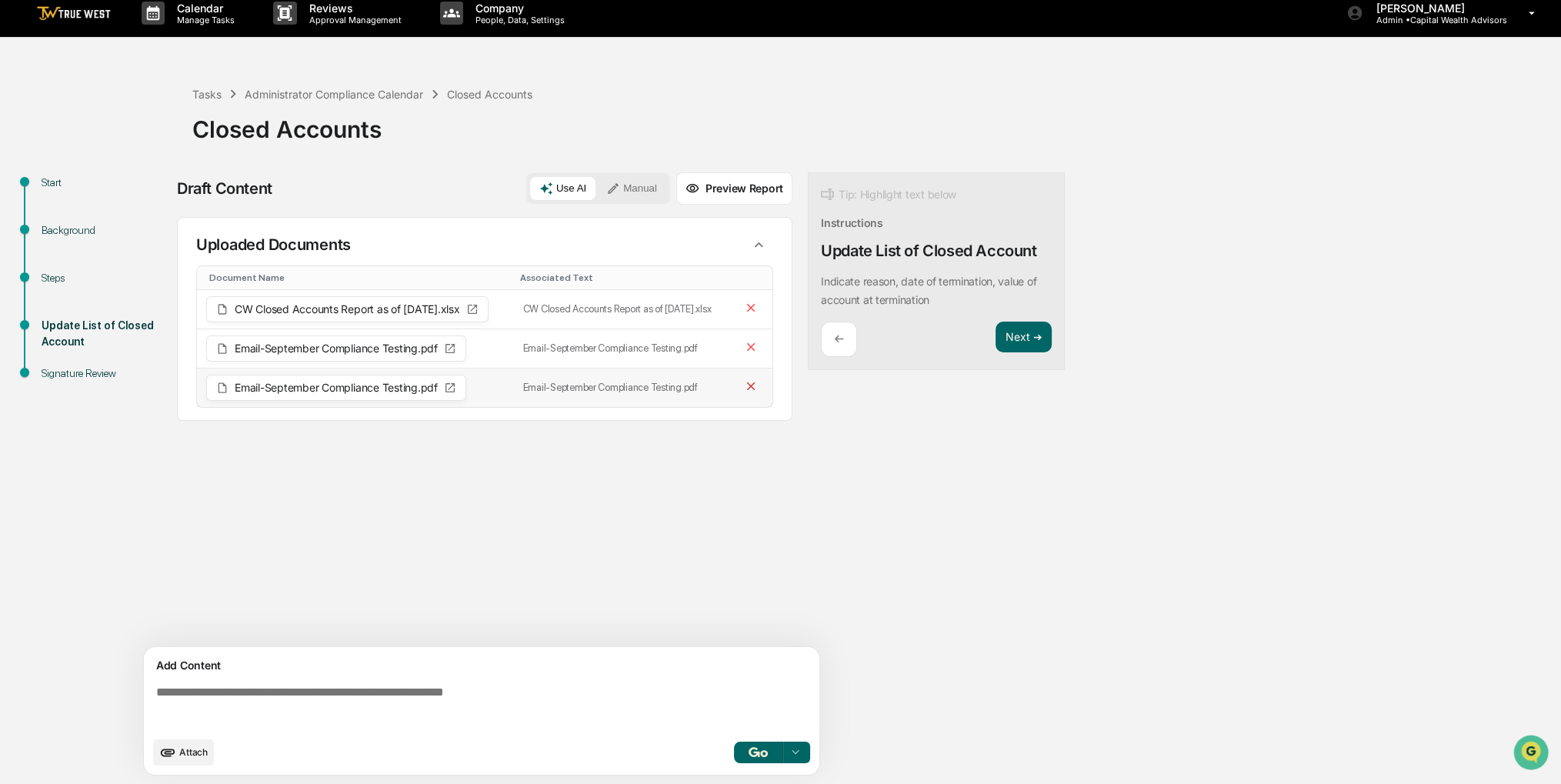
click at [756, 383] on icon at bounding box center [751, 386] width 15 height 15
click at [210, 688] on textarea at bounding box center [484, 707] width 669 height 55
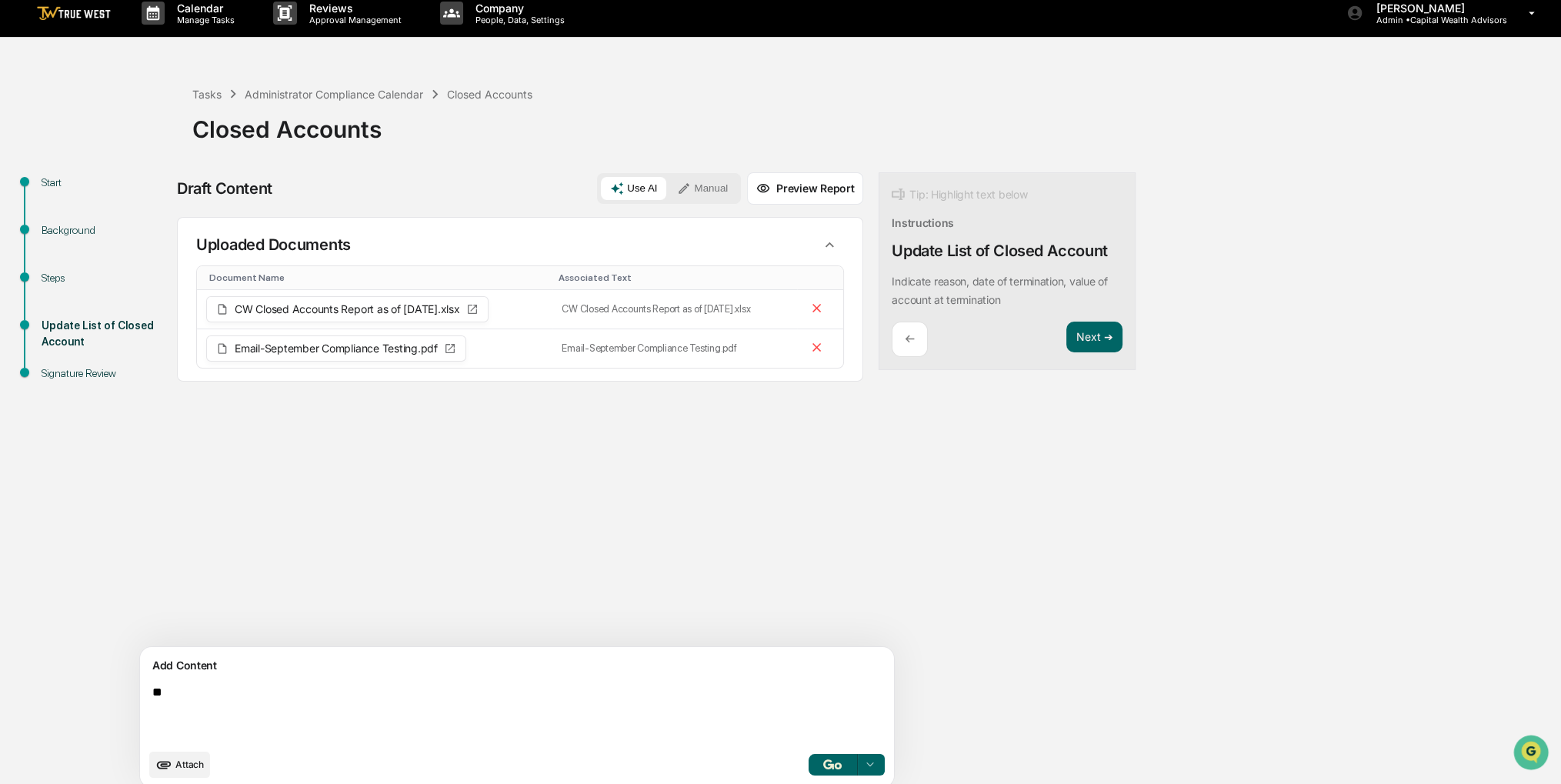
type textarea "*"
paste textarea "**********"
click at [668, 192] on button "Manual" at bounding box center [703, 187] width 69 height 23
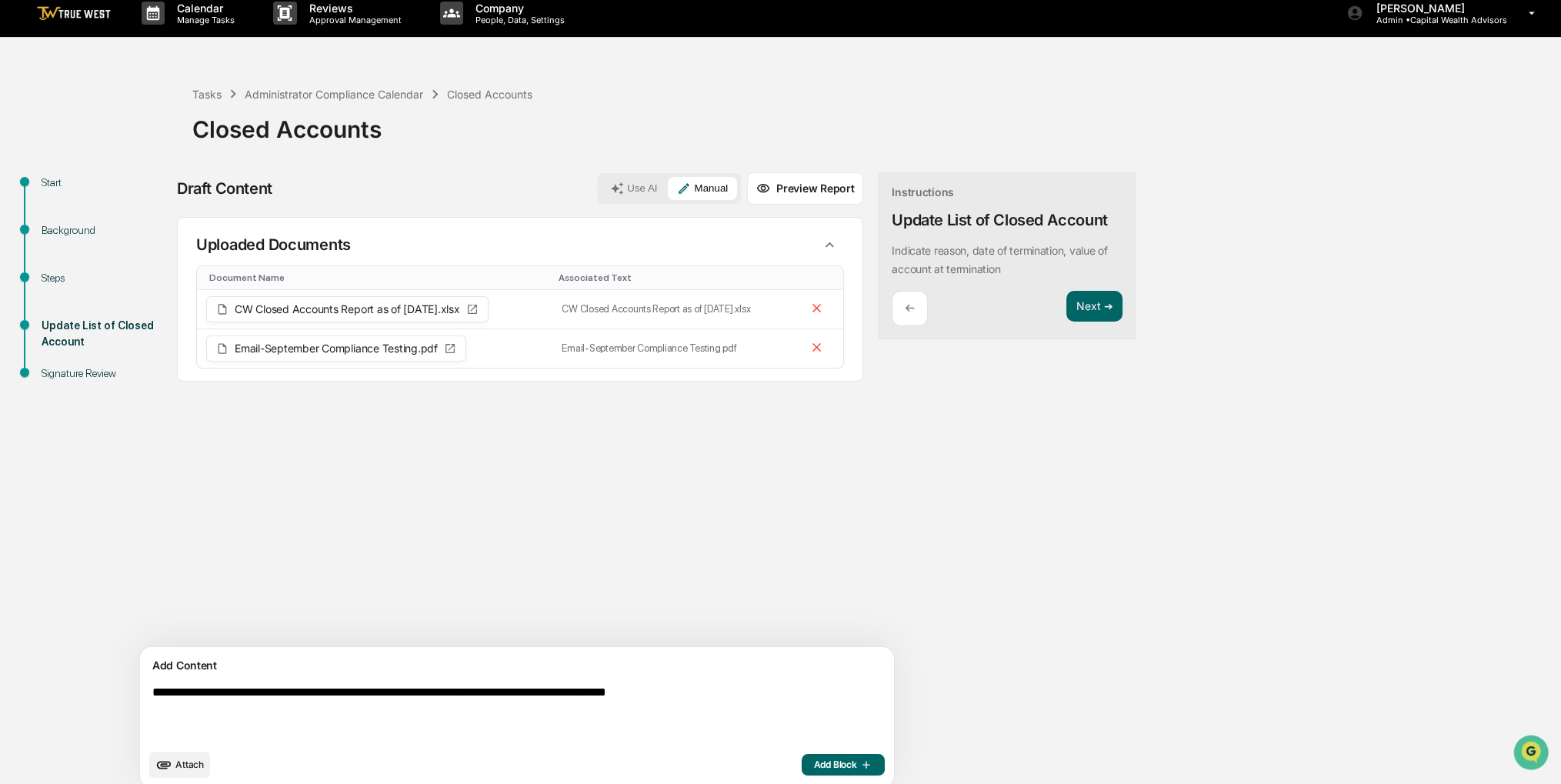
type textarea "**********"
click at [814, 759] on span "Add Block" at bounding box center [843, 764] width 58 height 12
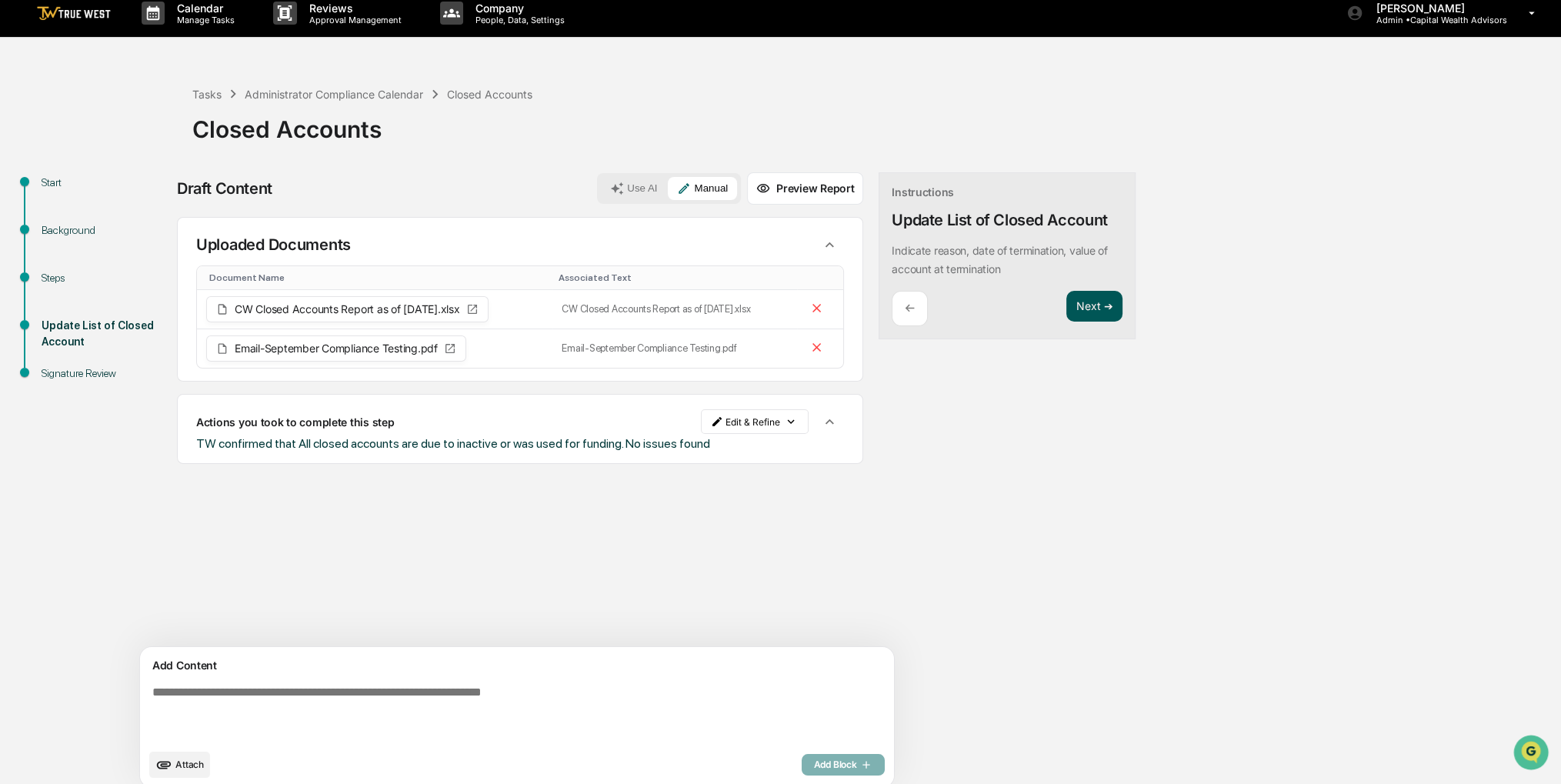
click at [1067, 319] on button "Next ➔" at bounding box center [1094, 307] width 56 height 32
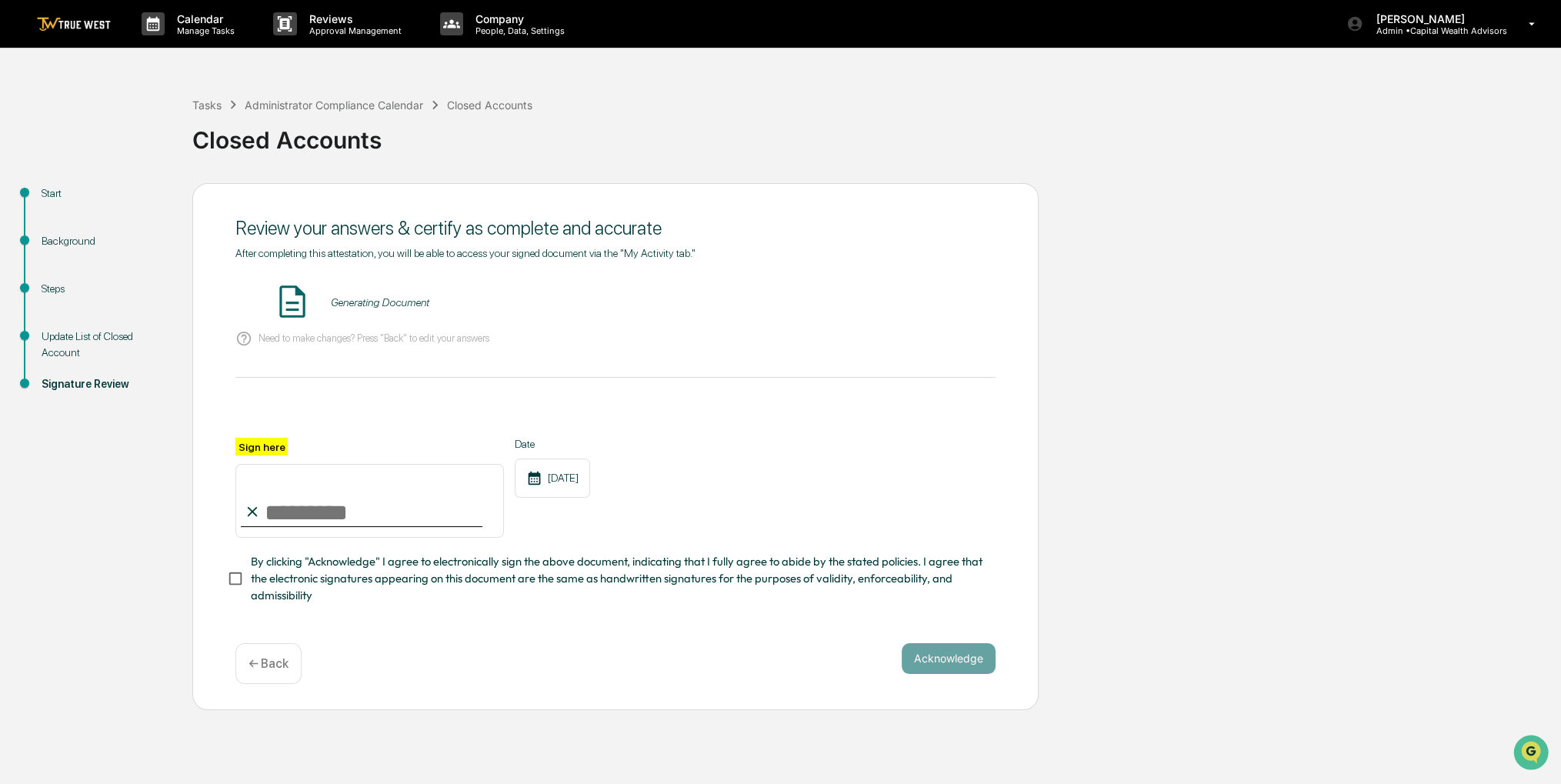
scroll to position [0, 0]
click at [409, 512] on input "Sign here" at bounding box center [370, 500] width 268 height 74
type input "**********"
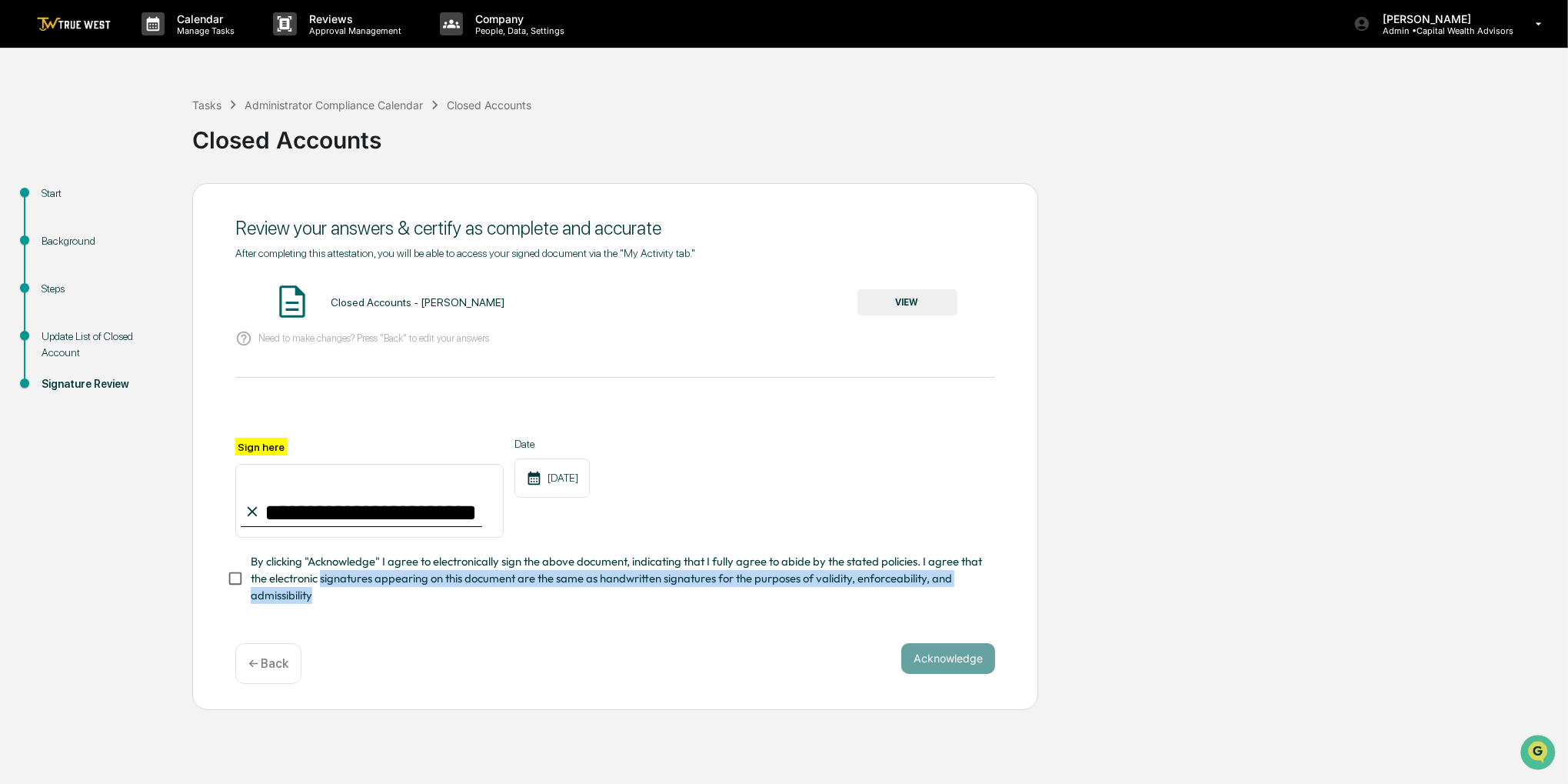
click at [347, 594] on span "By clicking "Acknowledge" I agree to electronically sign the above document, in…" at bounding box center [616, 579] width 732 height 51
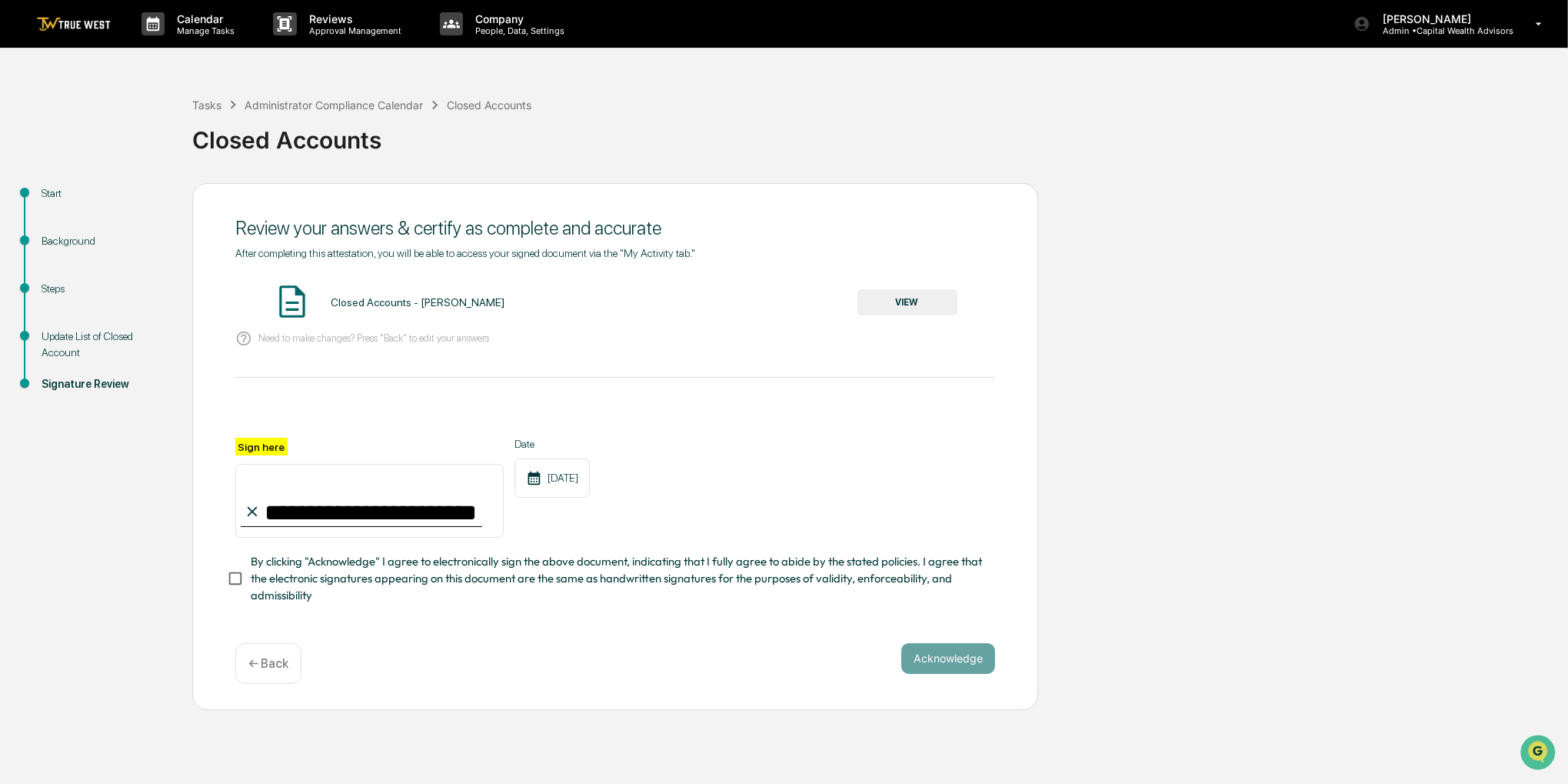
click at [314, 576] on span "By clicking "Acknowledge" I agree to electronically sign the above document, in…" at bounding box center [616, 579] width 732 height 51
click at [889, 307] on button "VIEW" at bounding box center [906, 302] width 100 height 27
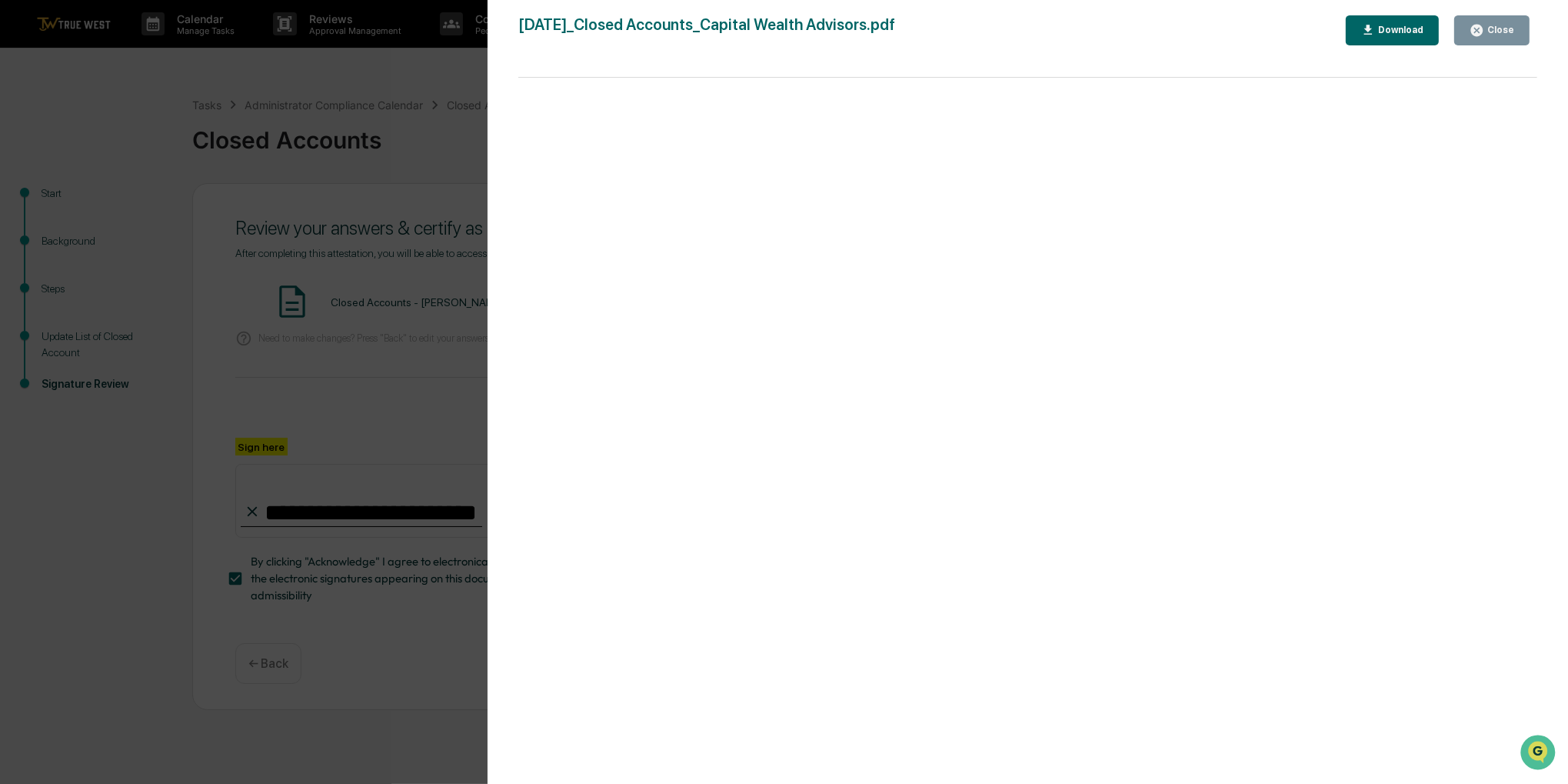
click at [1485, 39] on button "Close" at bounding box center [1491, 31] width 75 height 30
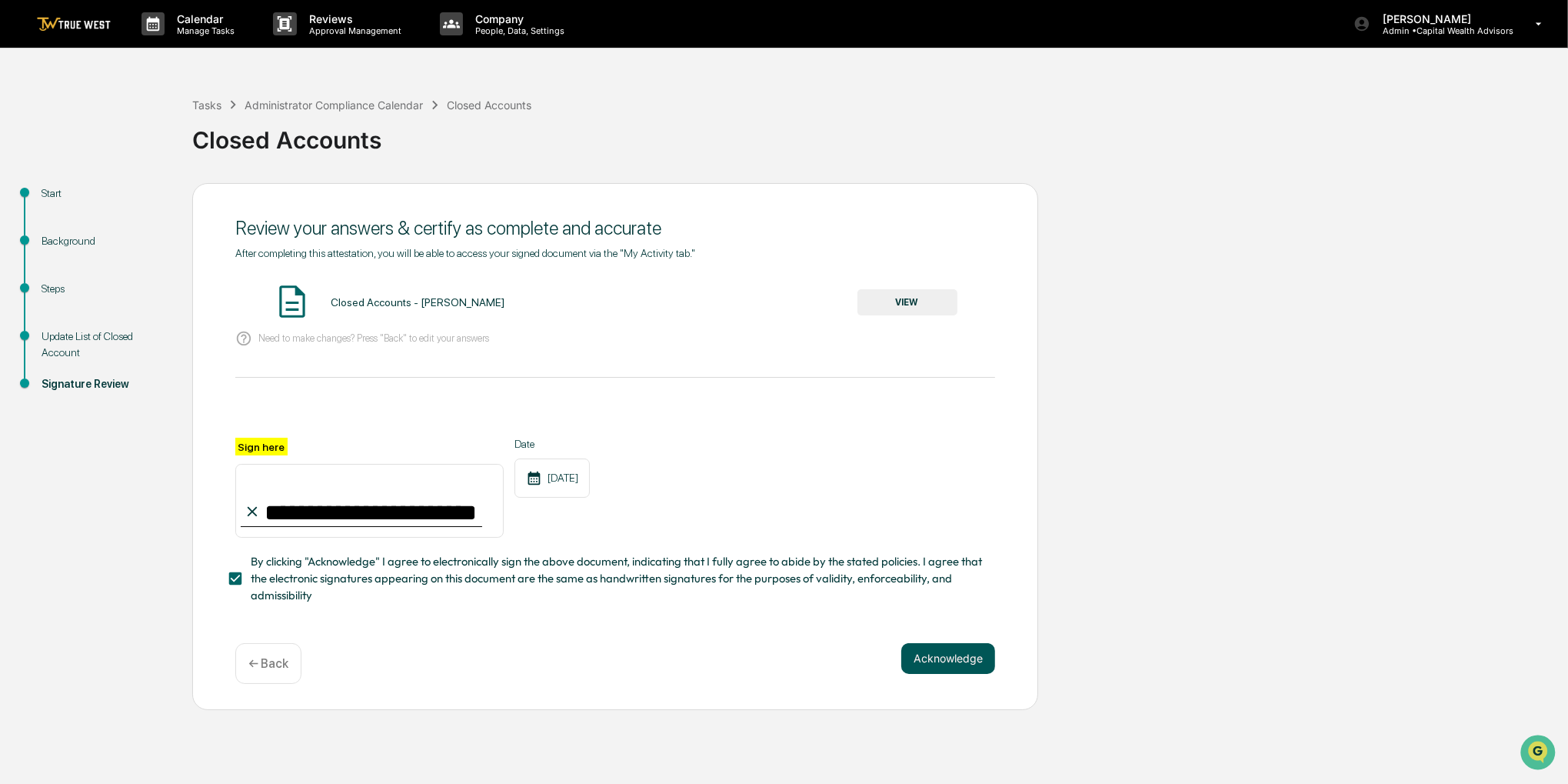
click at [965, 658] on button "Acknowledge" at bounding box center [948, 658] width 94 height 31
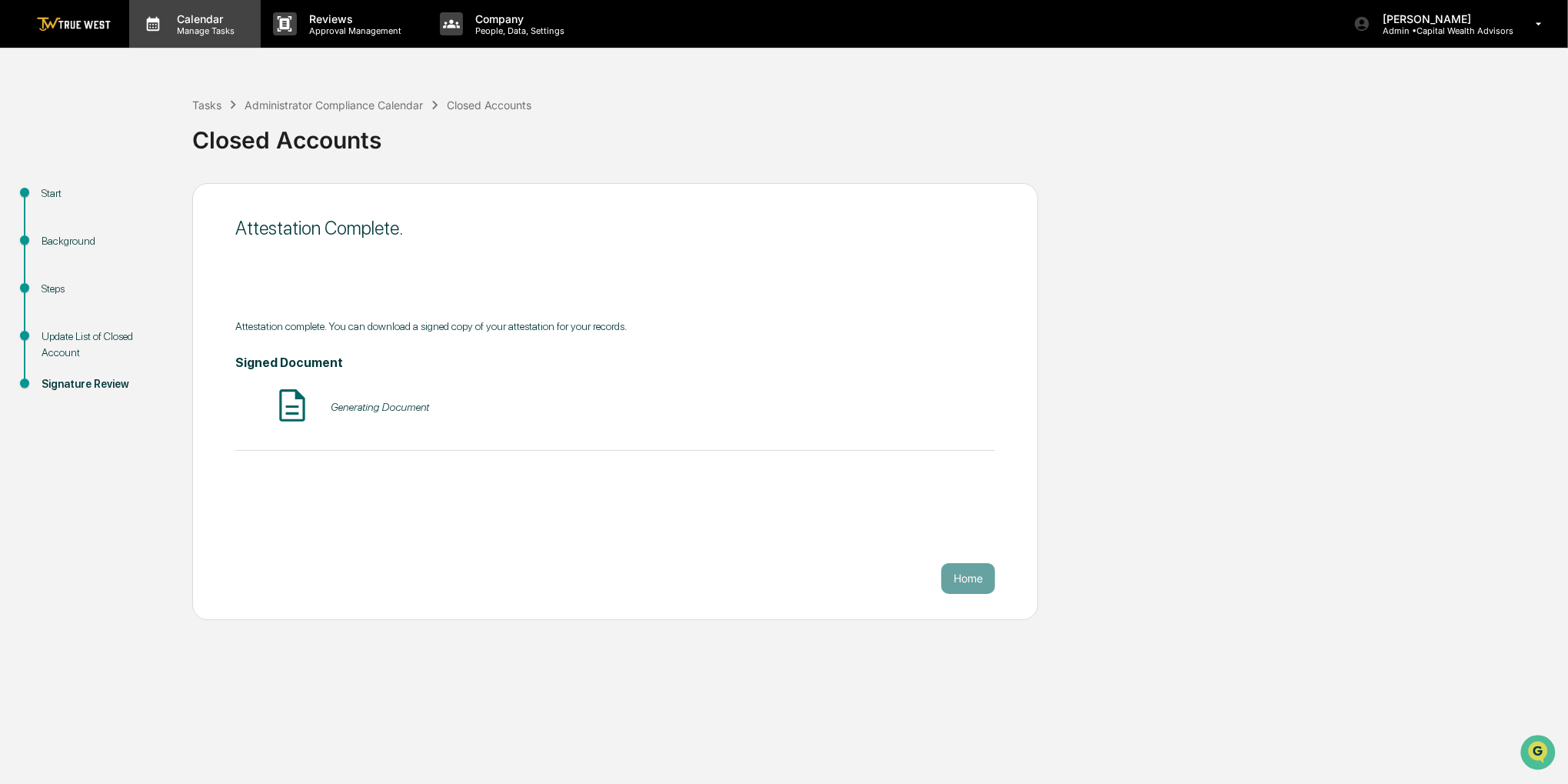
click at [237, 17] on p "Calendar" at bounding box center [203, 18] width 78 height 13
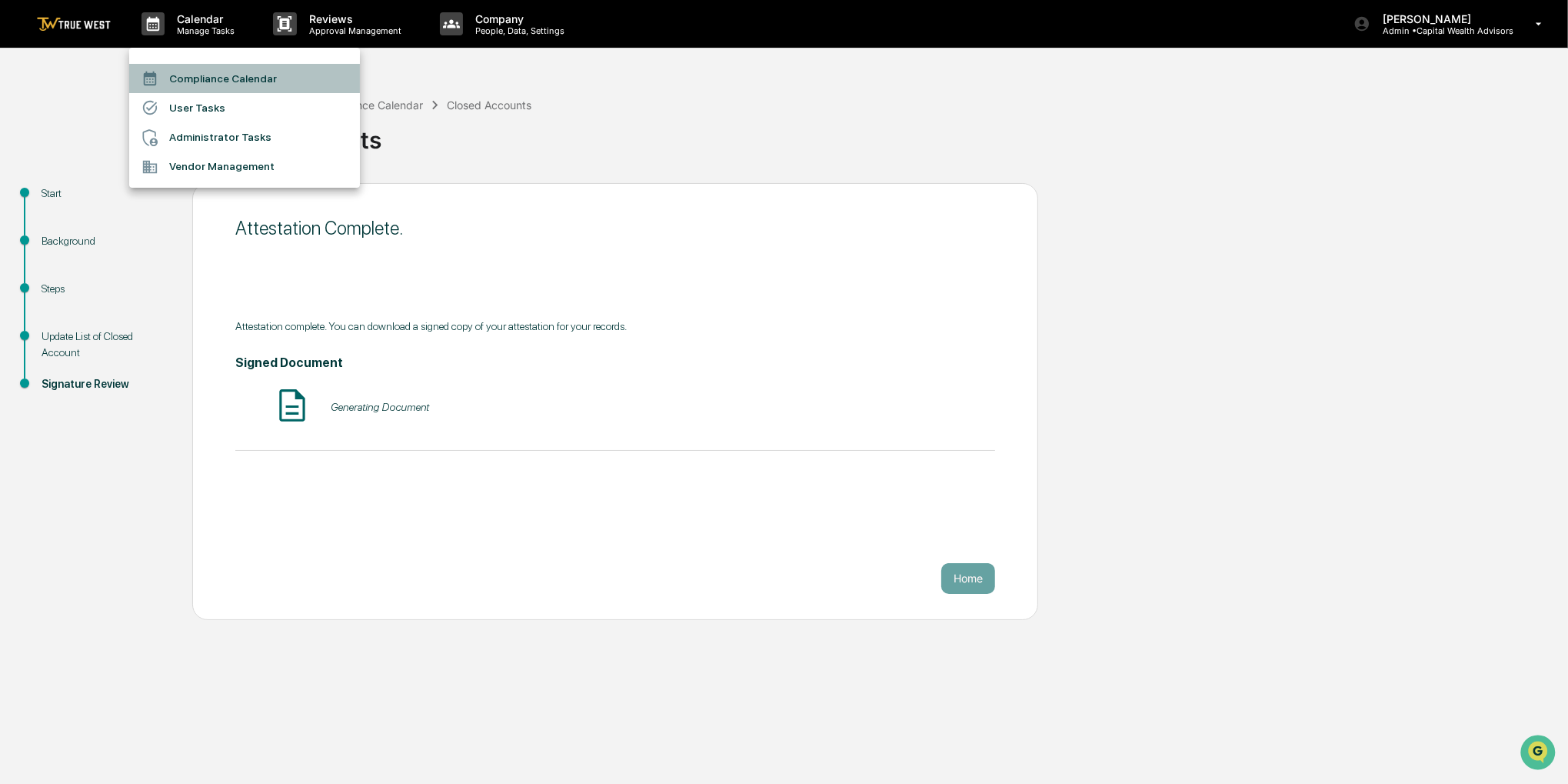
click at [200, 74] on li "Compliance Calendar" at bounding box center [245, 79] width 231 height 30
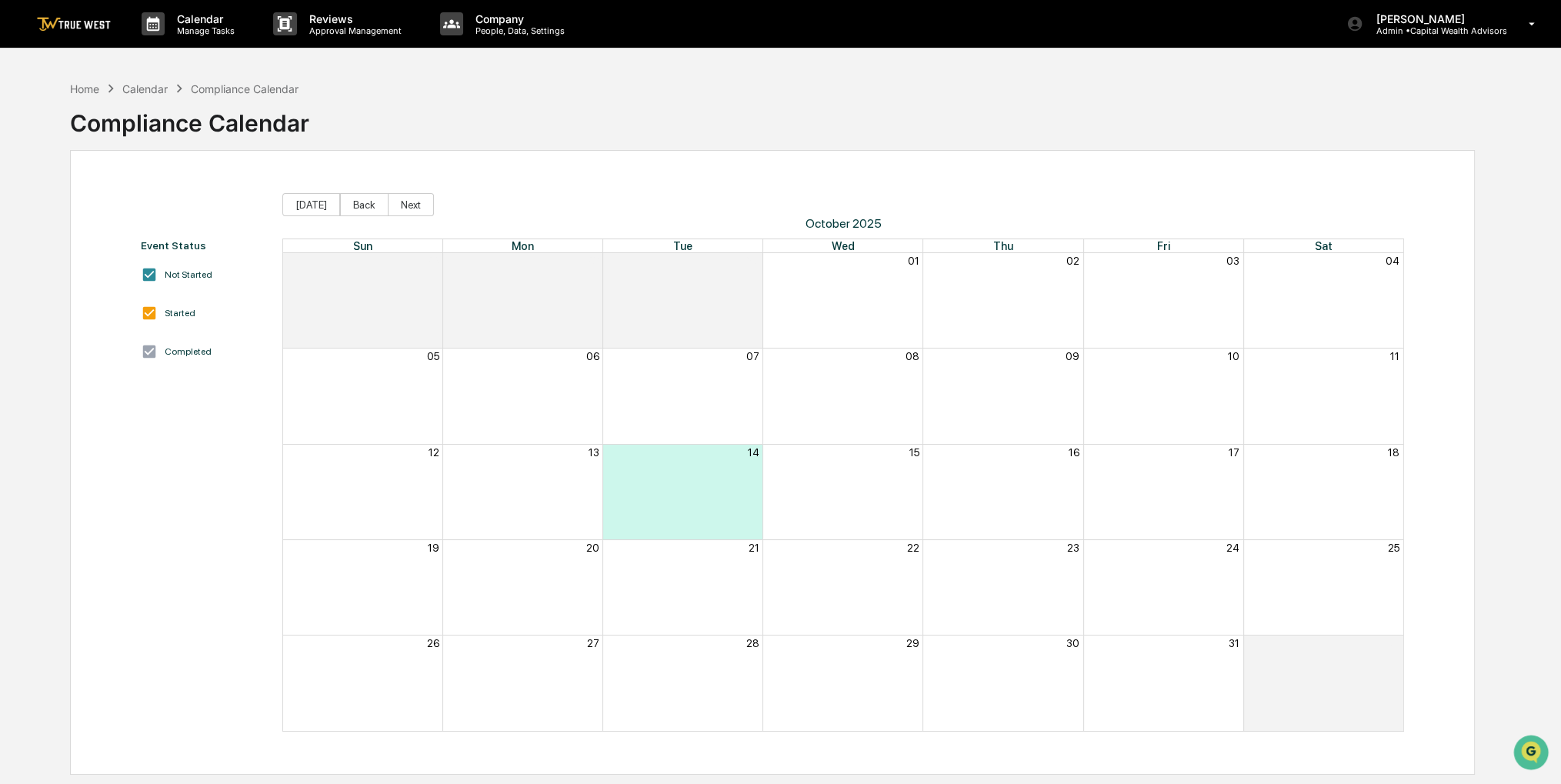
drag, startPoint x: 625, startPoint y: 92, endPoint x: 562, endPoint y: 96, distance: 63.1
click at [562, 96] on div "Home Calendar Compliance Calendar Compliance Calendar" at bounding box center [773, 111] width 1405 height 77
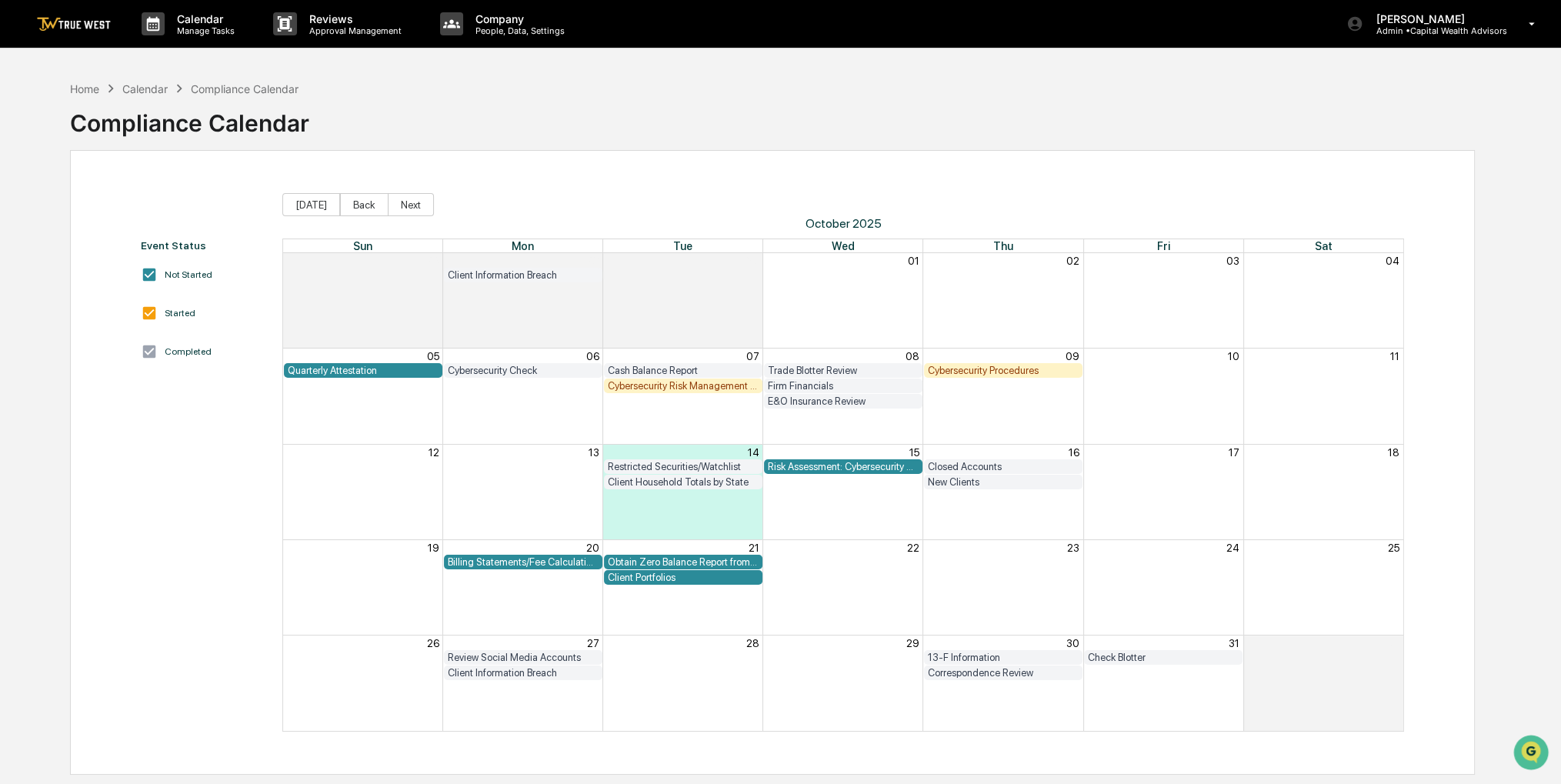
click at [665, 578] on div "Client Portfolios" at bounding box center [683, 577] width 151 height 12
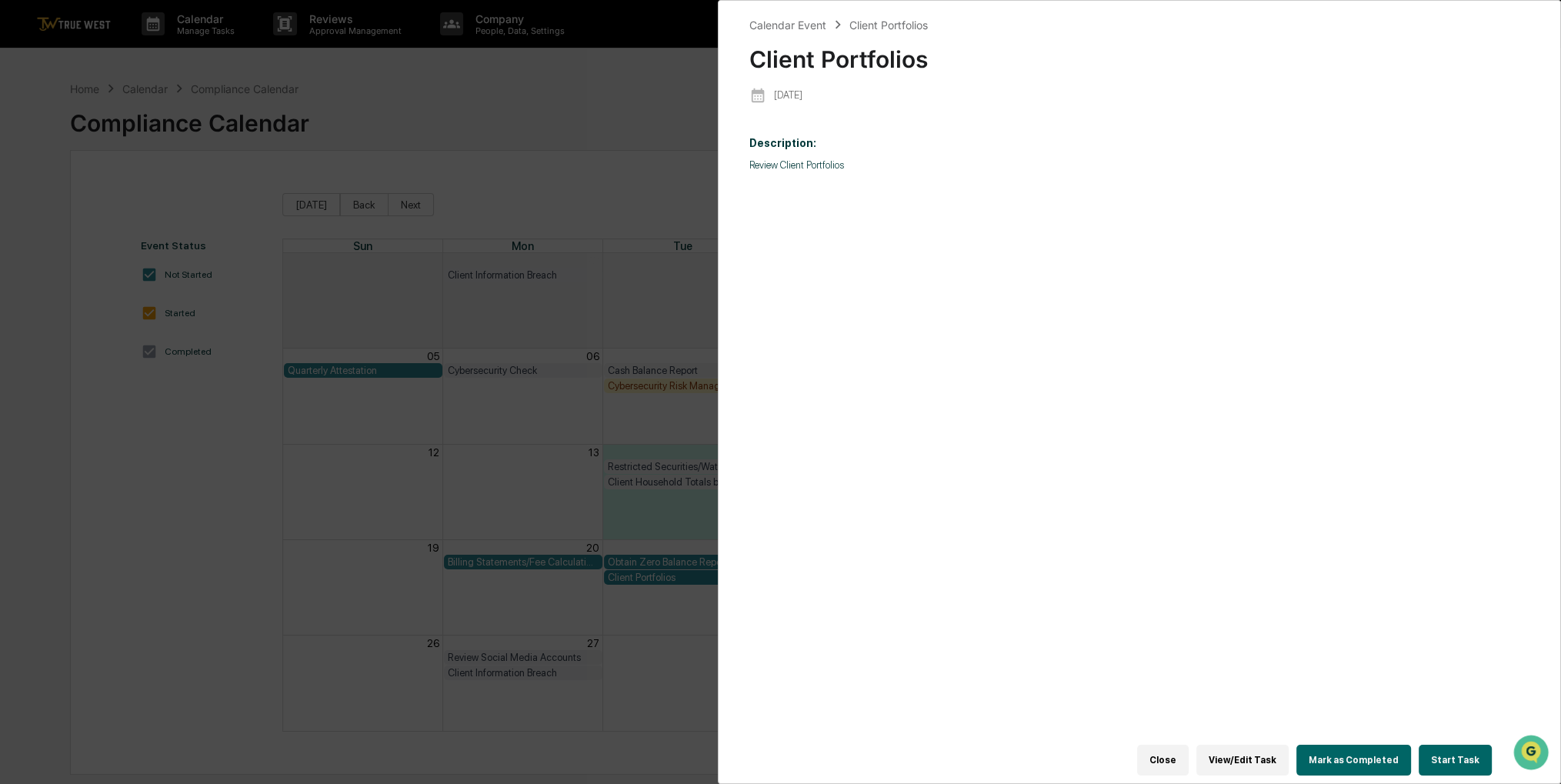
click at [1441, 749] on button "Start Task" at bounding box center [1455, 759] width 73 height 31
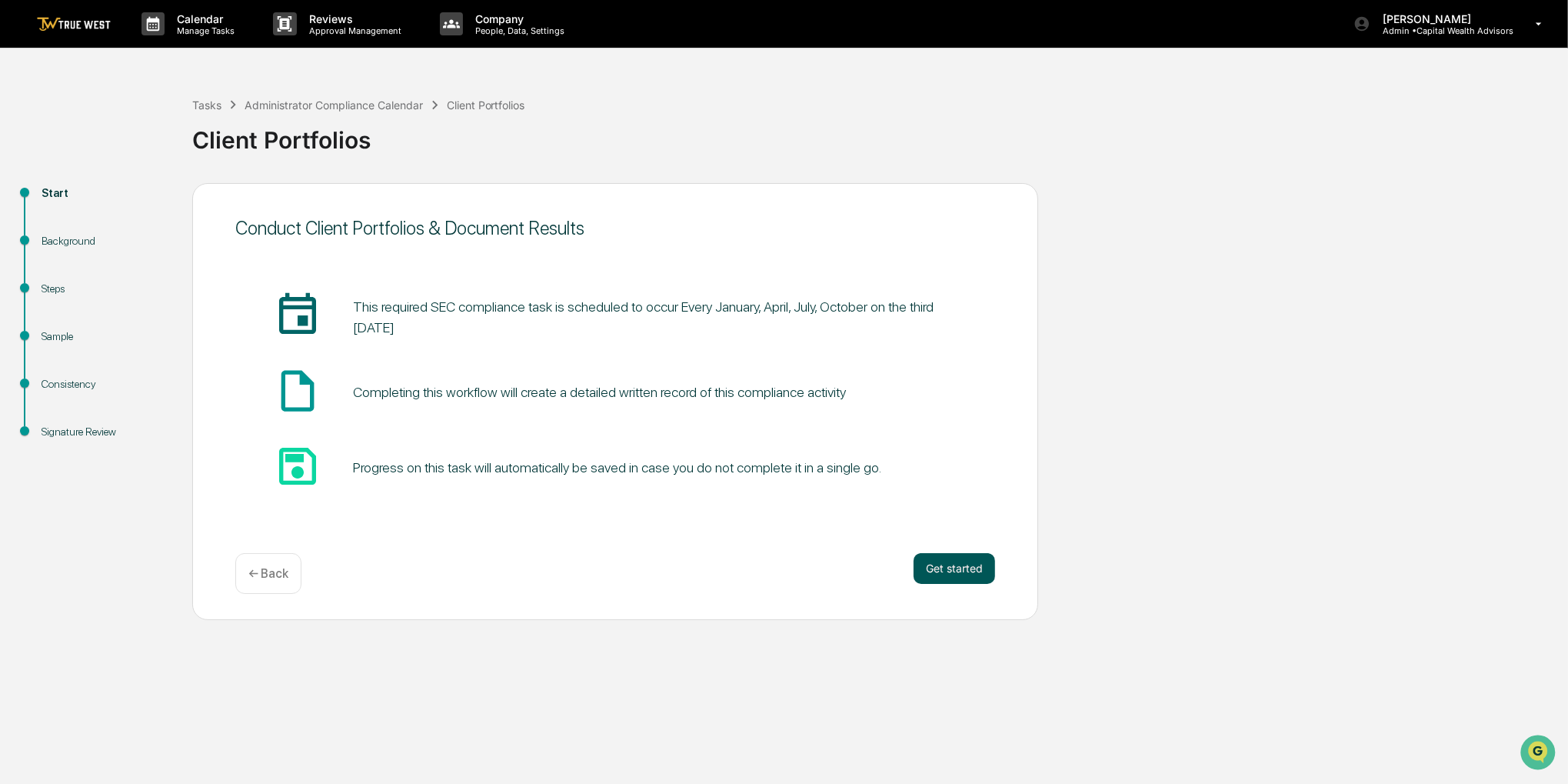
click at [978, 571] on button "Get started" at bounding box center [954, 568] width 82 height 31
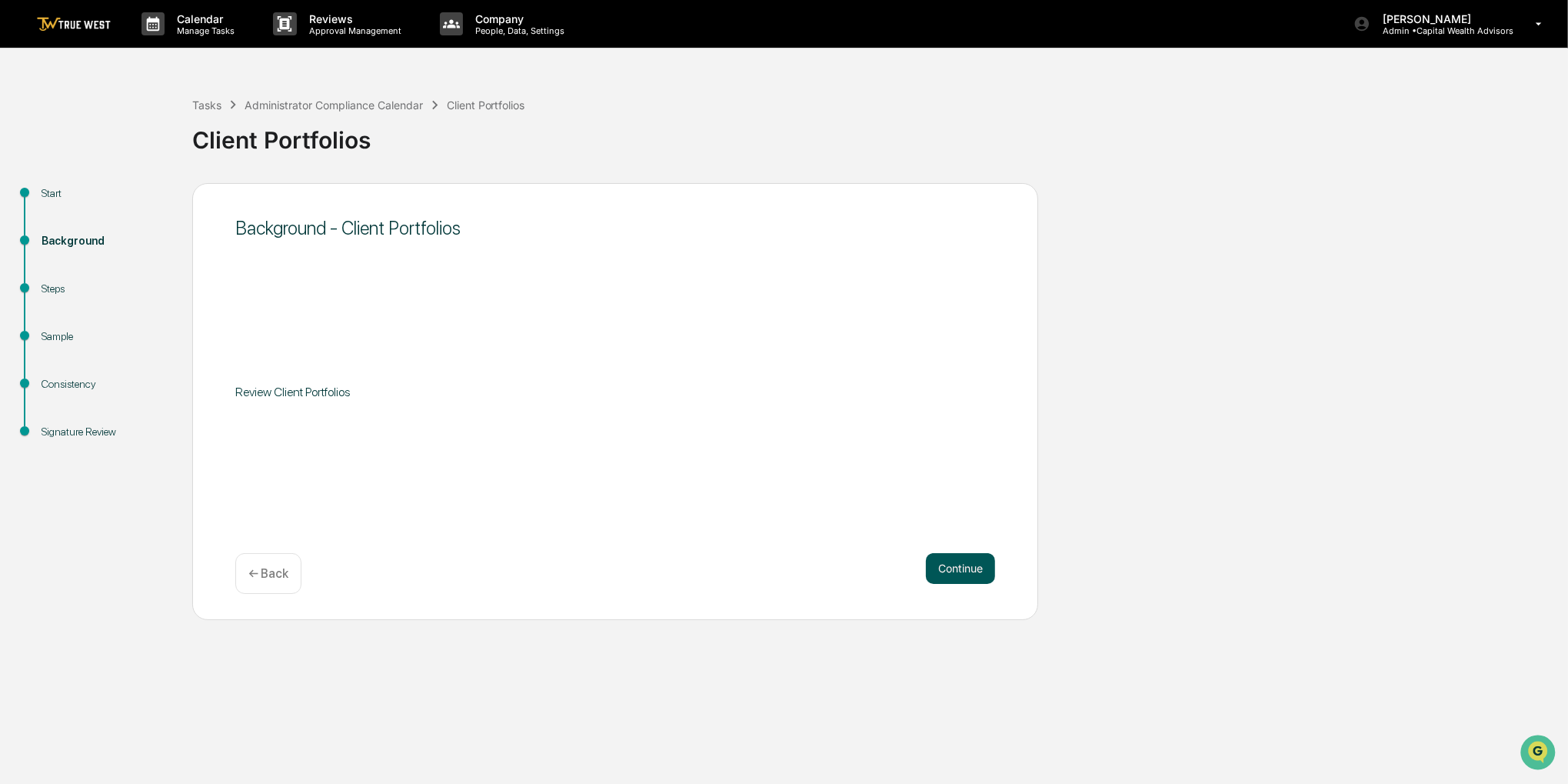
click at [975, 562] on button "Continue" at bounding box center [961, 568] width 69 height 31
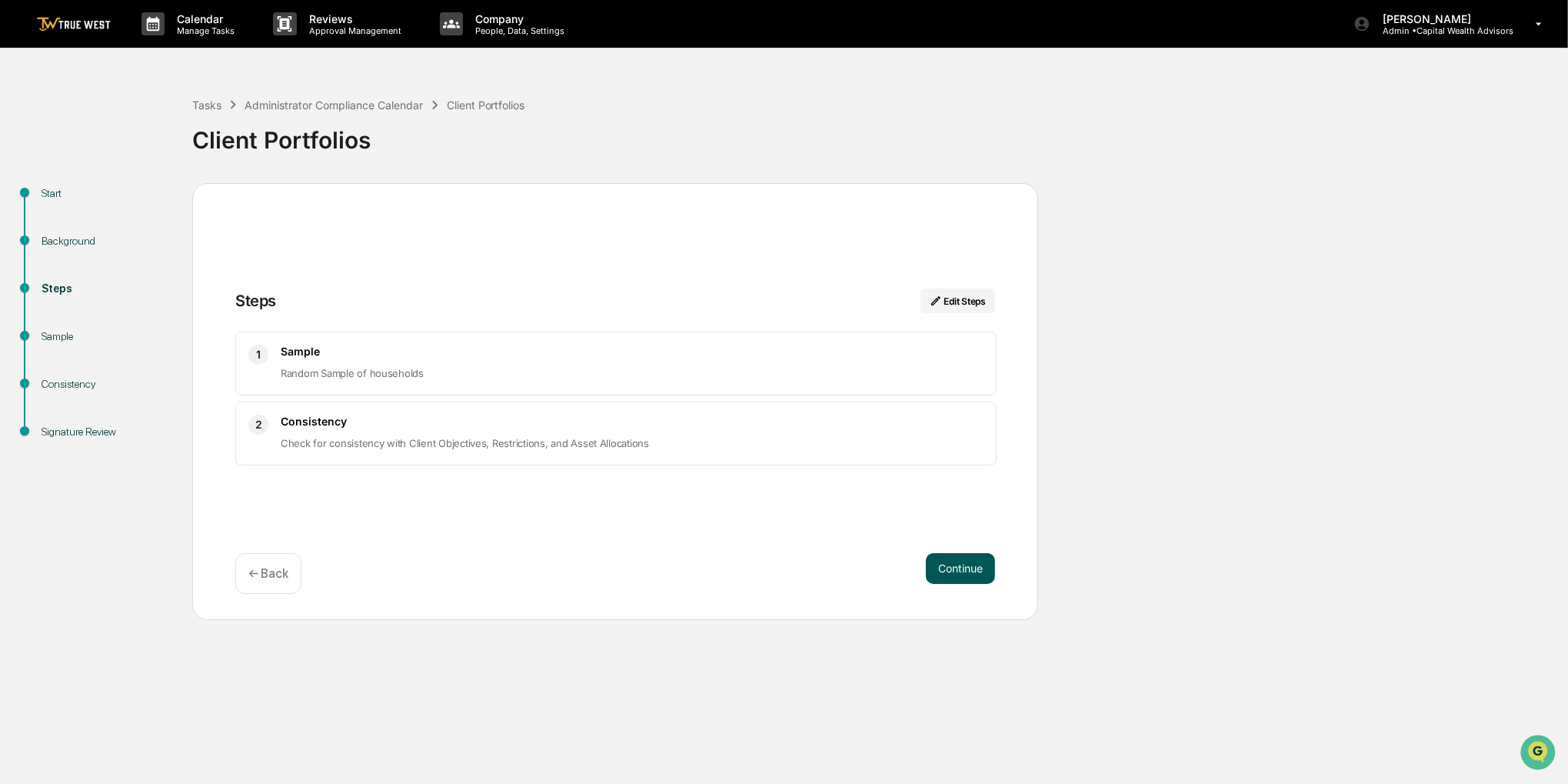
click at [933, 566] on button "Continue" at bounding box center [961, 568] width 69 height 31
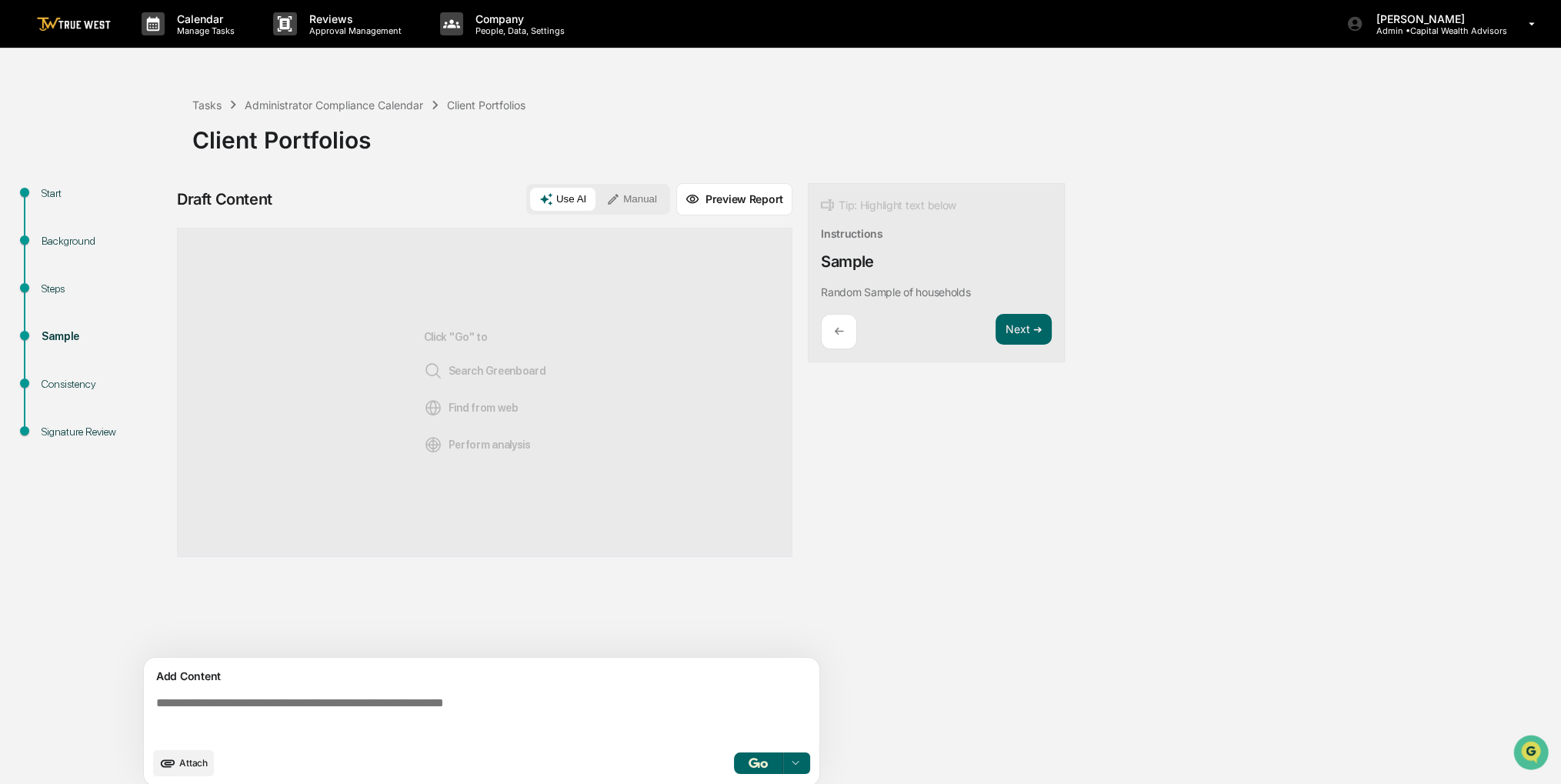
click at [637, 201] on button "Manual" at bounding box center [632, 198] width 69 height 23
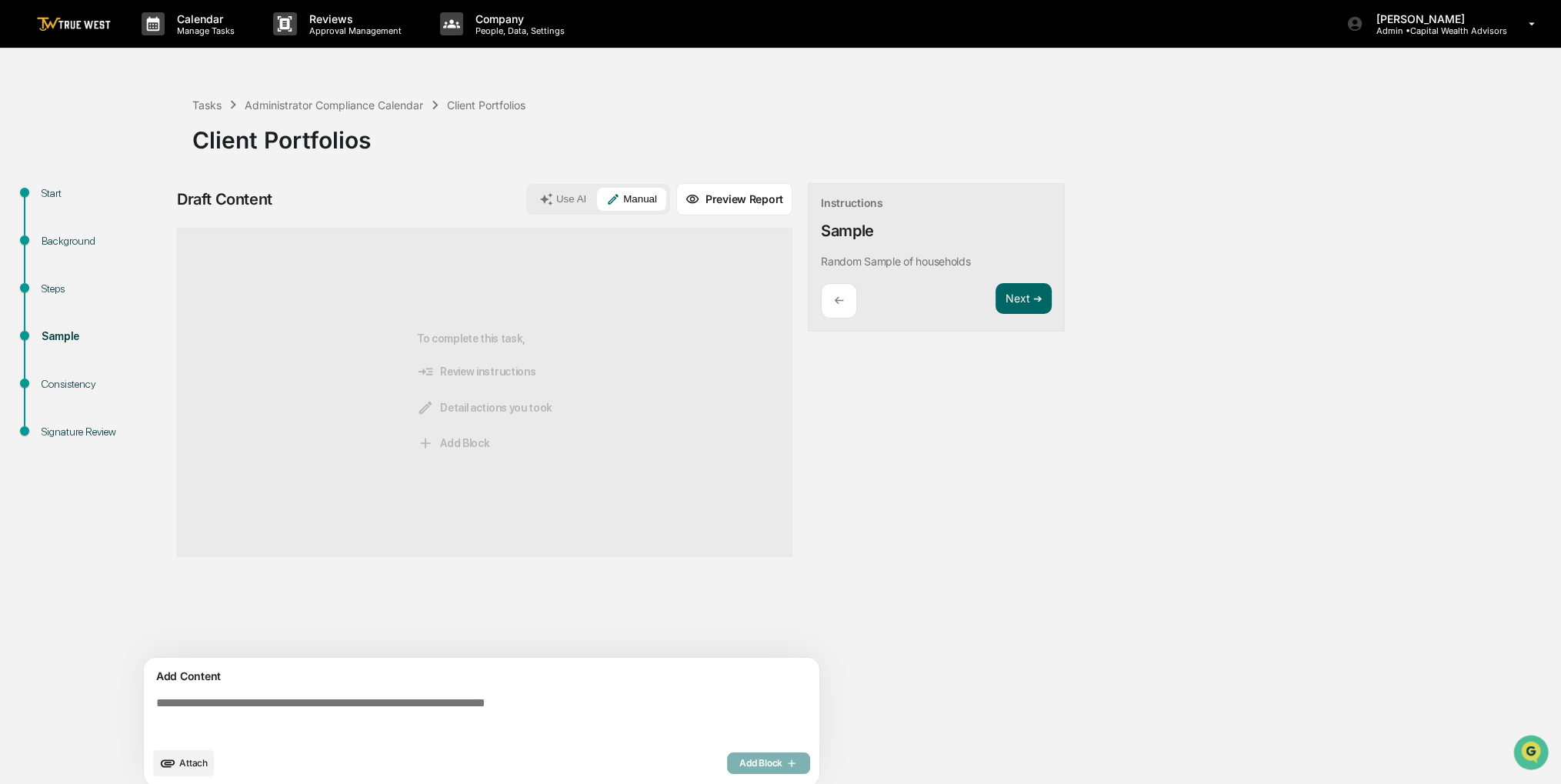
click at [474, 727] on textarea at bounding box center [484, 717] width 669 height 55
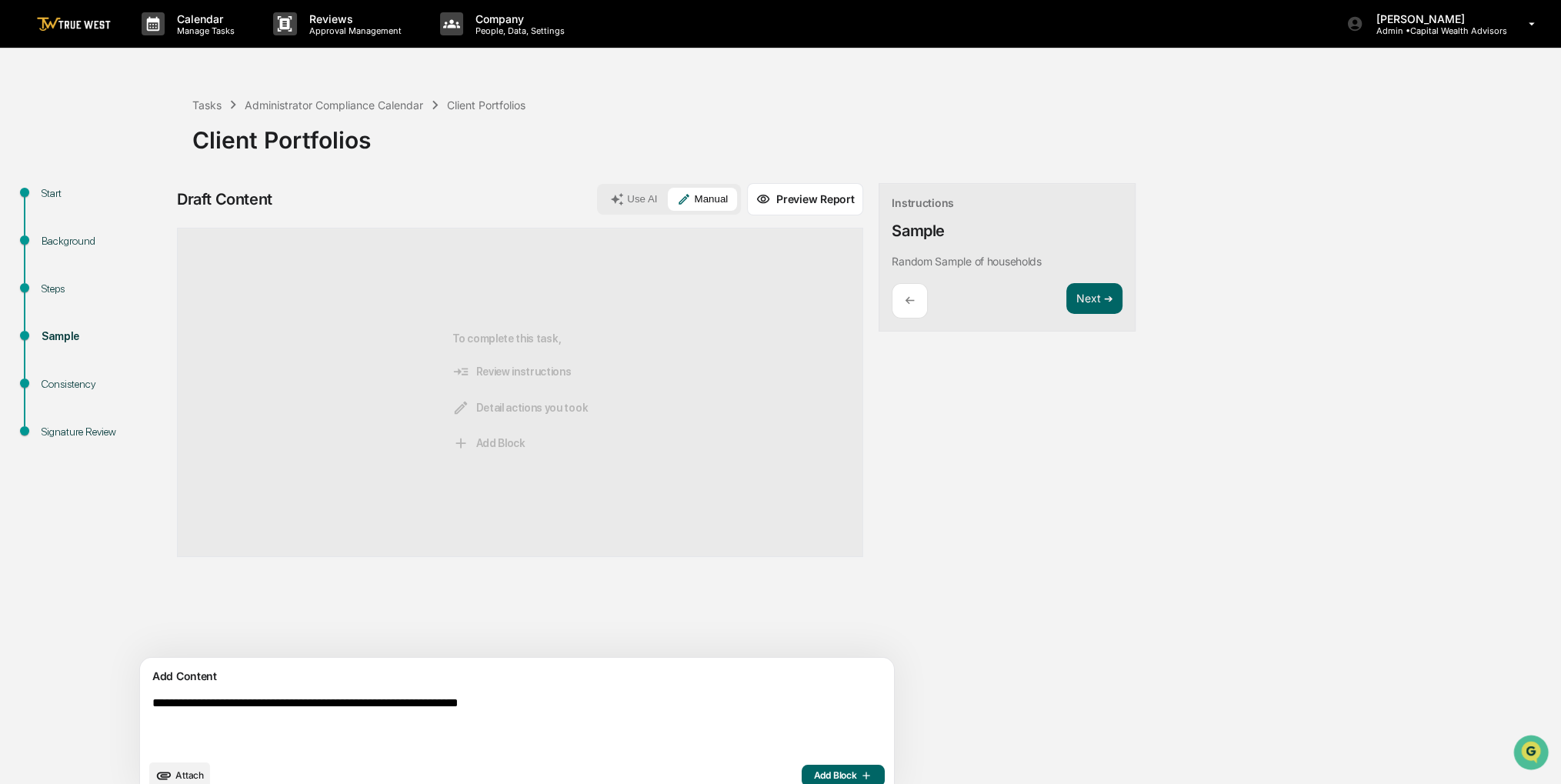
type textarea "**********"
click at [814, 773] on span "Add Block" at bounding box center [843, 775] width 58 height 12
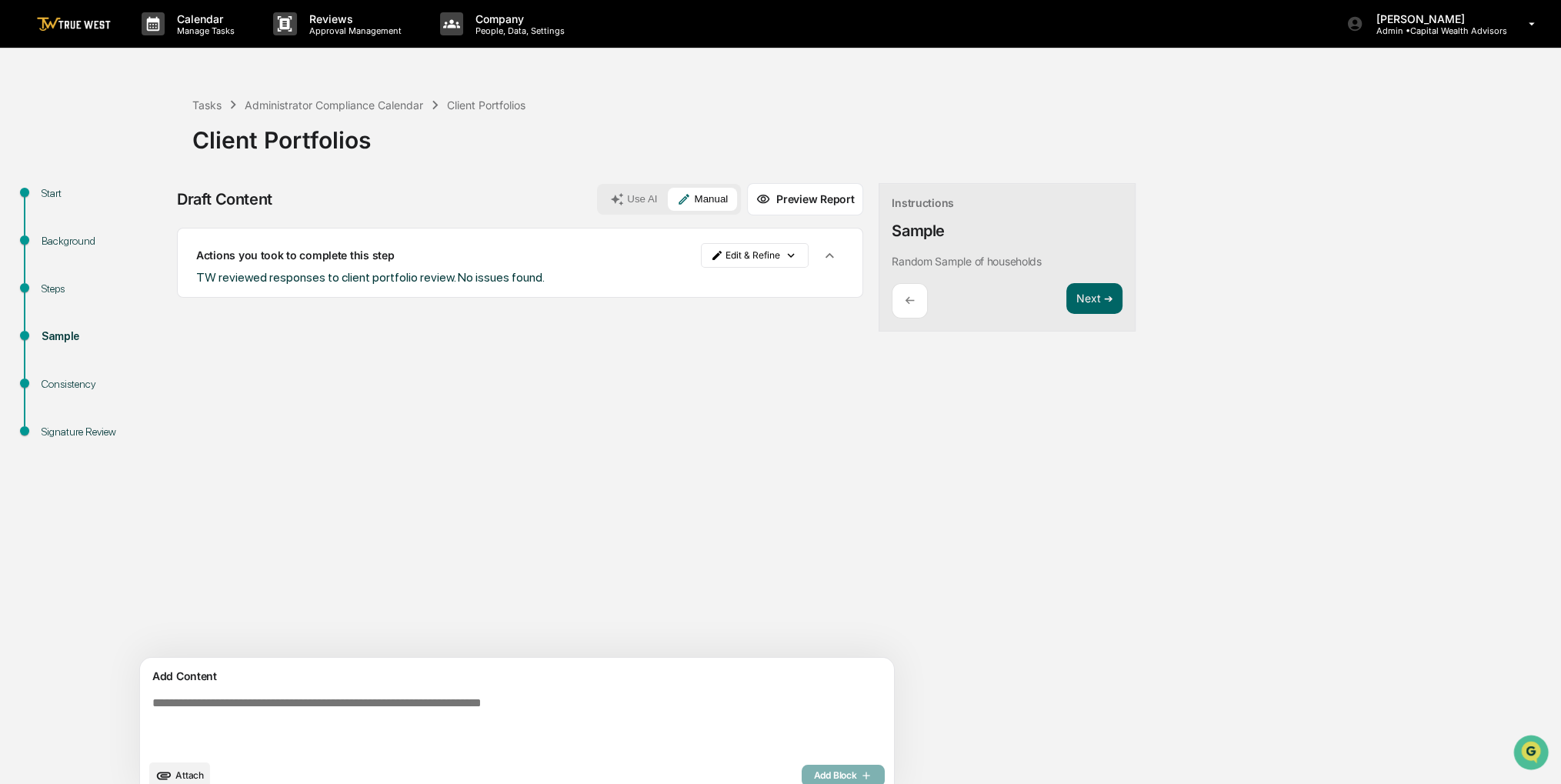
click at [178, 772] on button "Attach" at bounding box center [180, 775] width 61 height 27
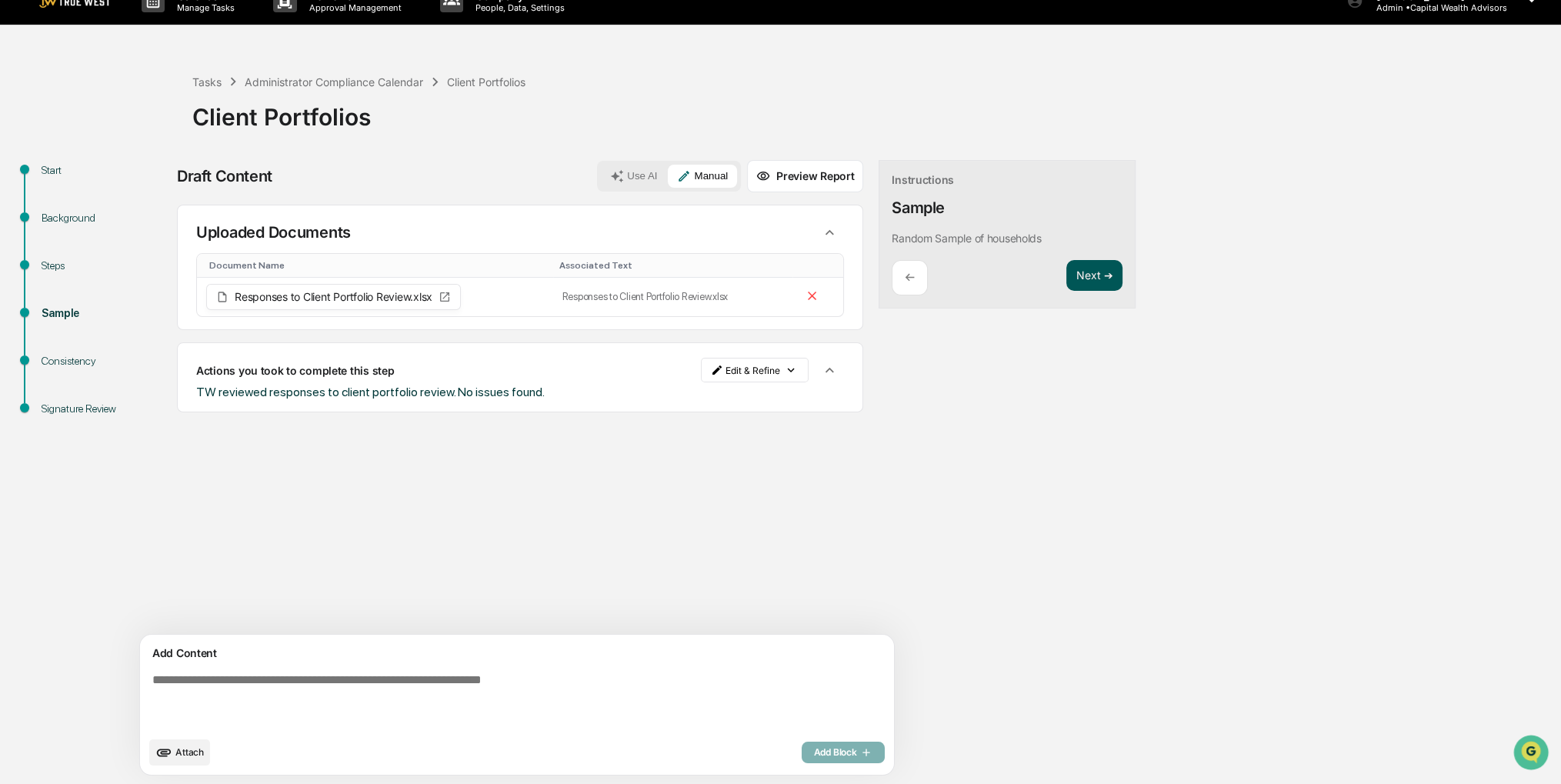
click at [1067, 266] on button "Next ➔" at bounding box center [1094, 276] width 56 height 32
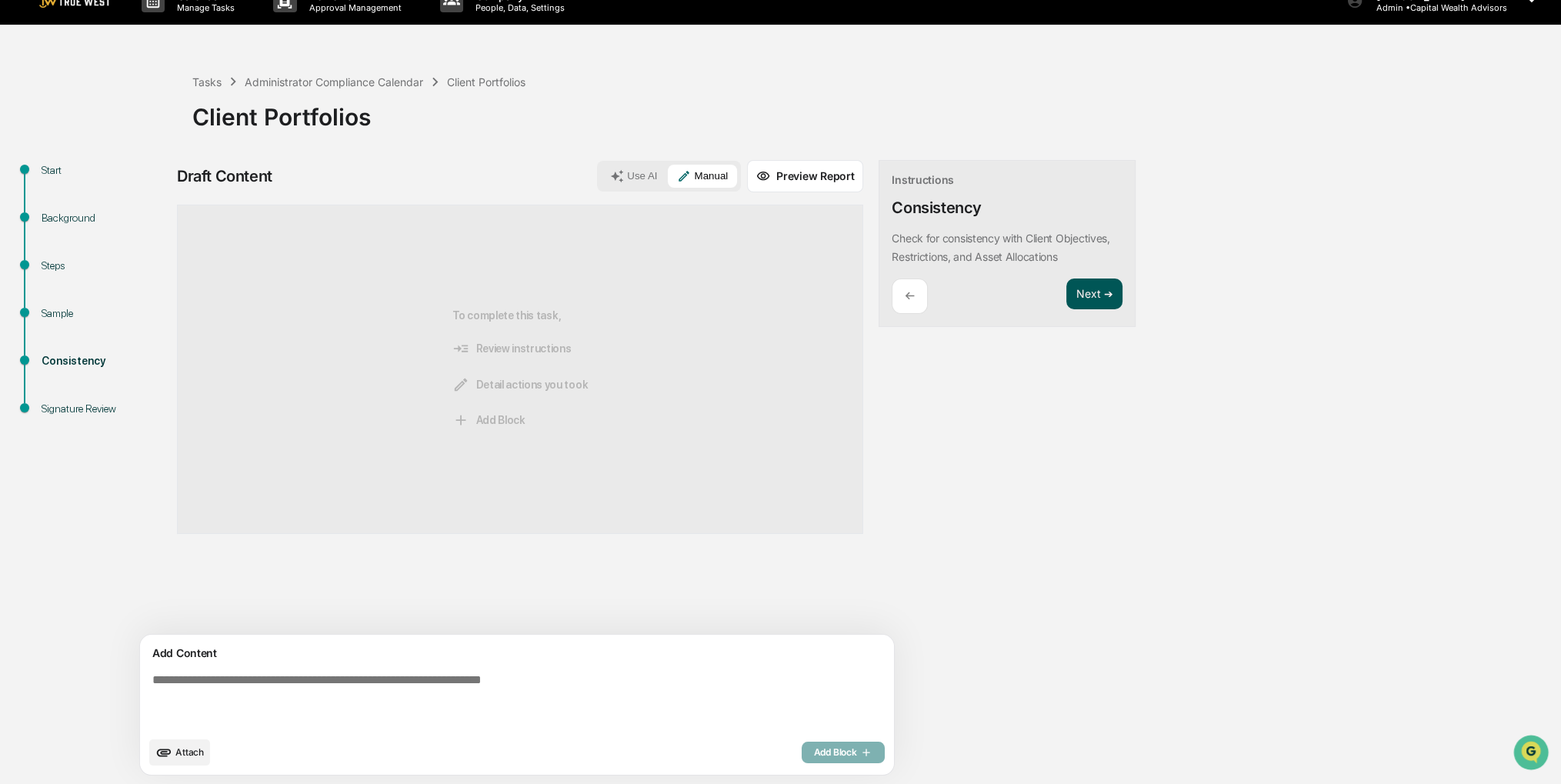
click at [1067, 292] on button "Next ➔" at bounding box center [1094, 294] width 56 height 32
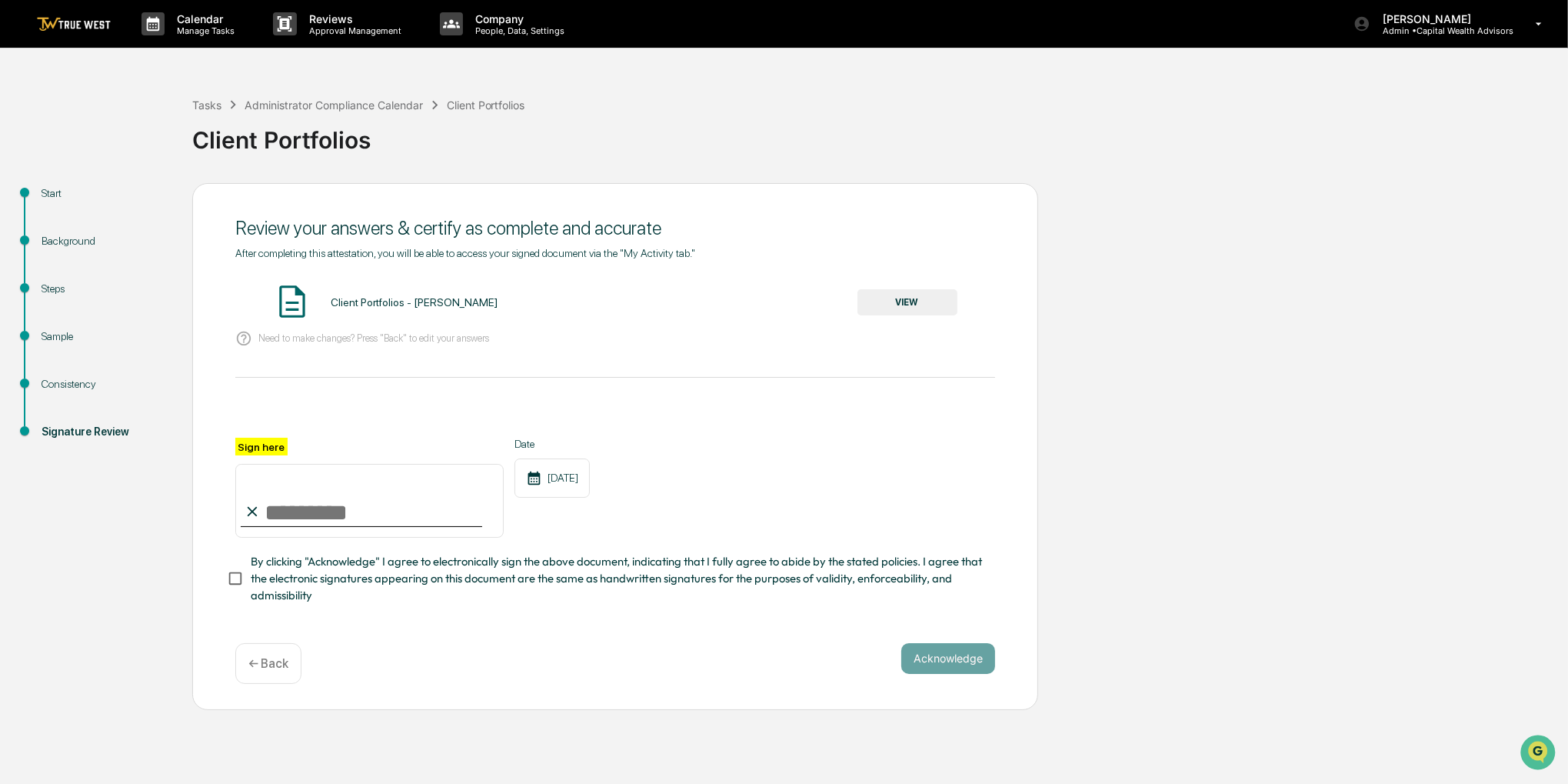
click at [302, 532] on div "Sign here" at bounding box center [370, 487] width 268 height 100
type input "**********"
click at [290, 585] on span "By clicking "Acknowledge" I agree to electronically sign the above document, in…" at bounding box center [616, 579] width 732 height 51
click at [895, 299] on button "VIEW" at bounding box center [906, 302] width 100 height 27
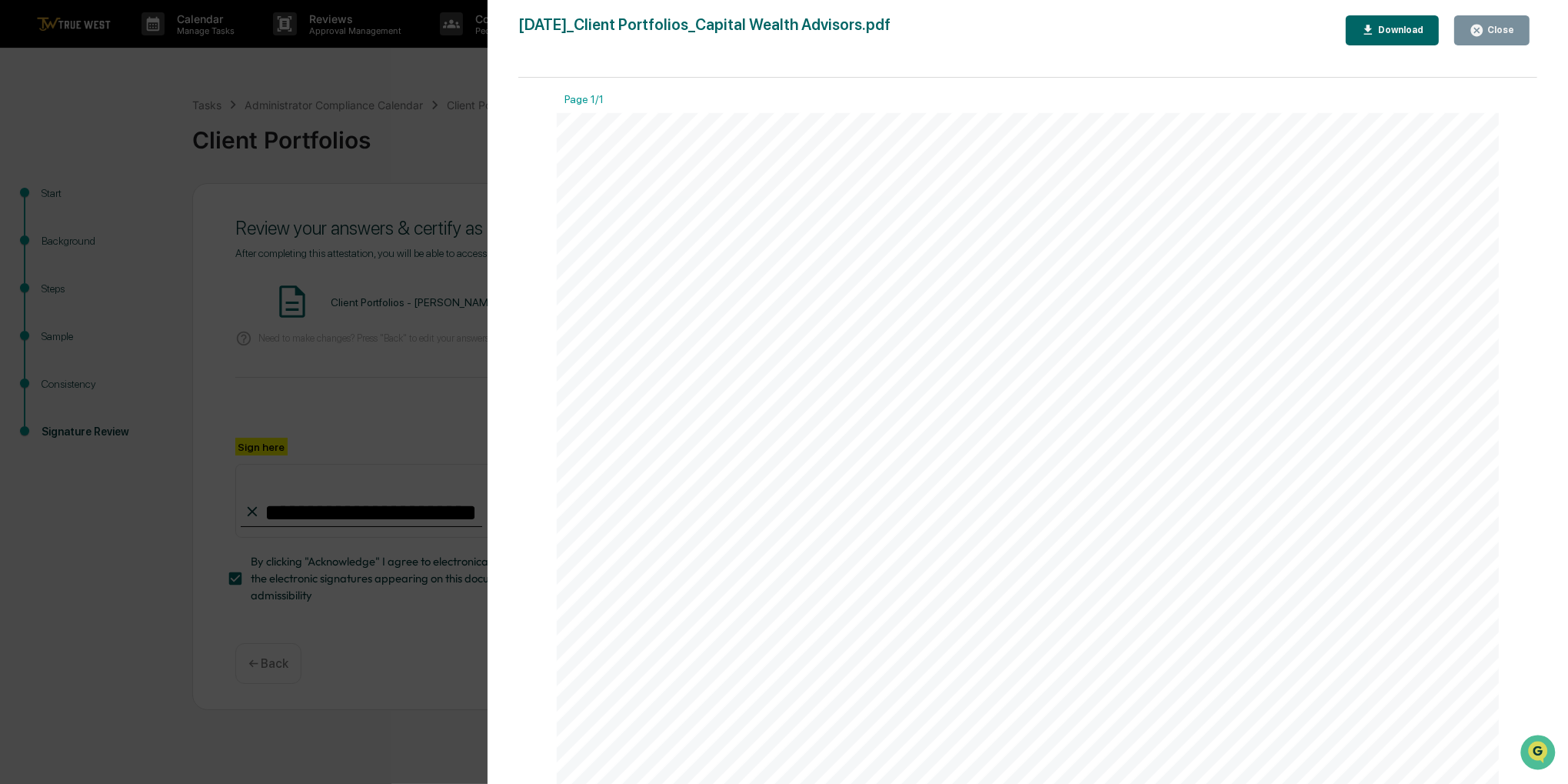
click at [1470, 36] on button "Close" at bounding box center [1491, 31] width 75 height 30
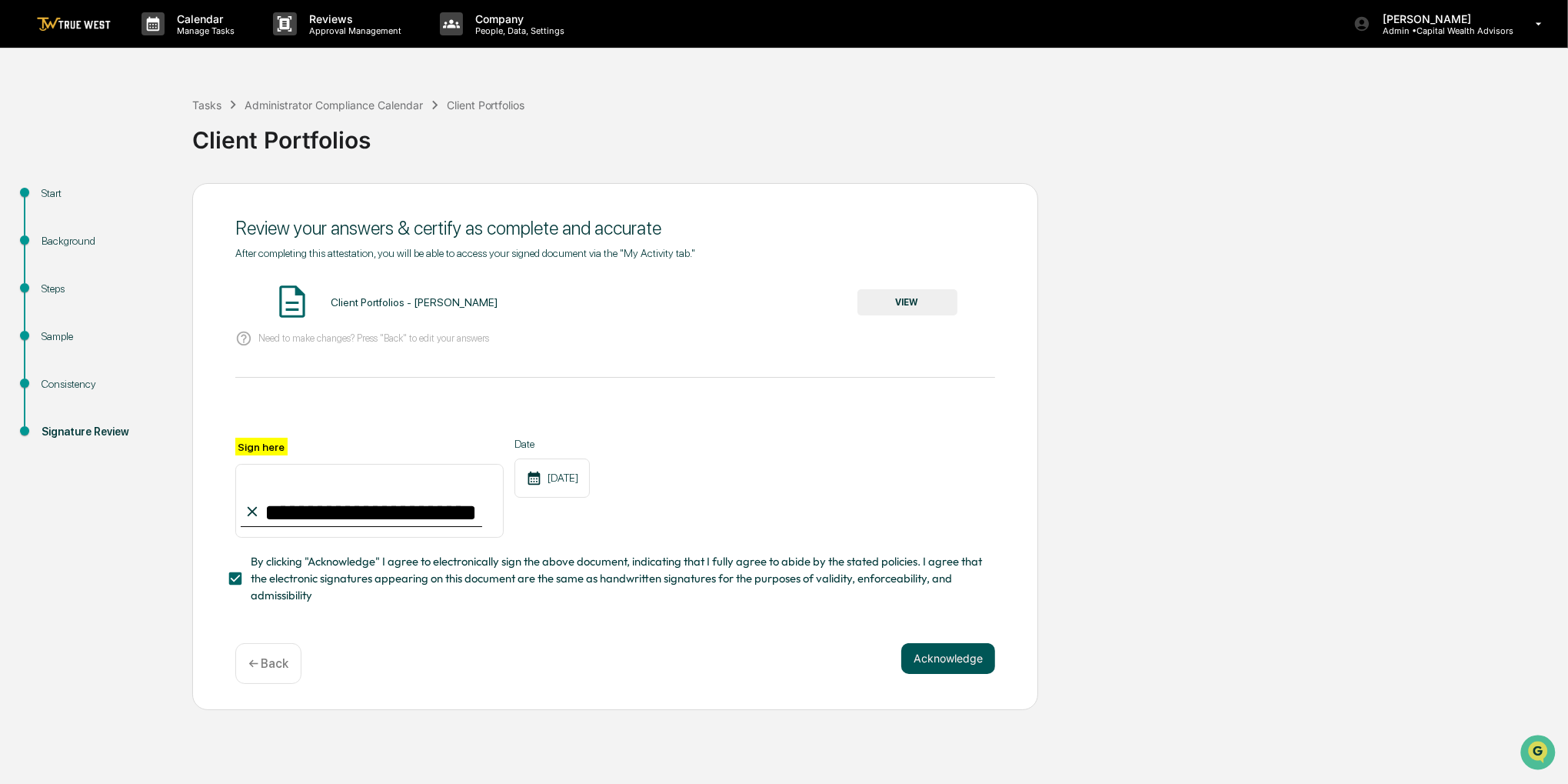
click at [925, 670] on button "Acknowledge" at bounding box center [948, 658] width 94 height 31
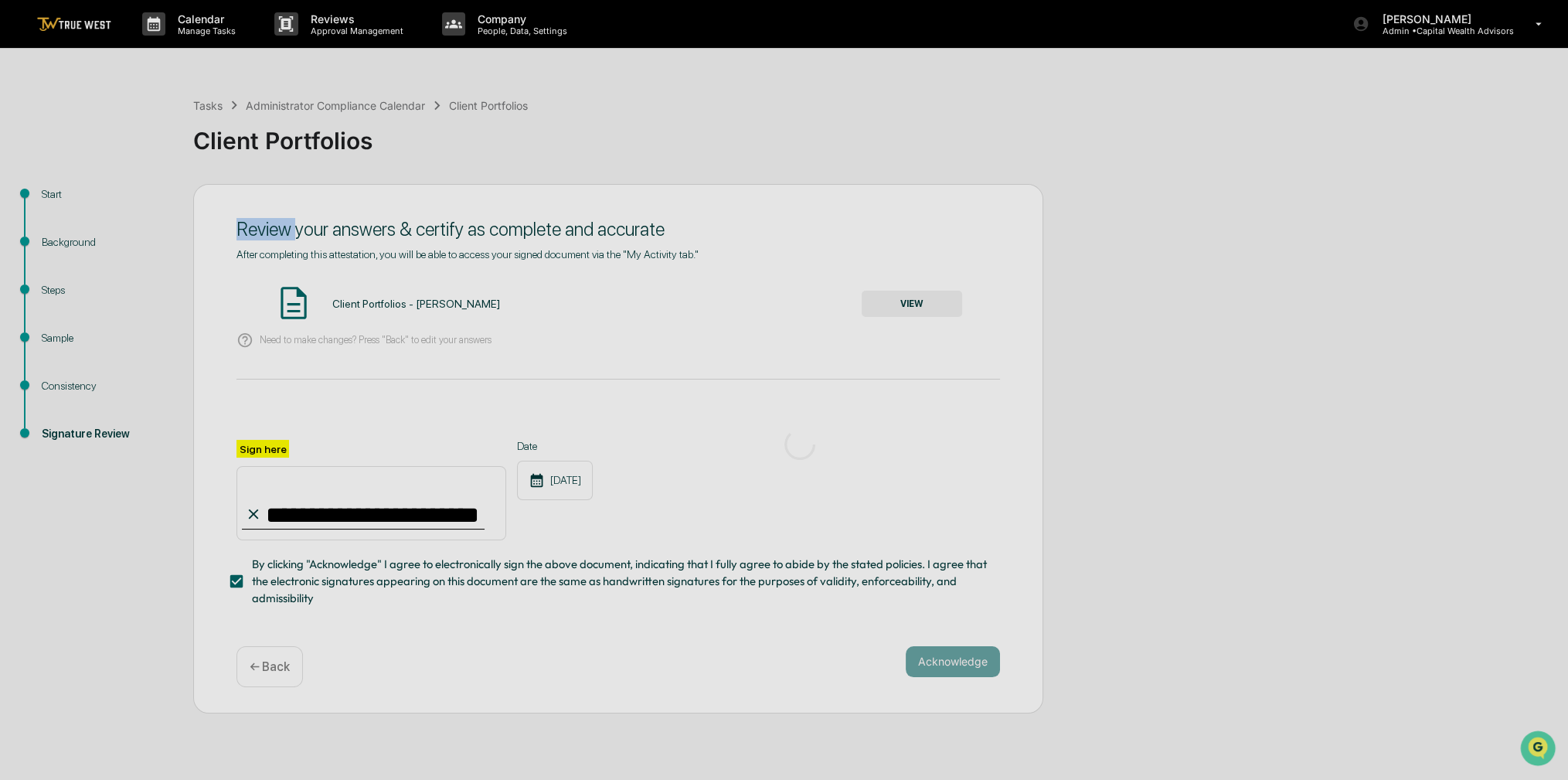
click at [930, 673] on div at bounding box center [799, 444] width 1599 height 889
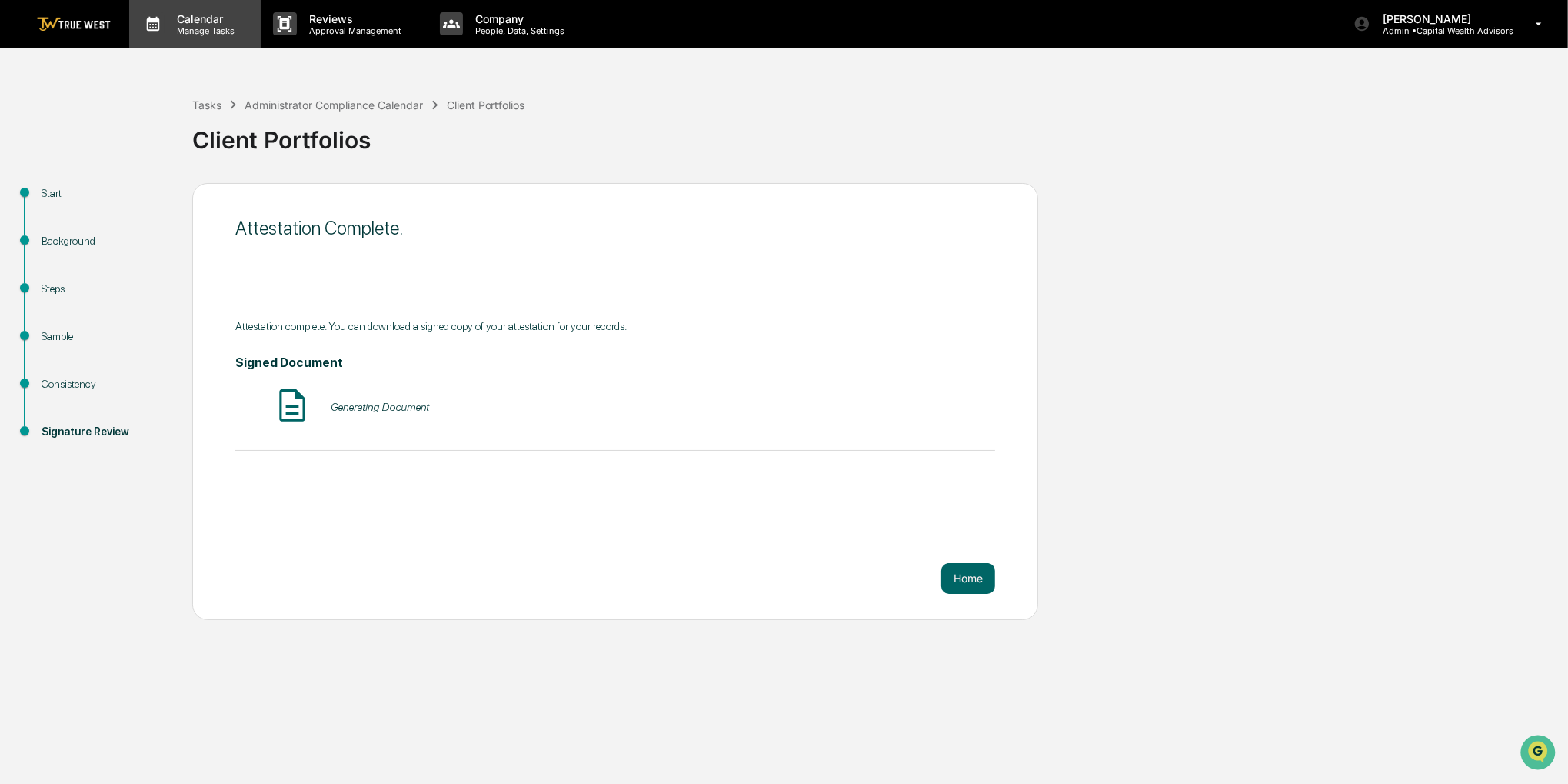
click at [170, 23] on p "Calendar" at bounding box center [203, 18] width 78 height 13
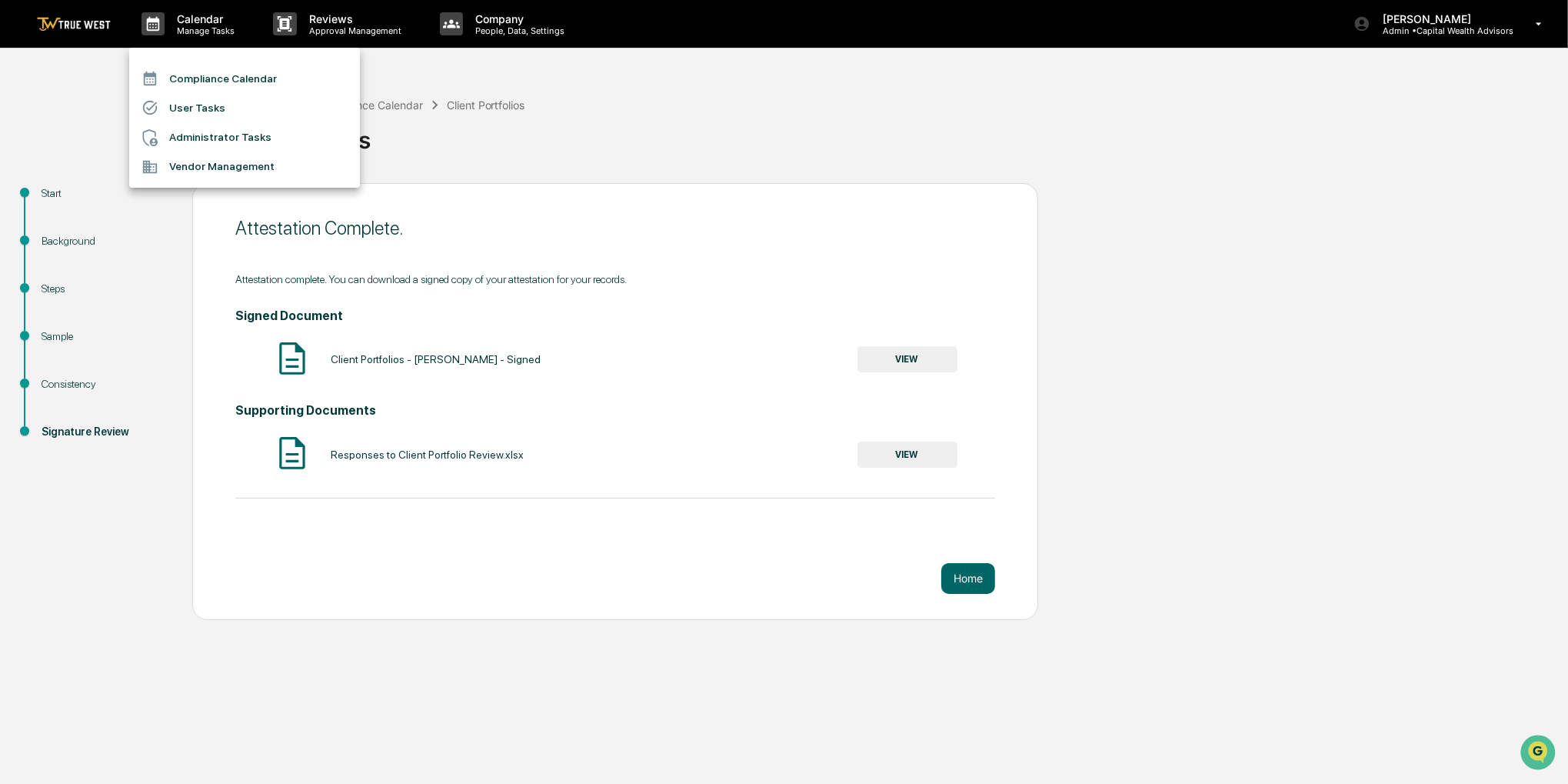
click at [162, 74] on div at bounding box center [155, 78] width 28 height 17
